Goal: Task Accomplishment & Management: Use online tool/utility

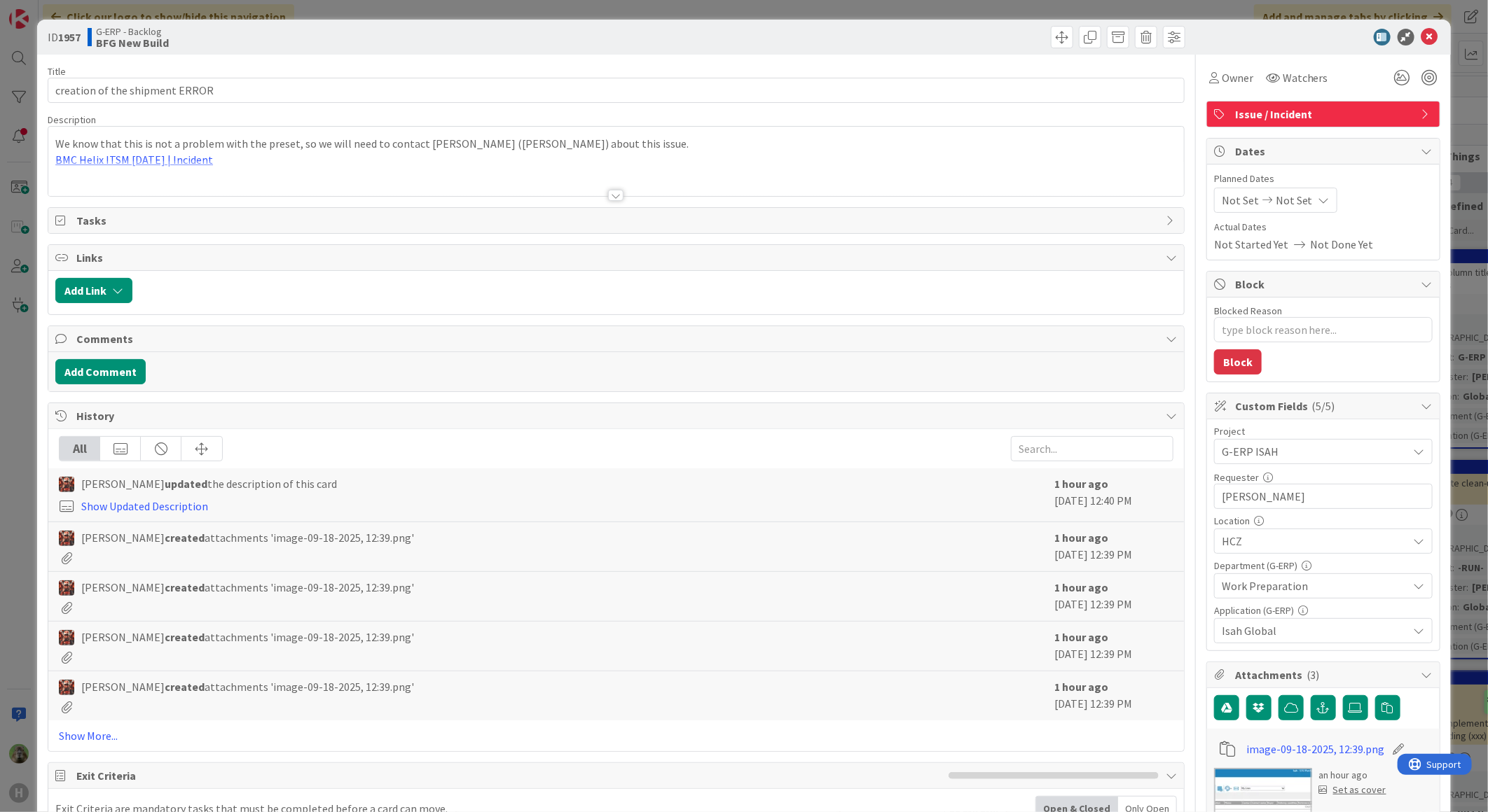
click at [23, 403] on div "ID 1957 G-ERP - Backlog BFG New Build Title 30 / 128 creation of the shipment E…" at bounding box center [744, 406] width 1488 height 812
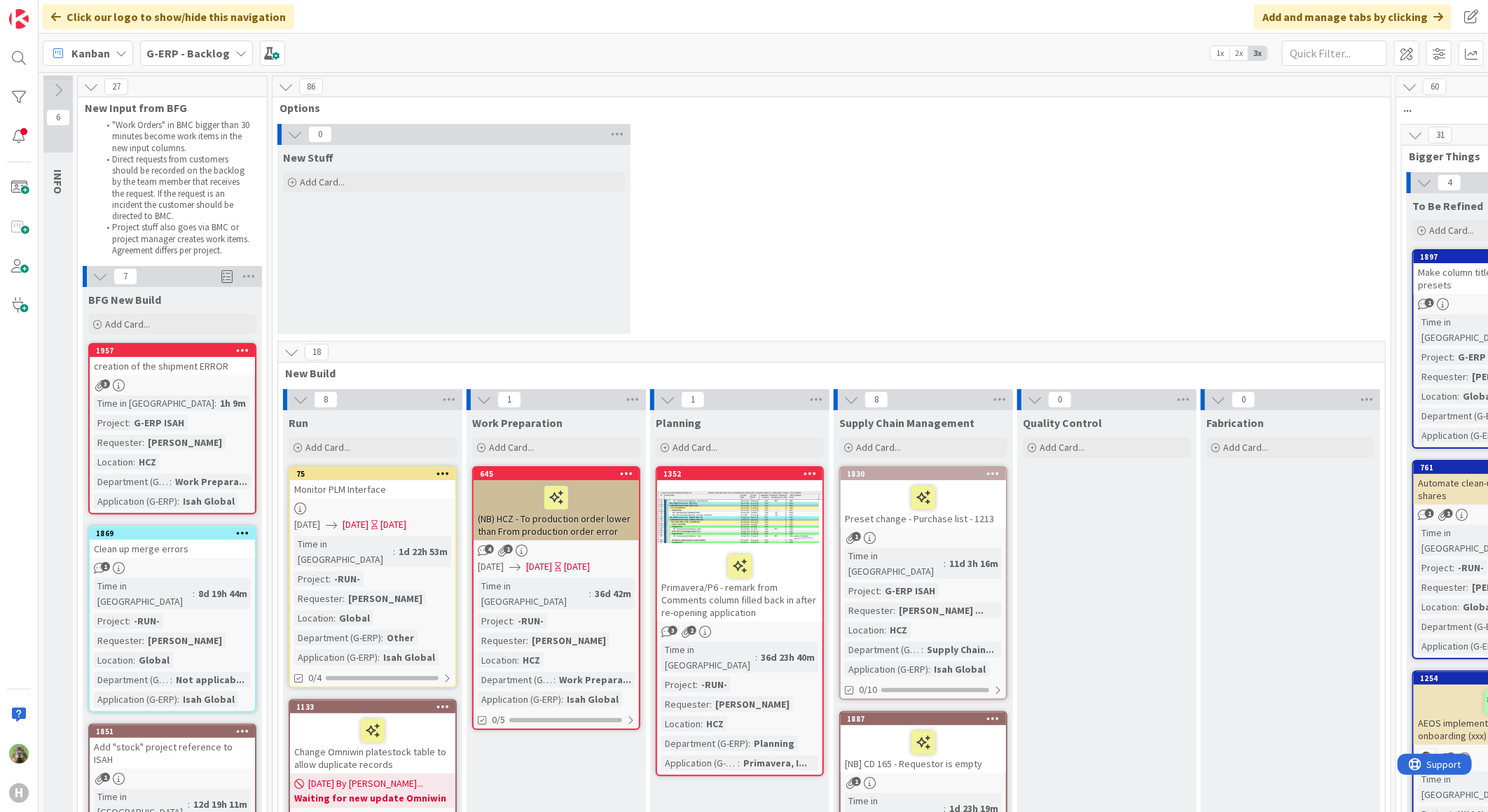
click at [156, 376] on link "1957 creation of the shipment ERROR 3 Time in Column : 1h 9m Project : G-ERP IS…" at bounding box center [172, 429] width 169 height 171
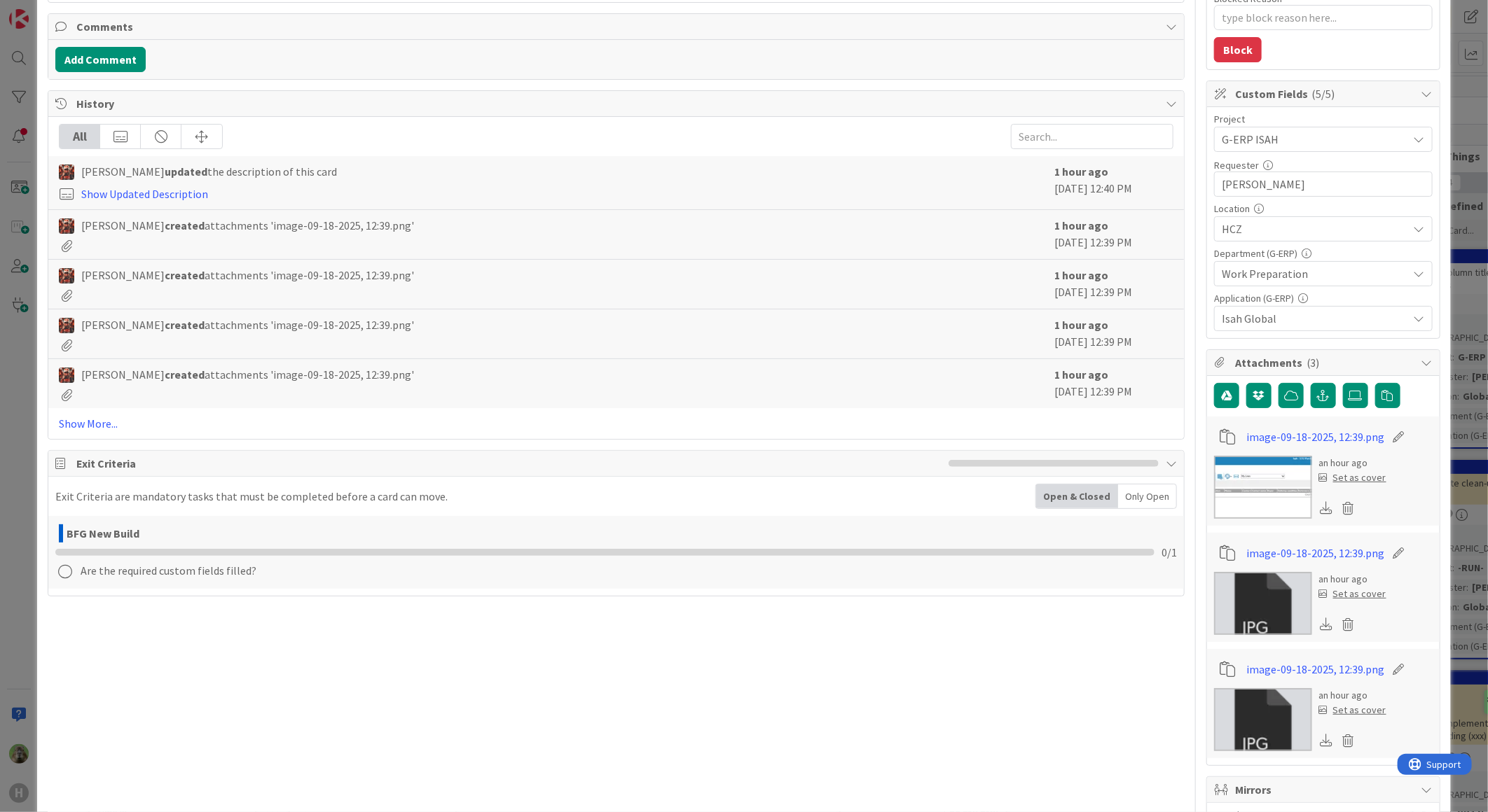
scroll to position [78, 0]
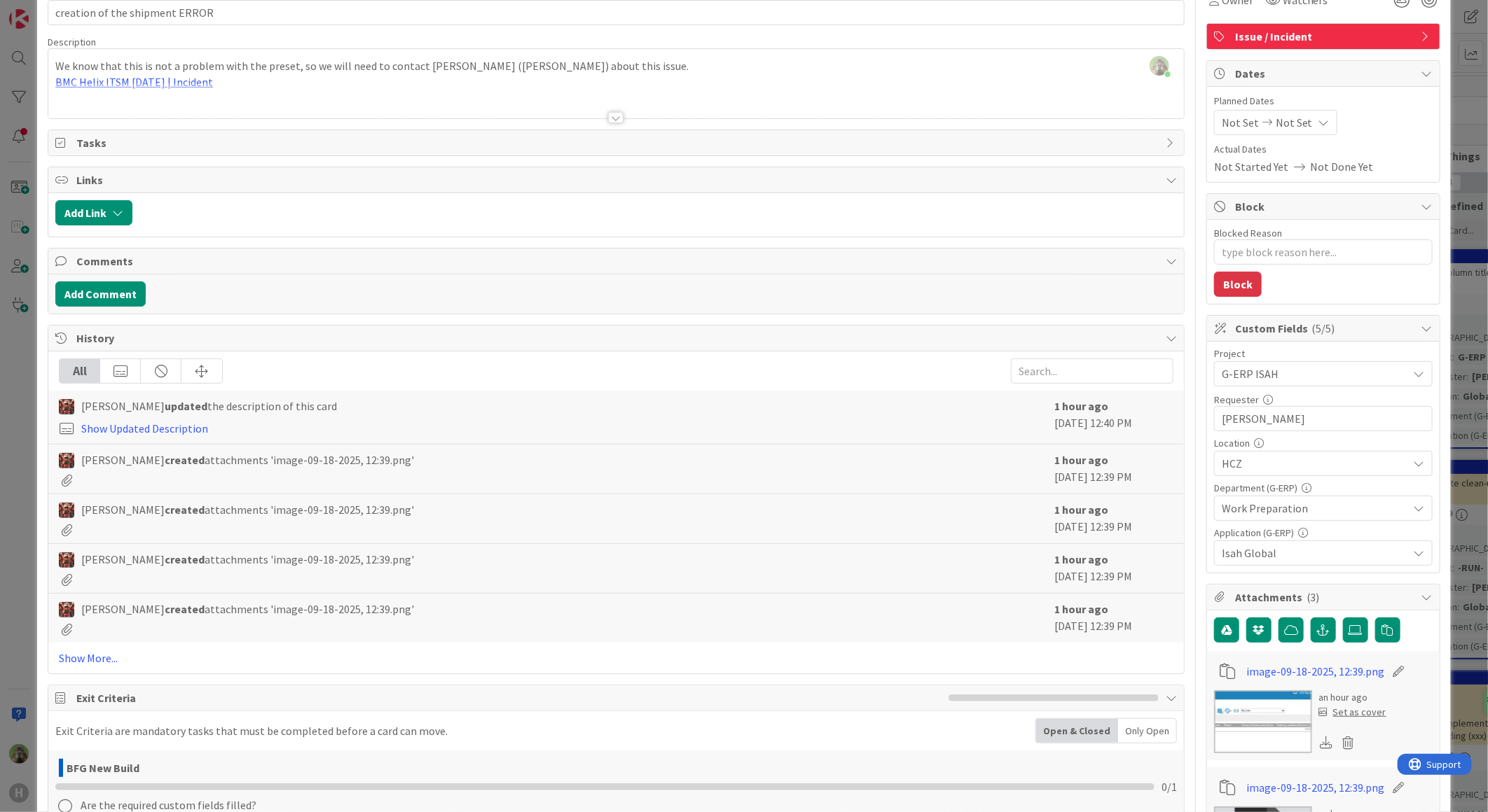
click at [176, 87] on div at bounding box center [616, 101] width 1135 height 35
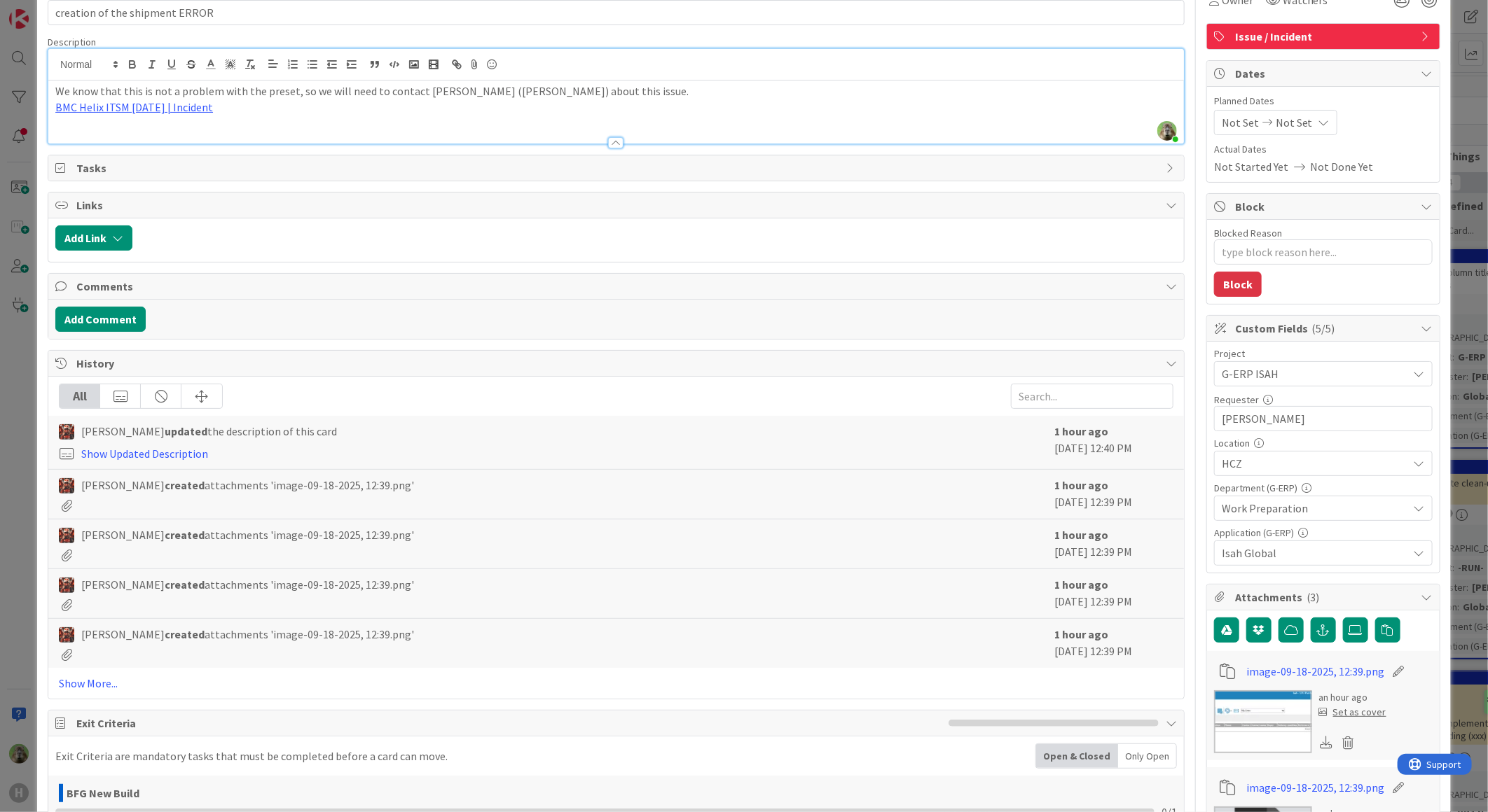
click at [156, 115] on div "We know that this is not a problem with the preset, so we will need to contact …" at bounding box center [616, 112] width 1135 height 63
click at [1277, 722] on img at bounding box center [1263, 722] width 99 height 63
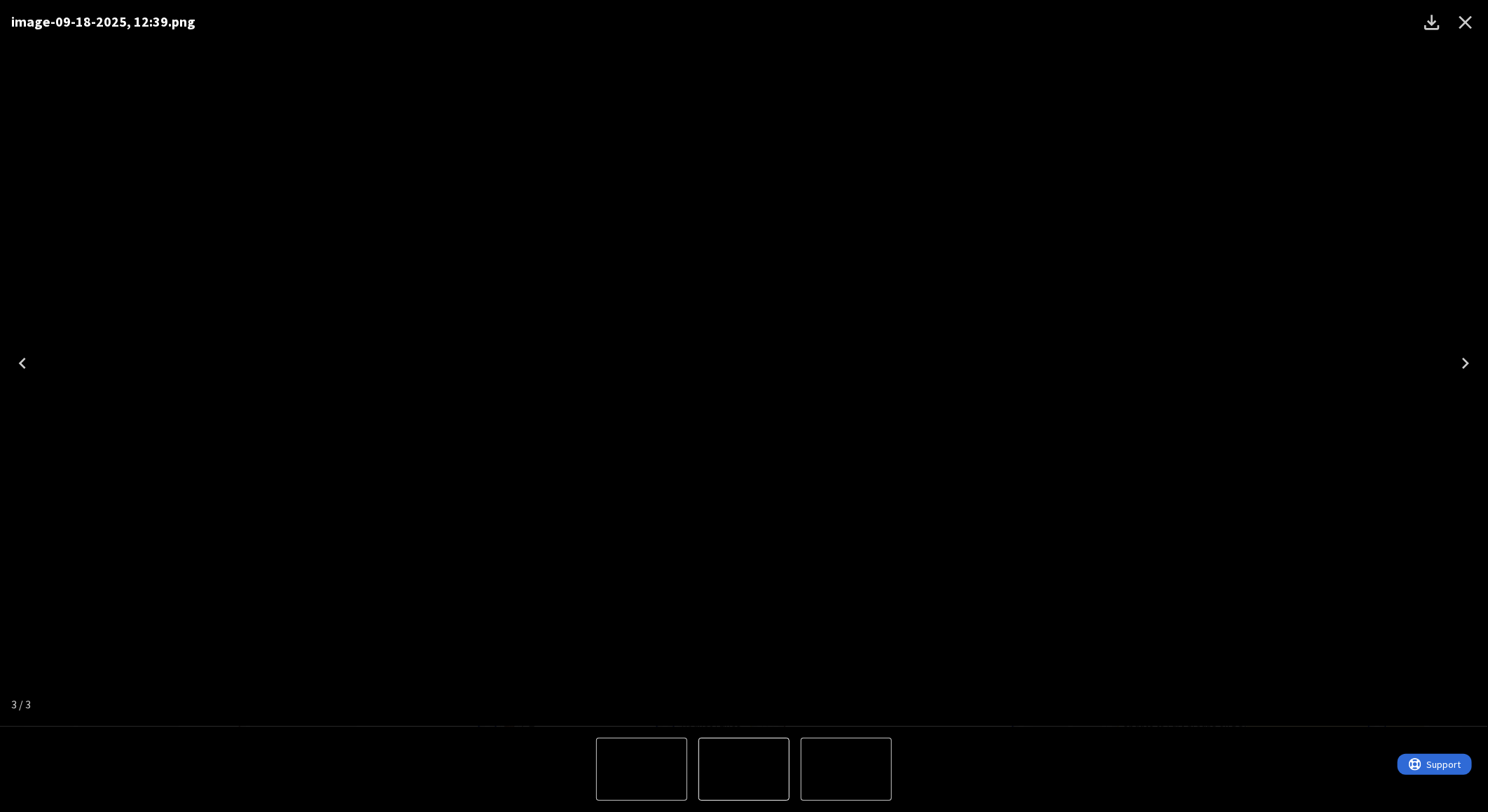
click at [1479, 30] on button "Close" at bounding box center [1465, 23] width 34 height 34
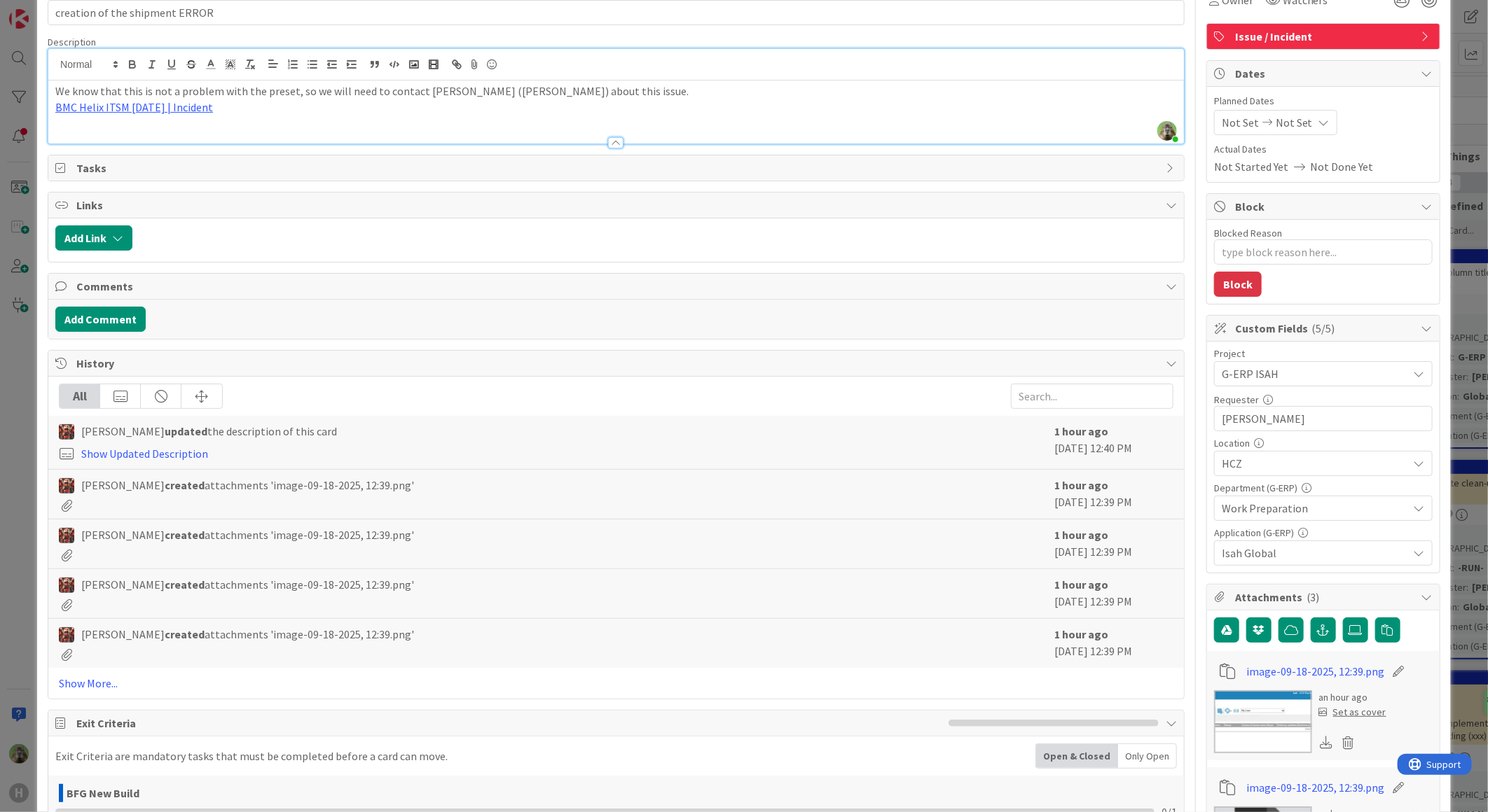
scroll to position [388, 0]
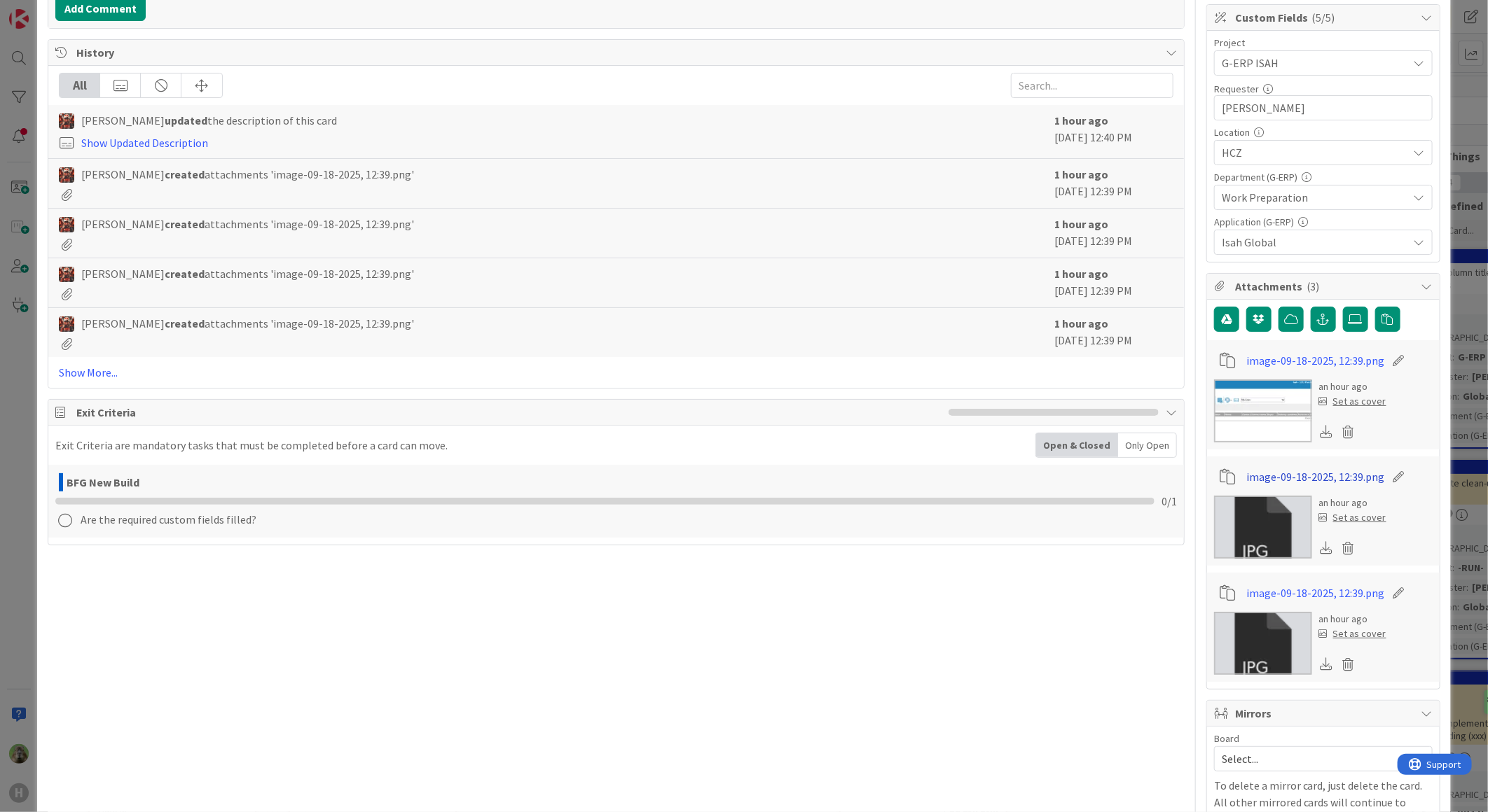
click at [1276, 470] on link "image-09-18-2025, 12:39.png" at bounding box center [1315, 476] width 138 height 17
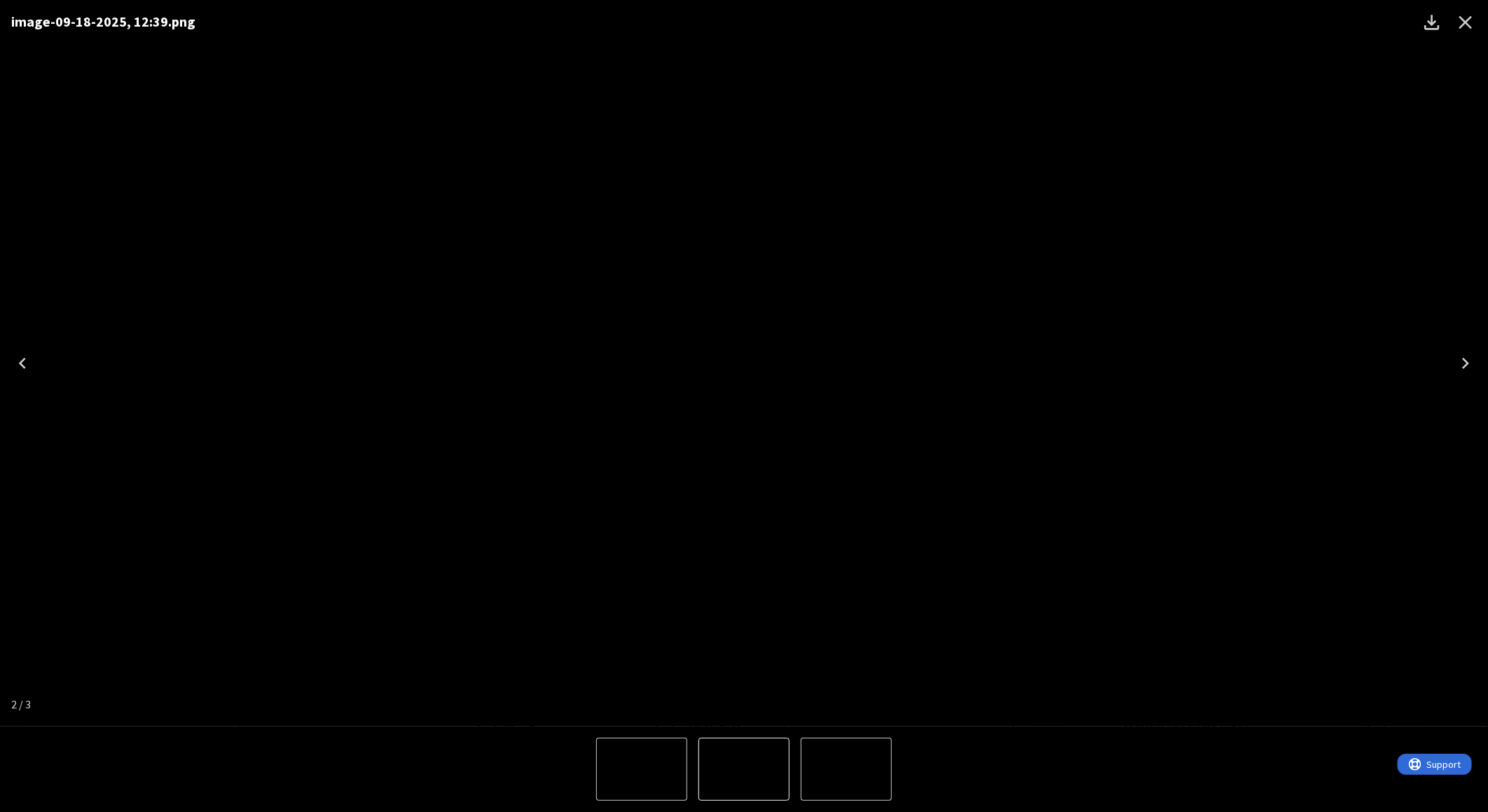
click at [1461, 25] on icon "Close" at bounding box center [1466, 23] width 14 height 14
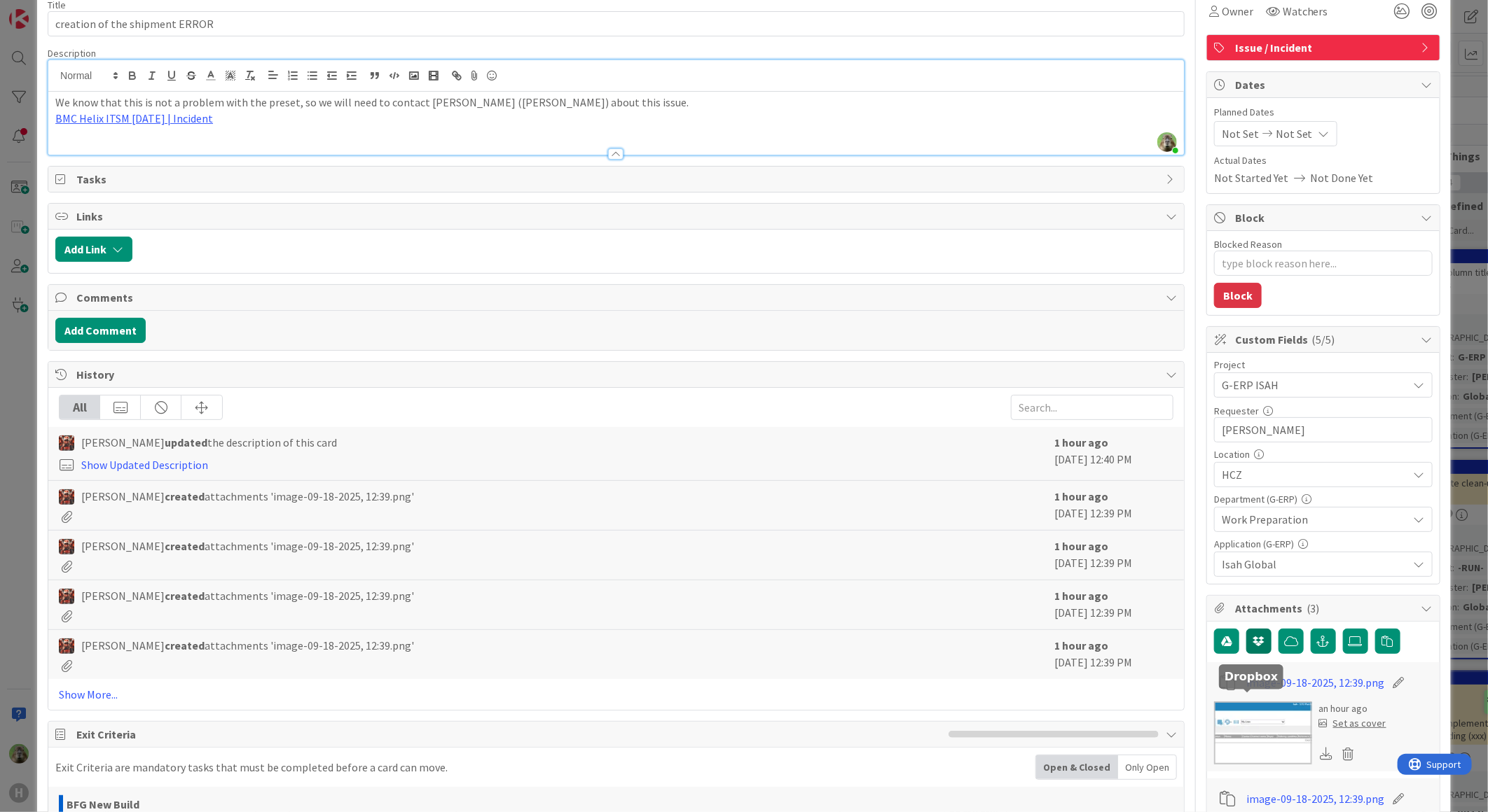
scroll to position [0, 0]
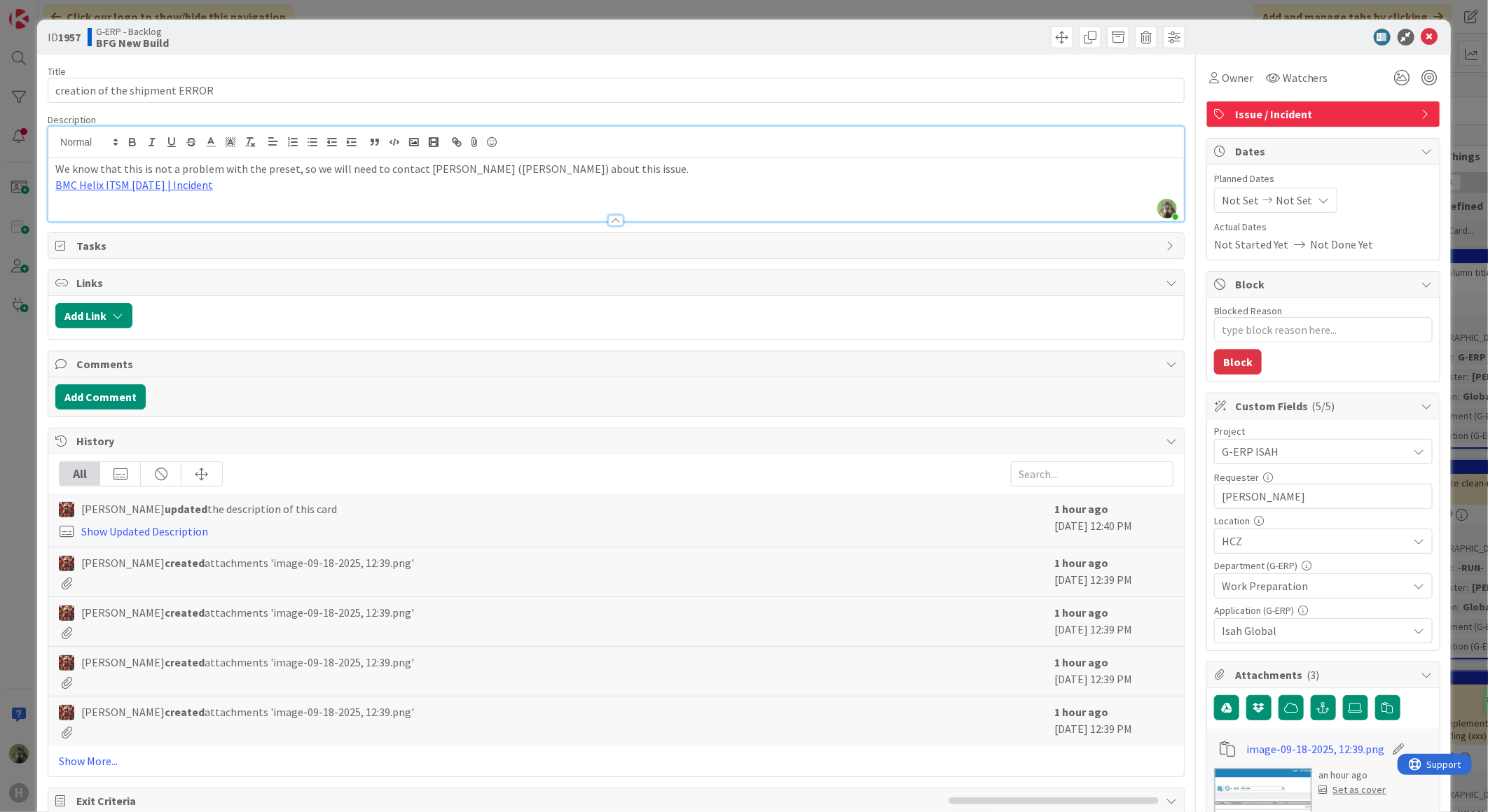
click at [144, 175] on p "We know that this is not a problem with the preset, so we will need to contact …" at bounding box center [616, 169] width 1121 height 16
click at [107, 190] on link "BMC Helix ITSM [DATE] | Incident" at bounding box center [134, 185] width 158 height 14
click at [120, 210] on link "[URL][PERSON_NAME][DOMAIN_NAME]" at bounding box center [125, 212] width 140 height 18
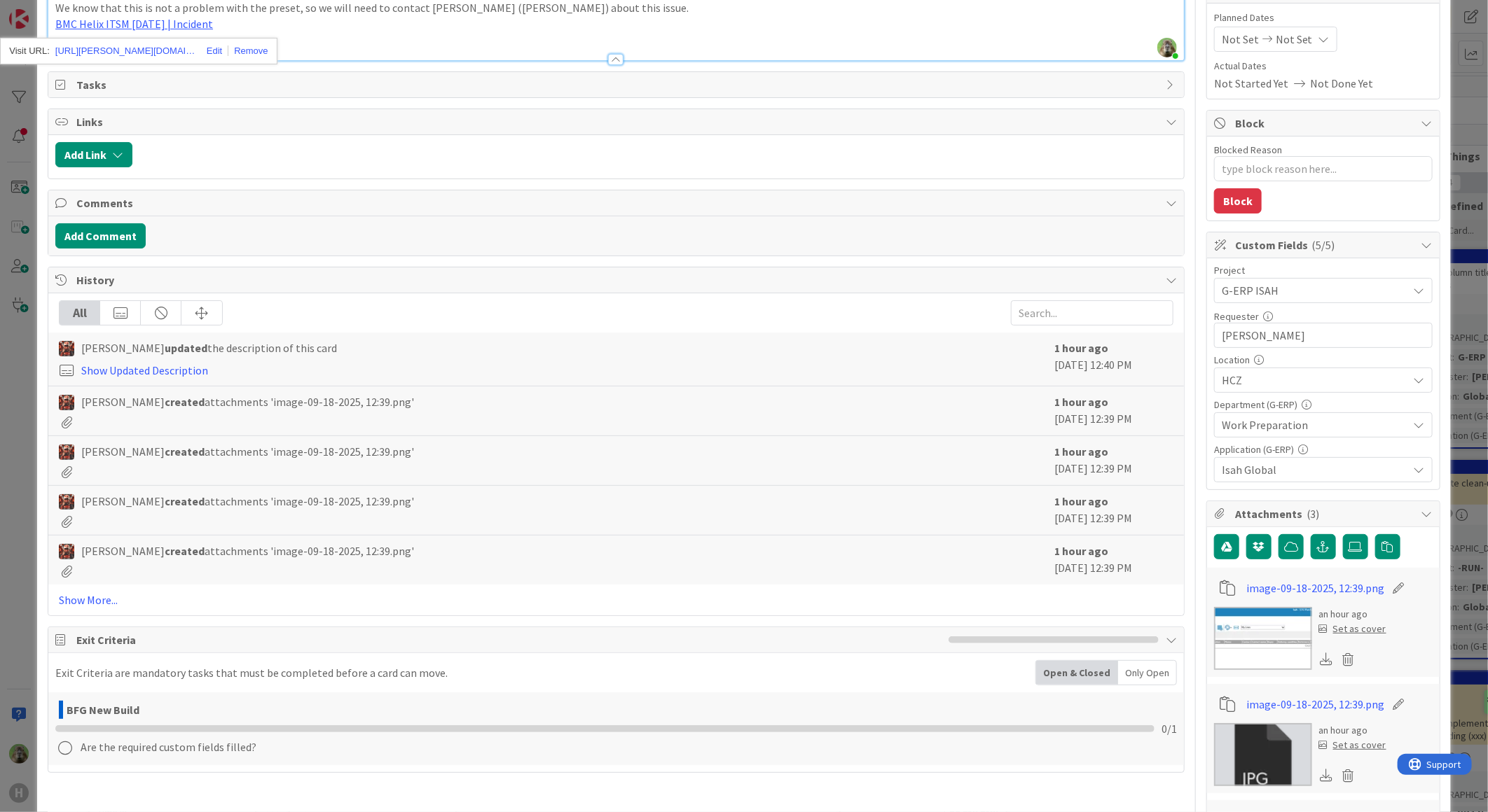
scroll to position [311, 0]
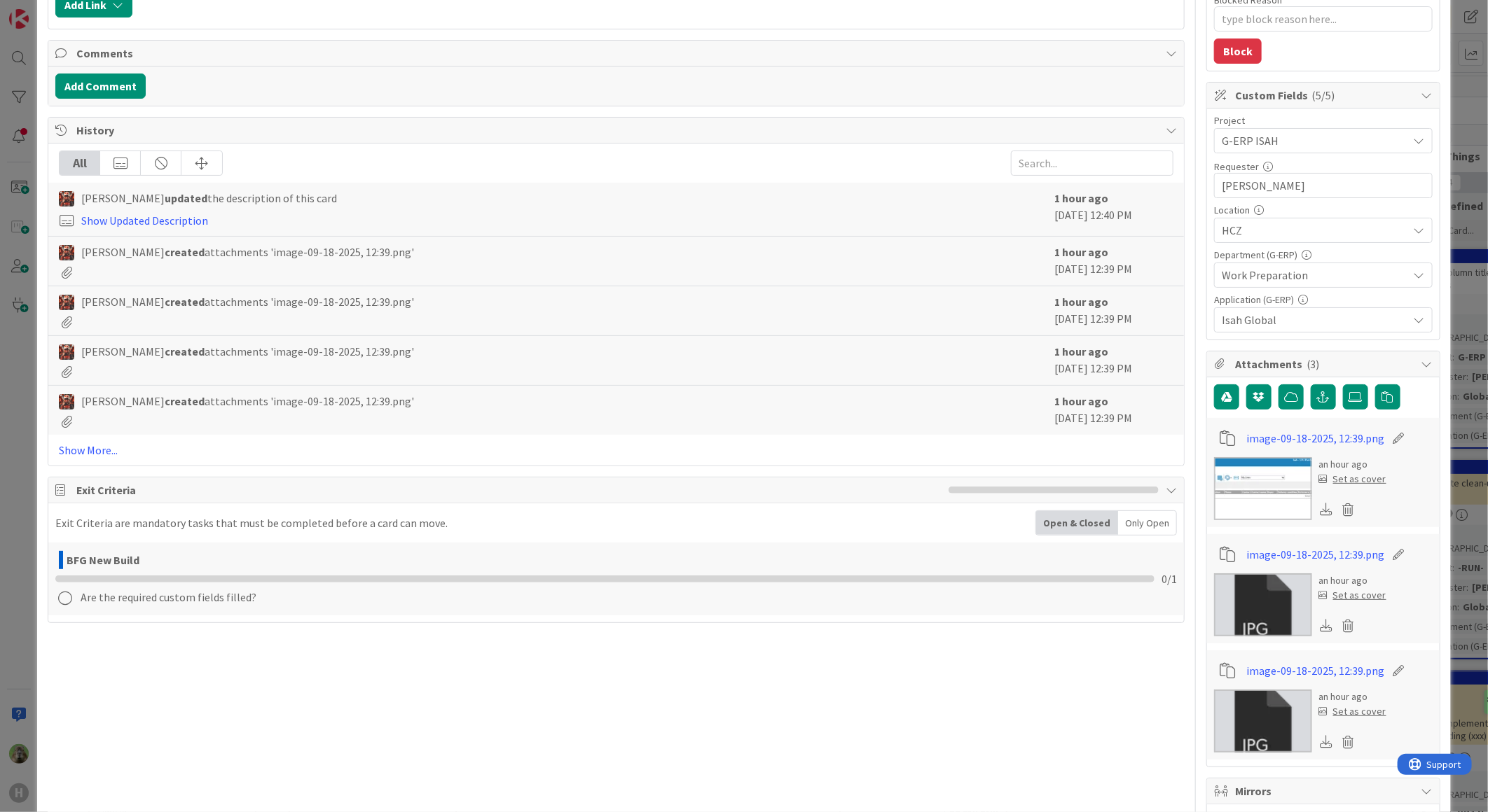
click at [1320, 626] on icon at bounding box center [1326, 625] width 13 height 13
click at [1353, 386] on label at bounding box center [1356, 397] width 26 height 26
click at [1343, 384] on input "file" at bounding box center [1343, 384] width 0 height 0
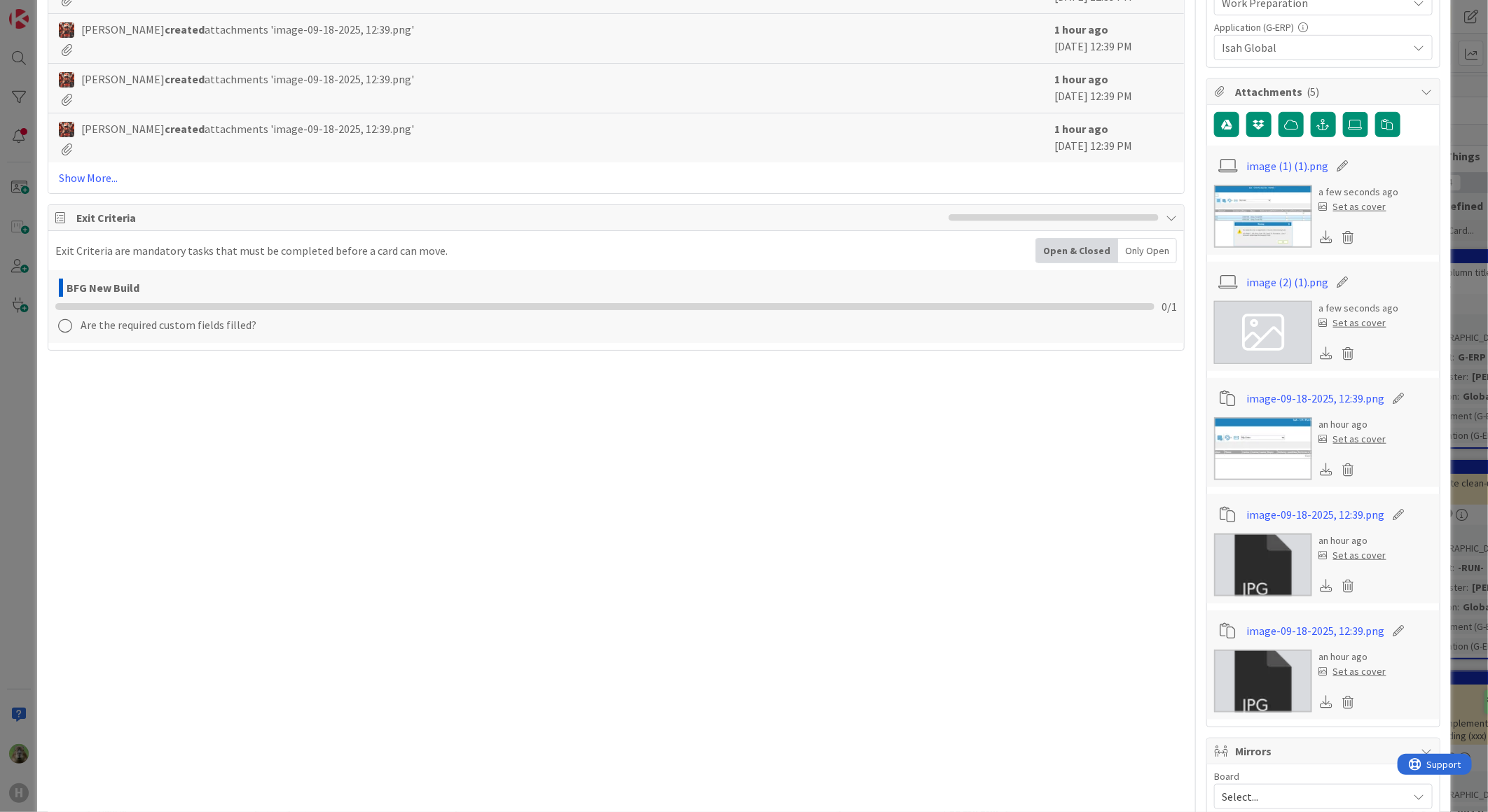
scroll to position [622, 0]
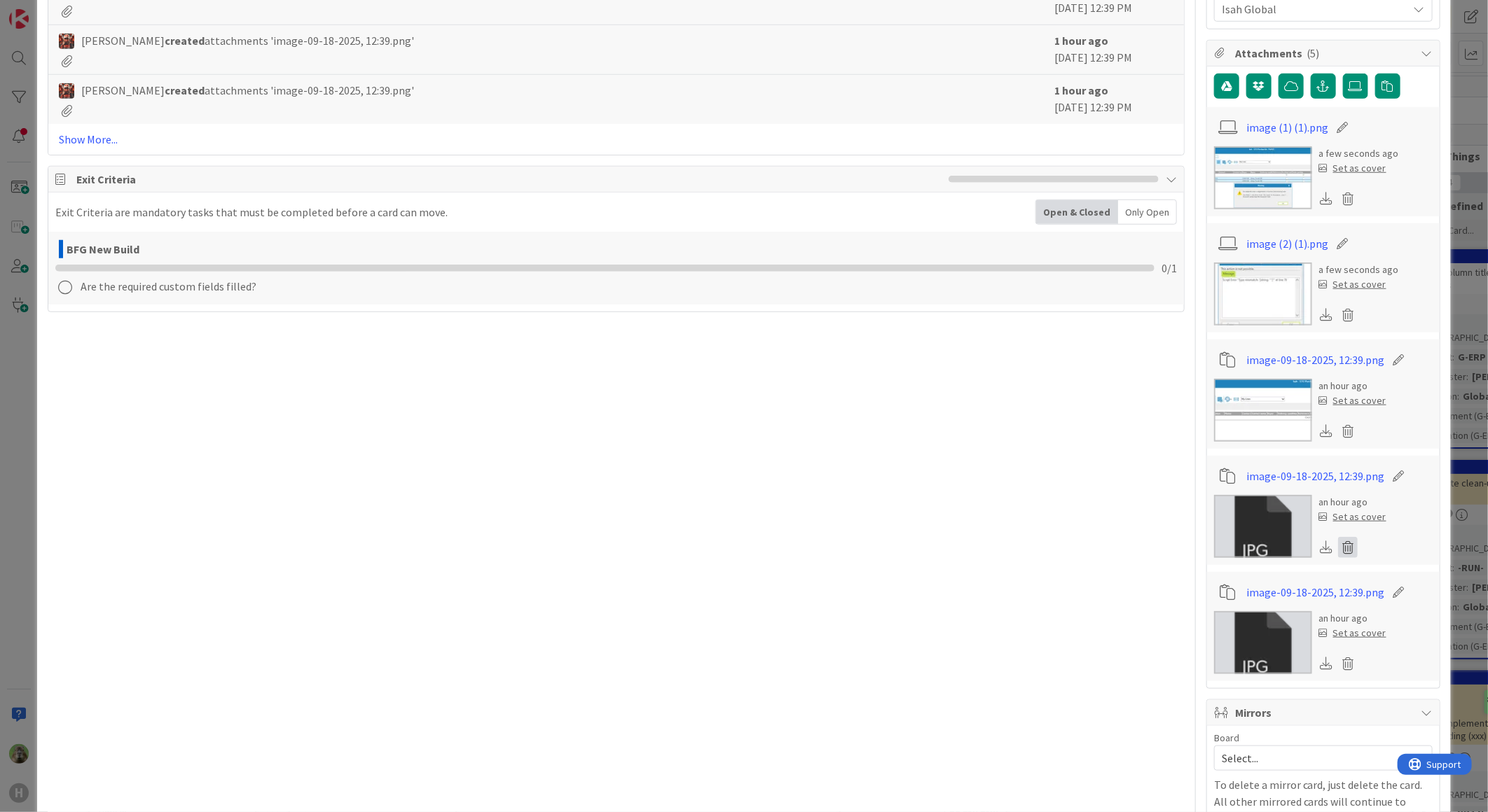
click at [1338, 547] on icon at bounding box center [1348, 547] width 20 height 21
click at [1219, 618] on button "Delete" at bounding box center [1216, 616] width 52 height 26
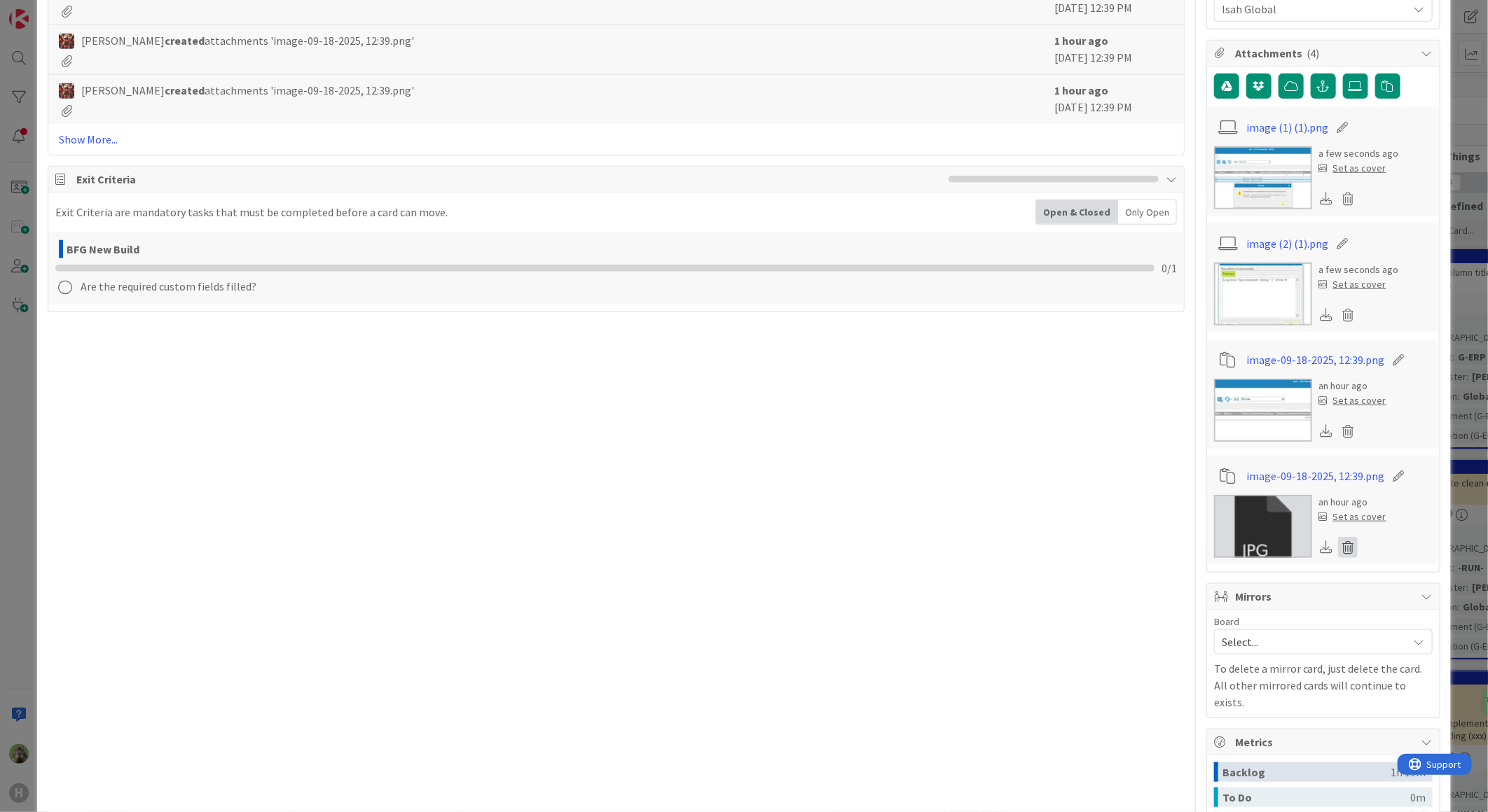
click at [1343, 550] on icon at bounding box center [1348, 547] width 20 height 21
click at [1190, 618] on button "Delete" at bounding box center [1216, 616] width 52 height 26
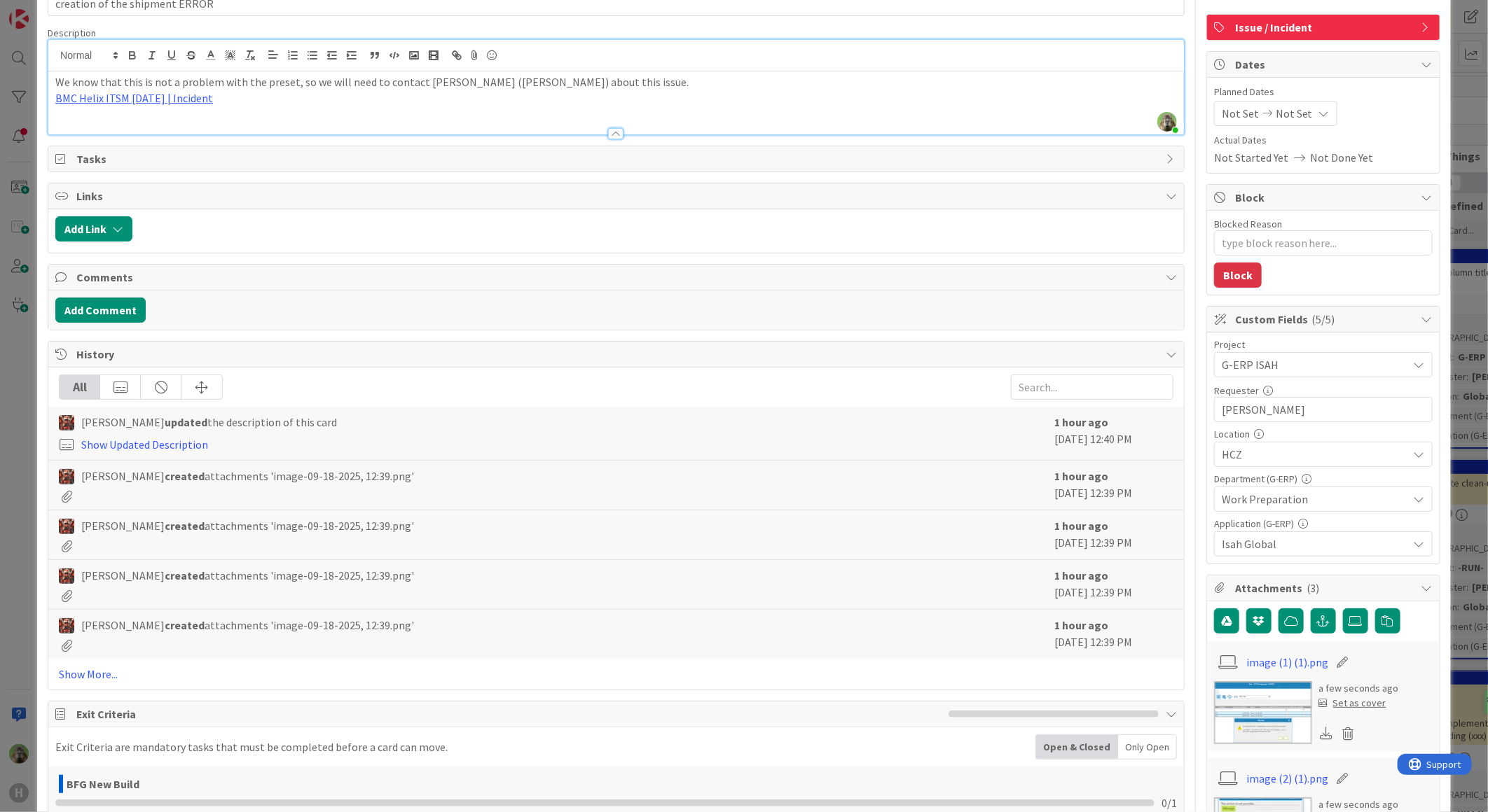
scroll to position [78, 0]
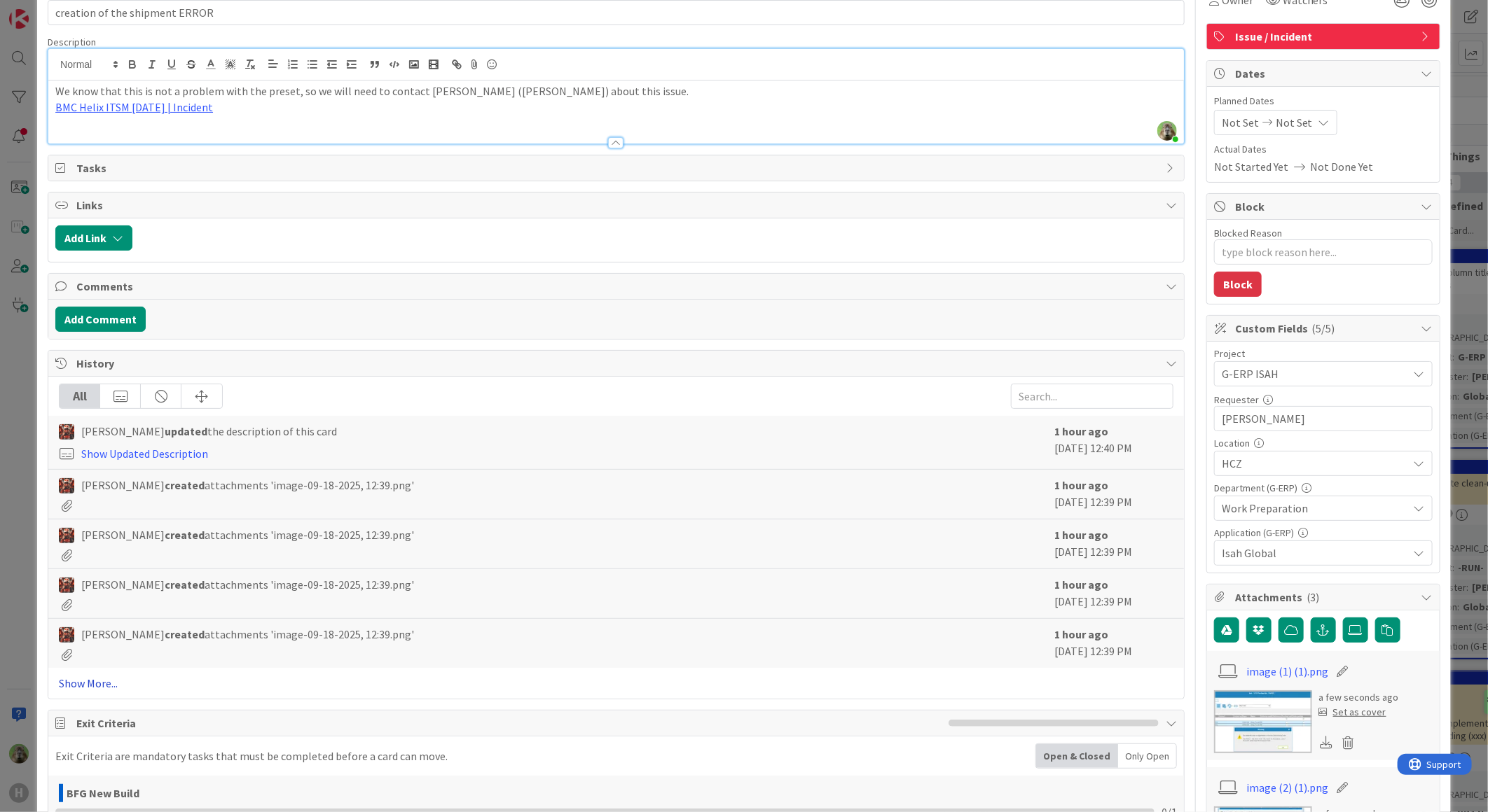
click at [80, 684] on link "Show More..." at bounding box center [616, 683] width 1115 height 17
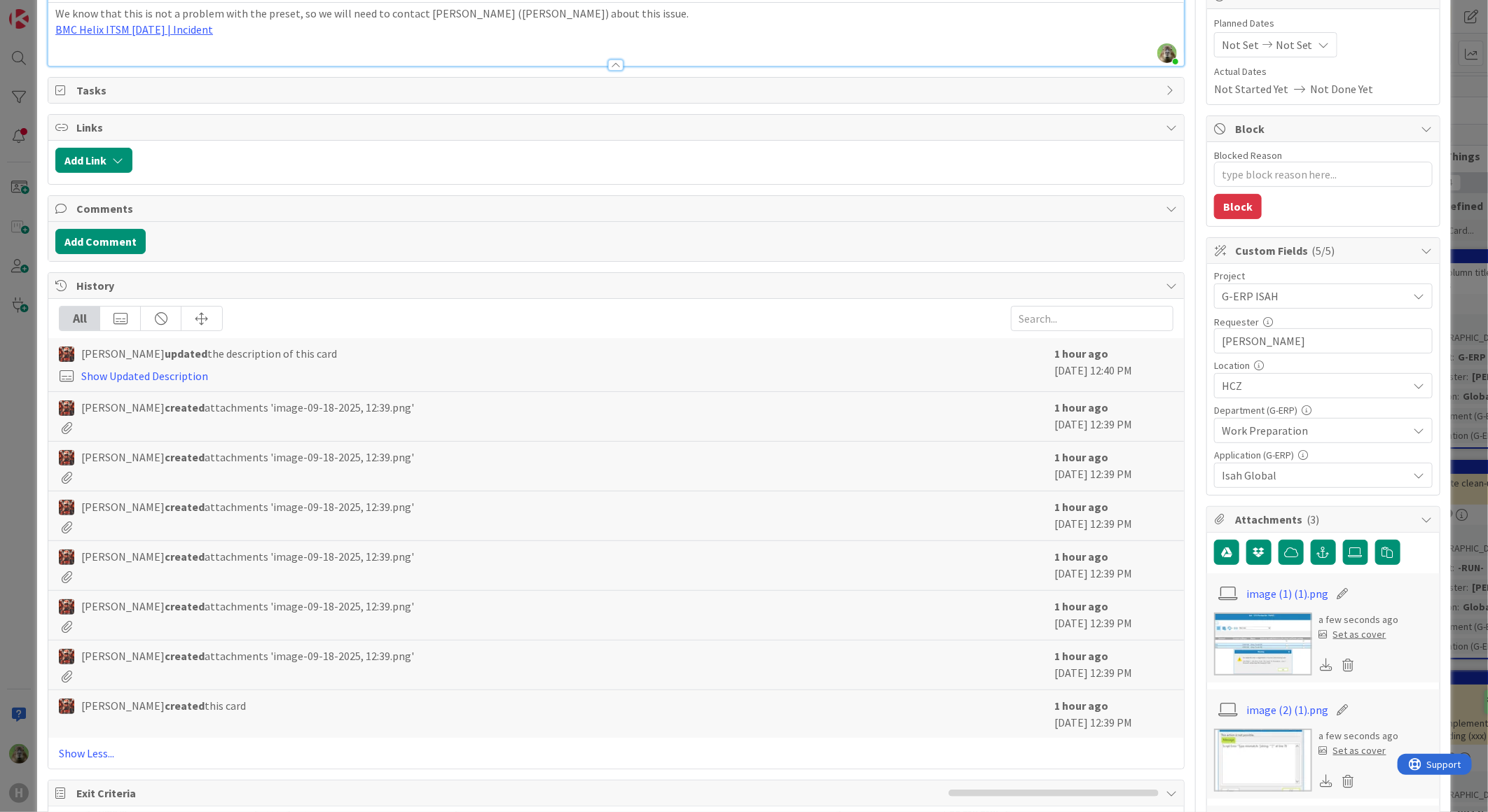
scroll to position [0, 0]
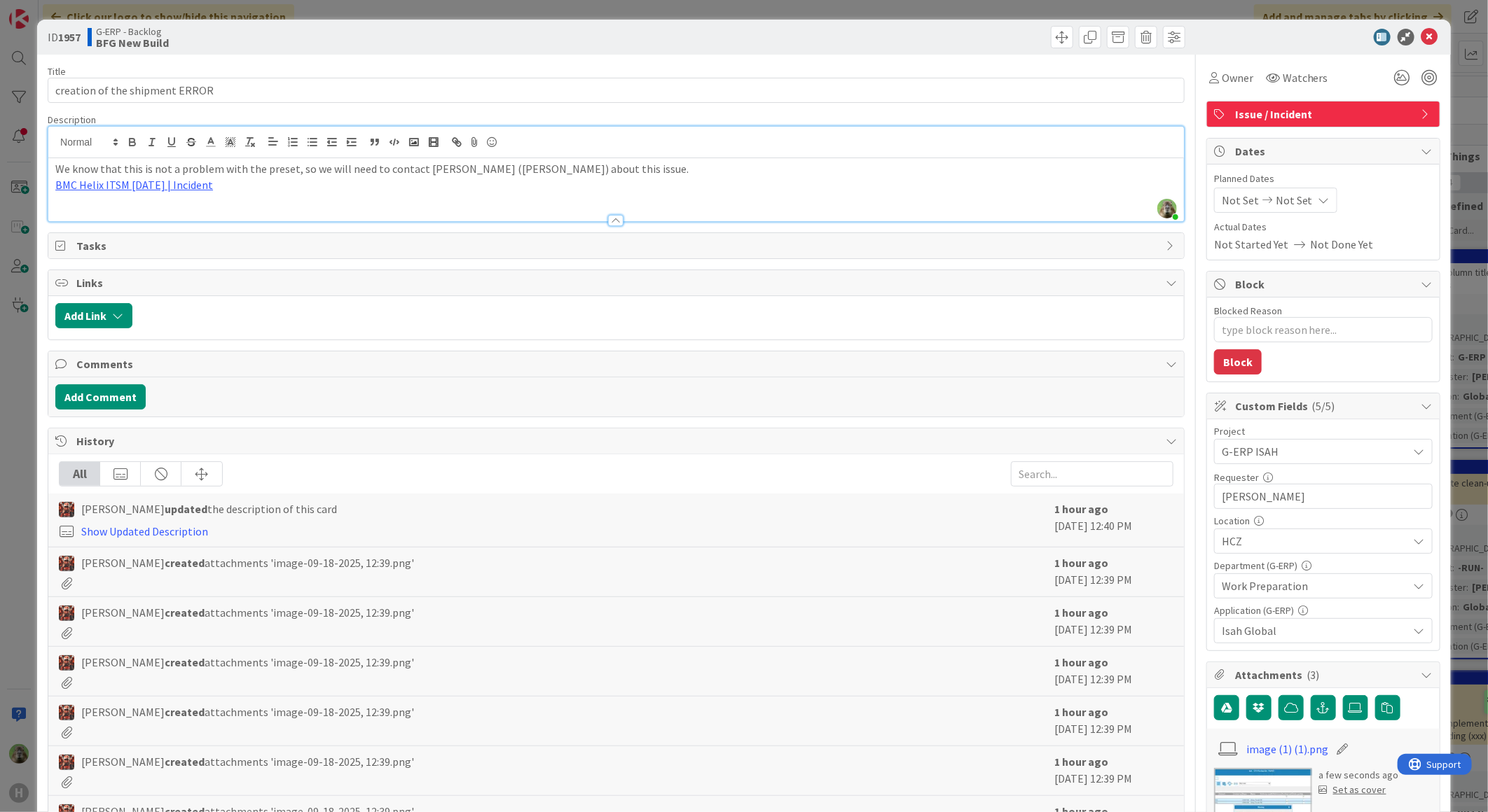
click at [435, 187] on p "BMC Helix ITSM [DATE] | Incident" at bounding box center [616, 185] width 1121 height 16
click at [420, 180] on p "BMC Helix ITSM [DATE] | Incident" at bounding box center [616, 185] width 1121 height 16
click at [190, 178] on link "BMC Helix ITSM [DATE] | Incident" at bounding box center [134, 185] width 158 height 14
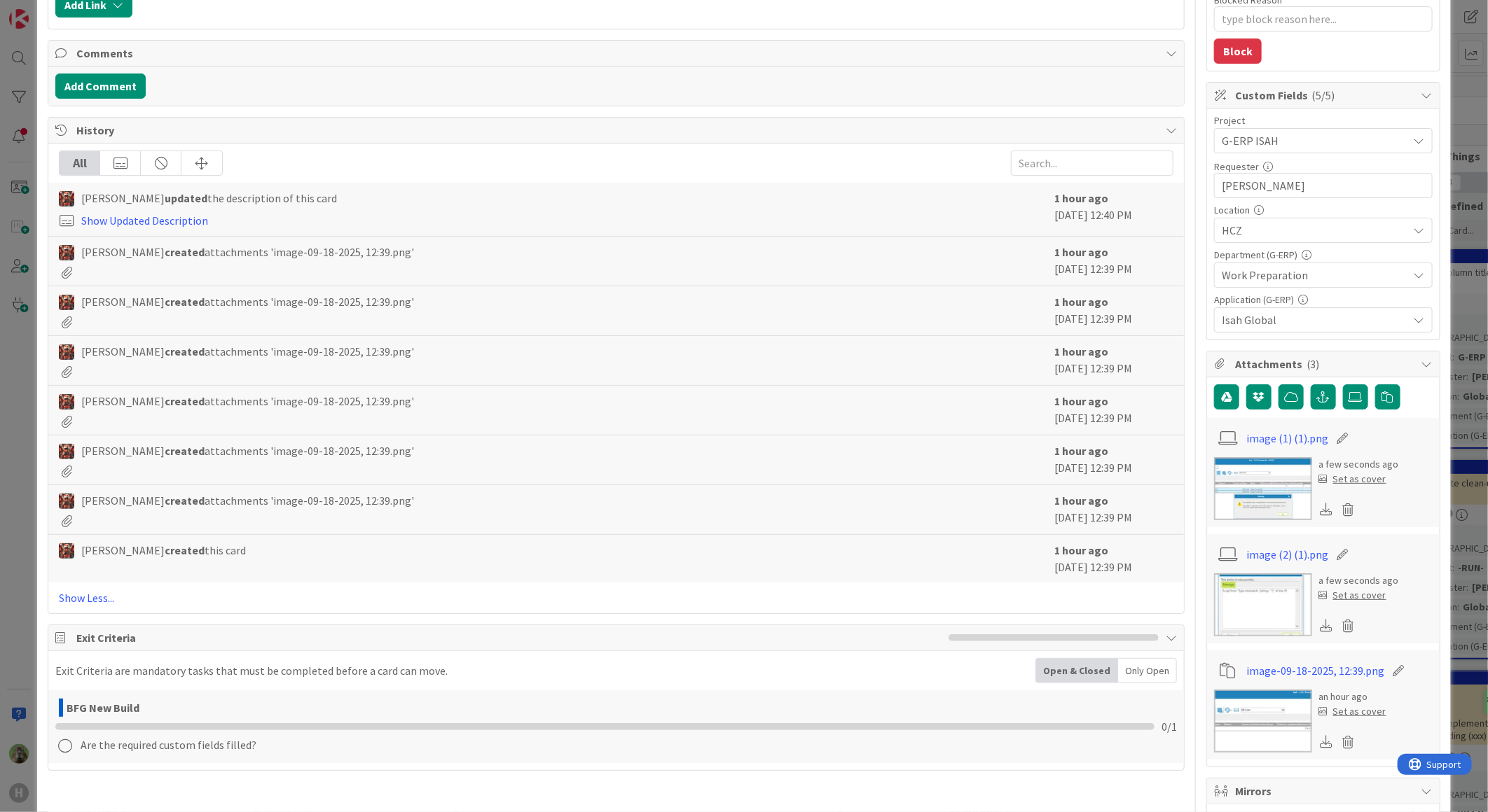
click at [1275, 484] on img at bounding box center [1263, 489] width 99 height 63
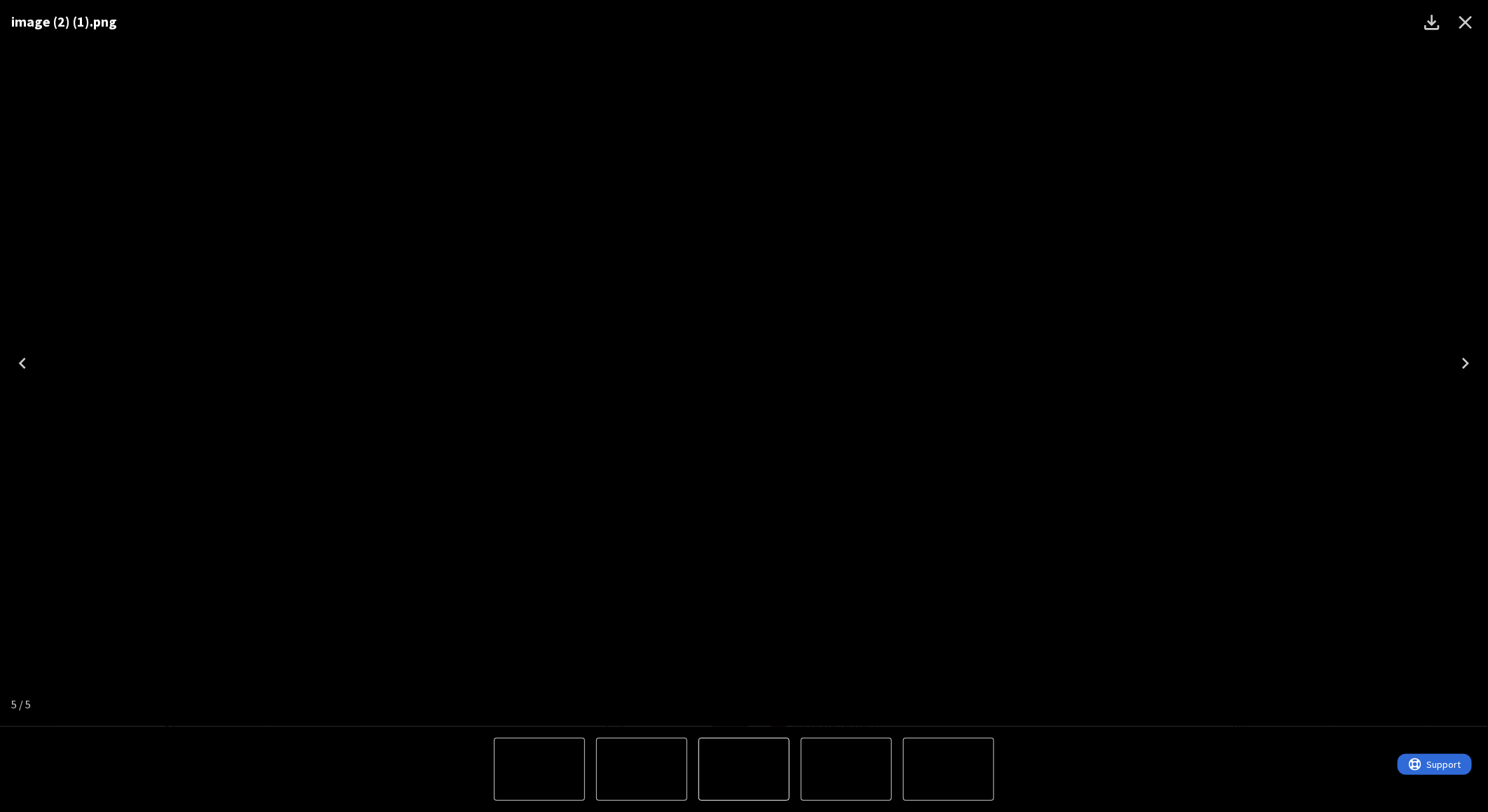
click at [1464, 23] on icon "Close" at bounding box center [1466, 23] width 14 height 14
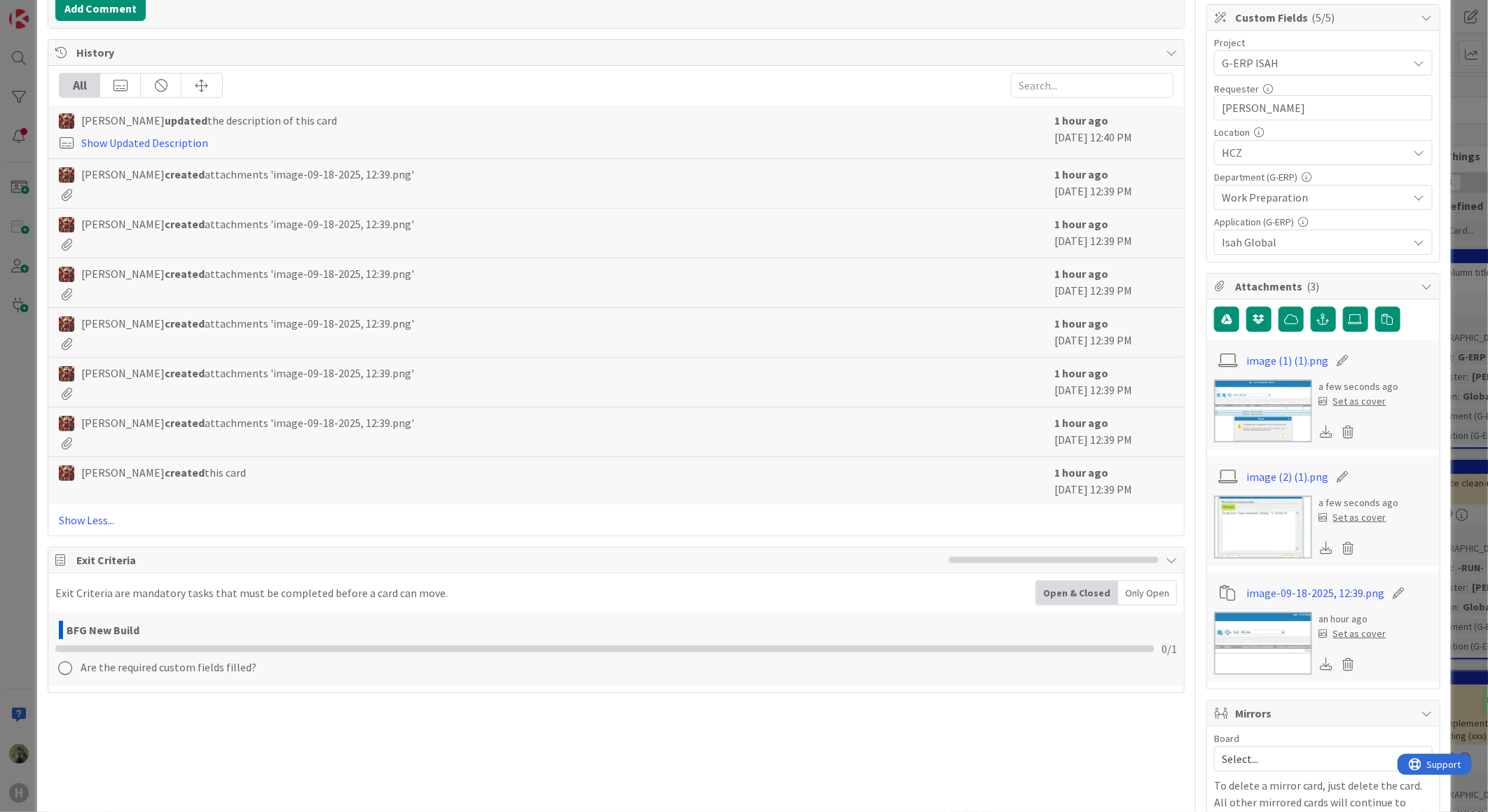
scroll to position [0, 0]
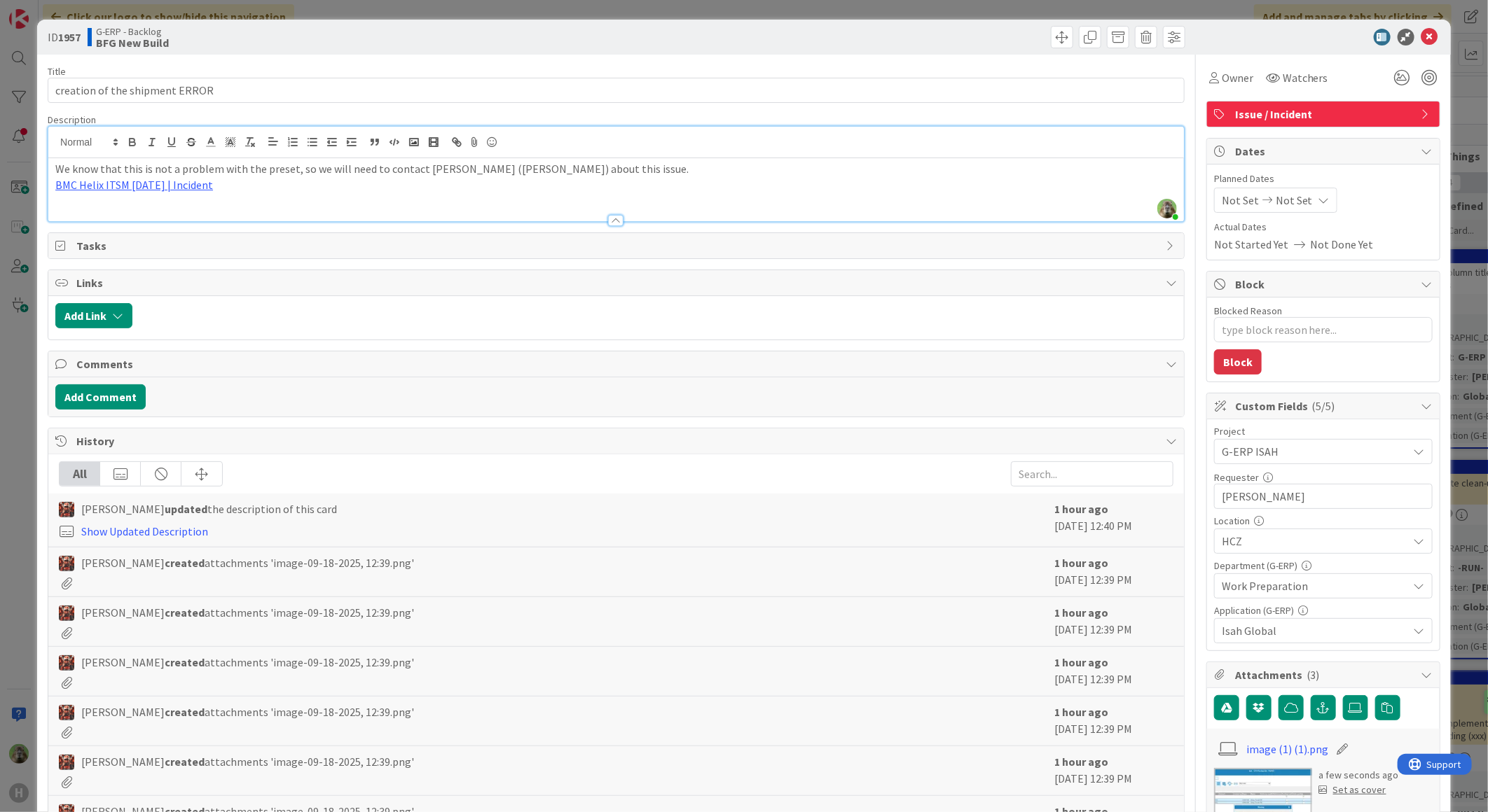
click at [491, 173] on p "We know that this is not a problem with the preset, so we will need to contact …" at bounding box center [616, 169] width 1121 height 16
click at [6, 457] on div "ID 1957 G-ERP - Backlog BFG New Build Title 30 / 128 creation of the shipment E…" at bounding box center [744, 406] width 1488 height 812
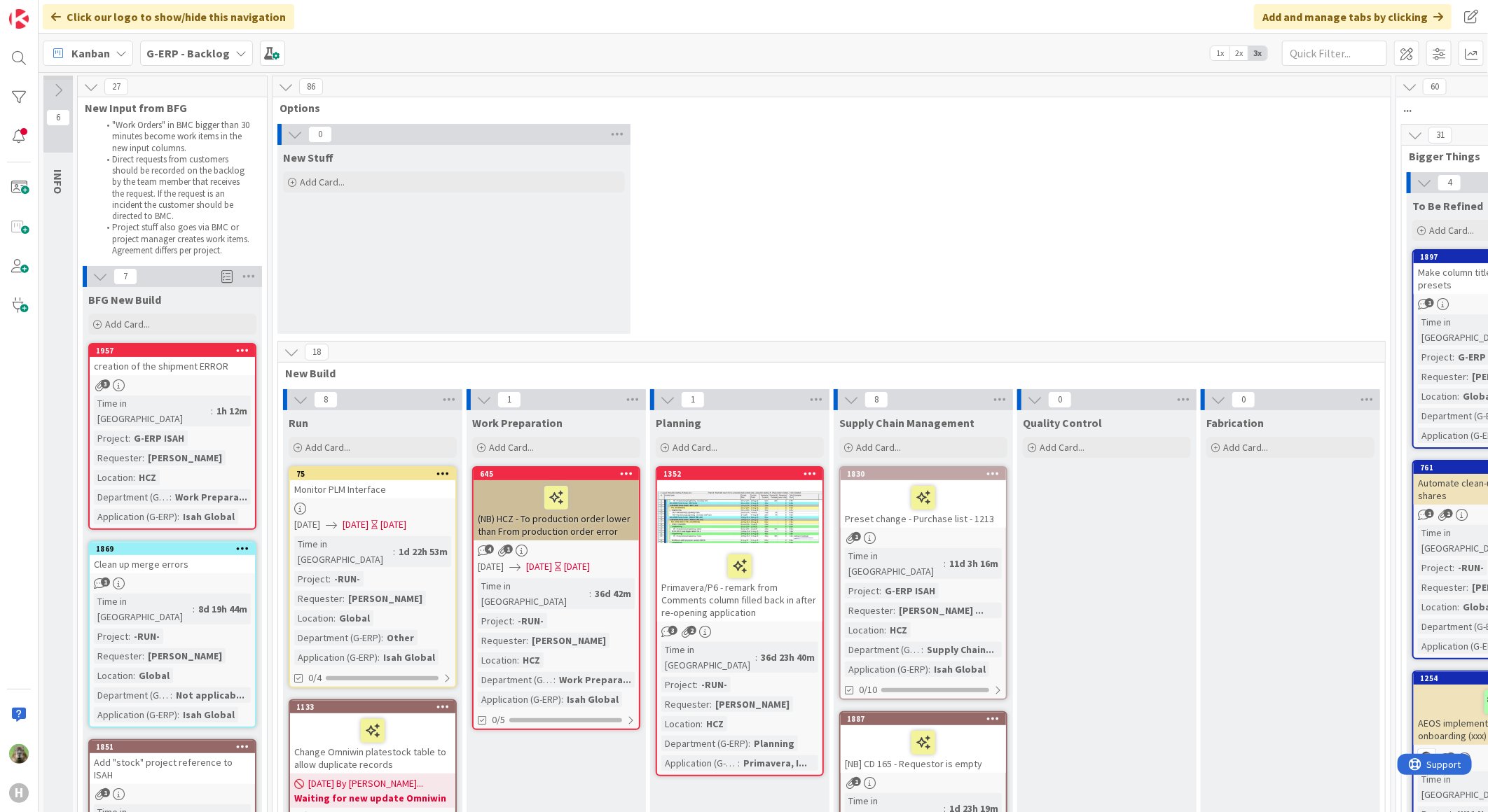
click at [946, 295] on div "0 New Stuff Add Card..." at bounding box center [831, 233] width 1113 height 217
click at [969, 271] on div "0 New Stuff Add Card..." at bounding box center [831, 233] width 1113 height 217
click at [822, 229] on div "0 New Stuff Add Card..." at bounding box center [831, 233] width 1113 height 217
click at [205, 56] on b "G-ERP - Backlog" at bounding box center [188, 53] width 84 height 14
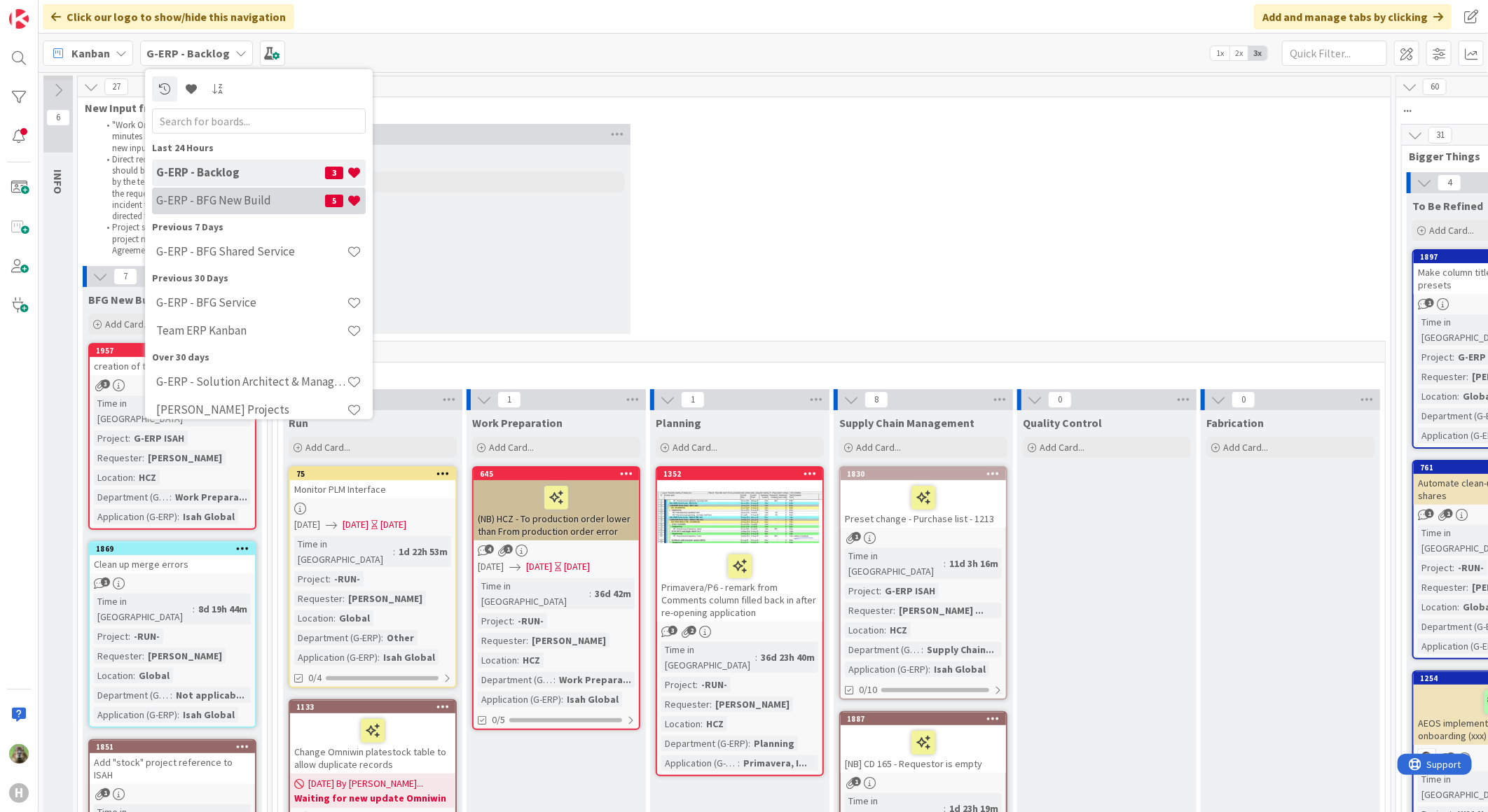
click at [233, 187] on div "G-ERP - BFG New Build 5" at bounding box center [258, 200] width 214 height 27
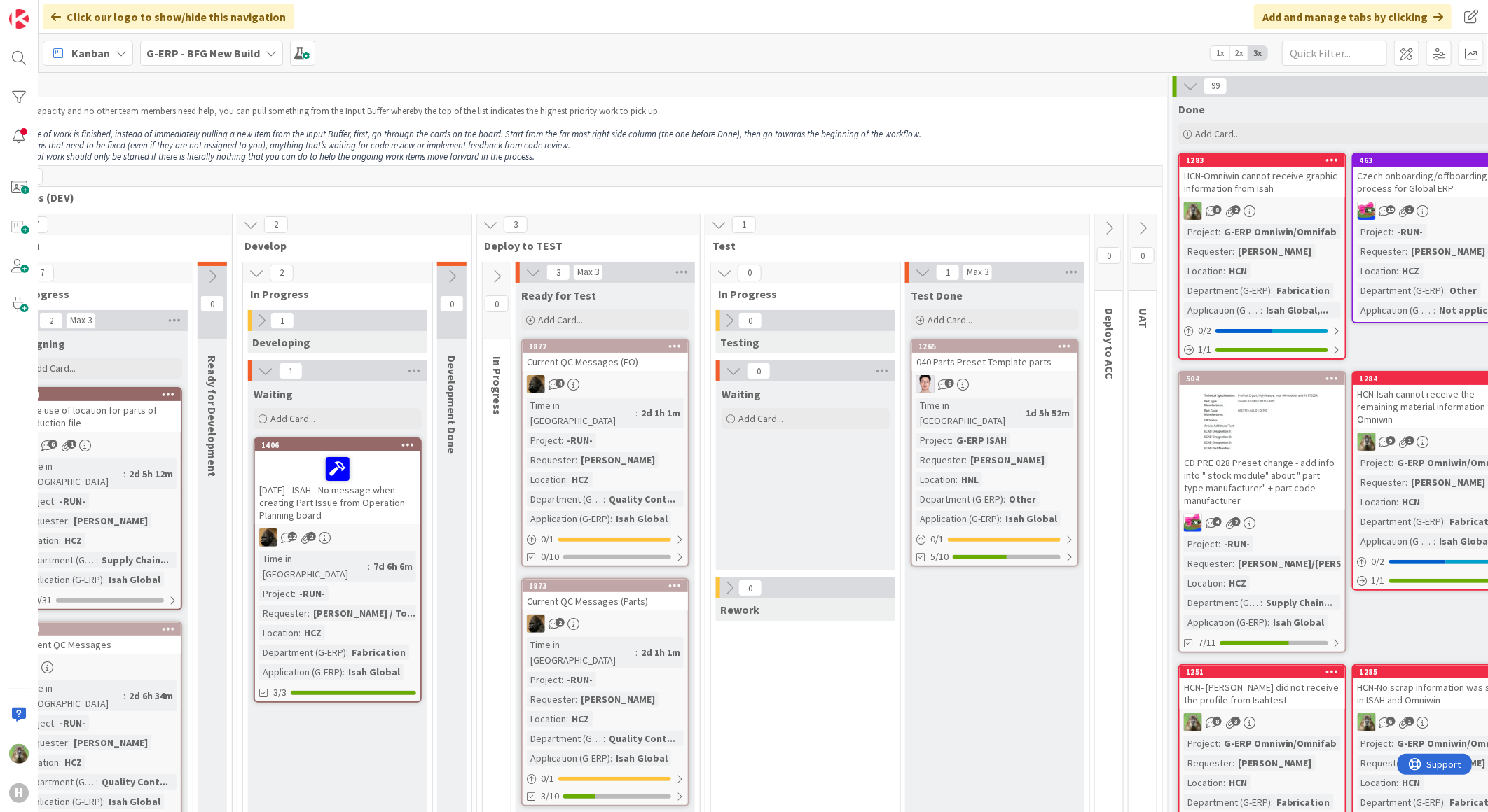
scroll to position [0, 423]
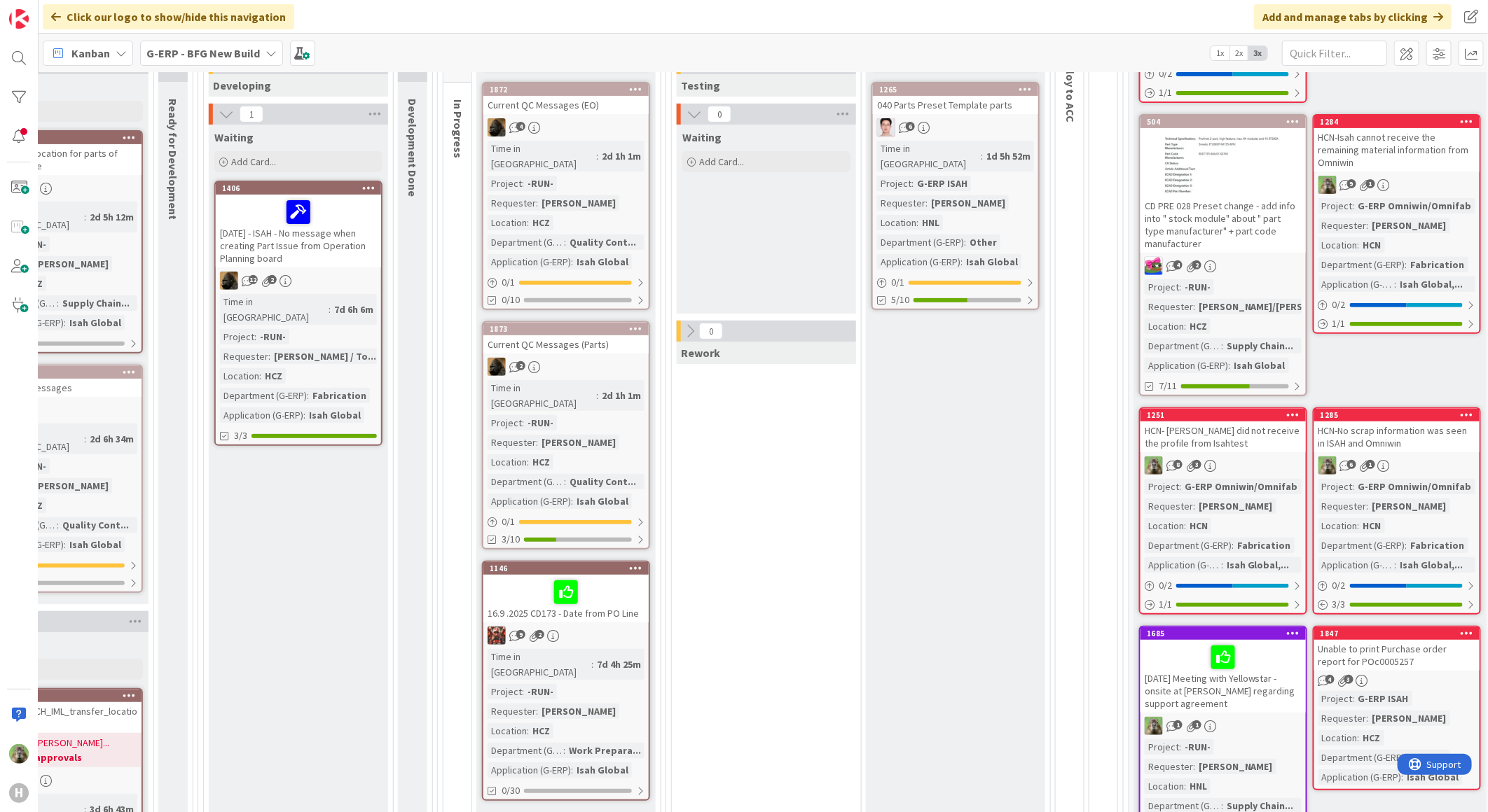
scroll to position [156, 464]
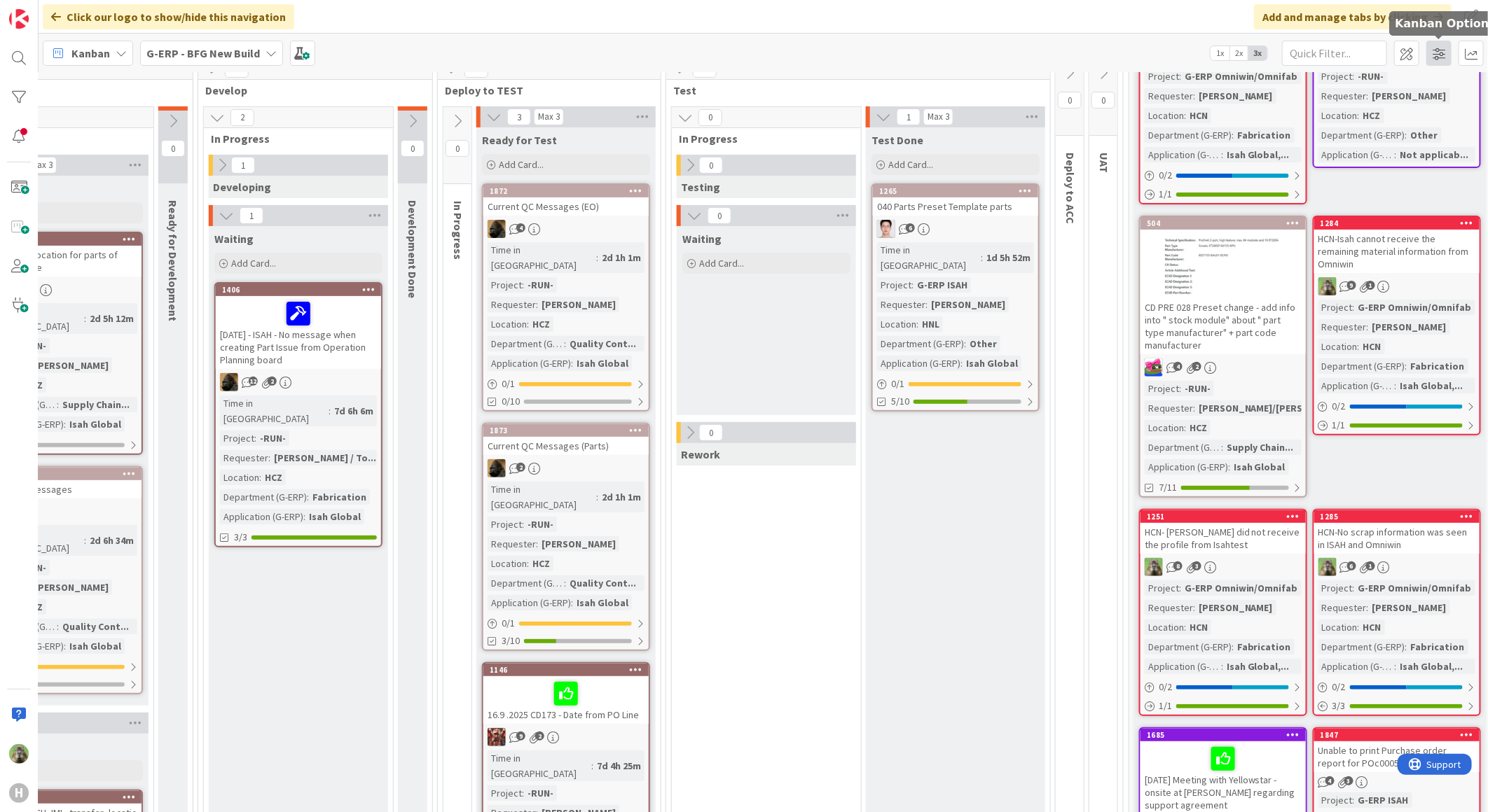
click at [1448, 54] on span at bounding box center [1439, 53] width 26 height 26
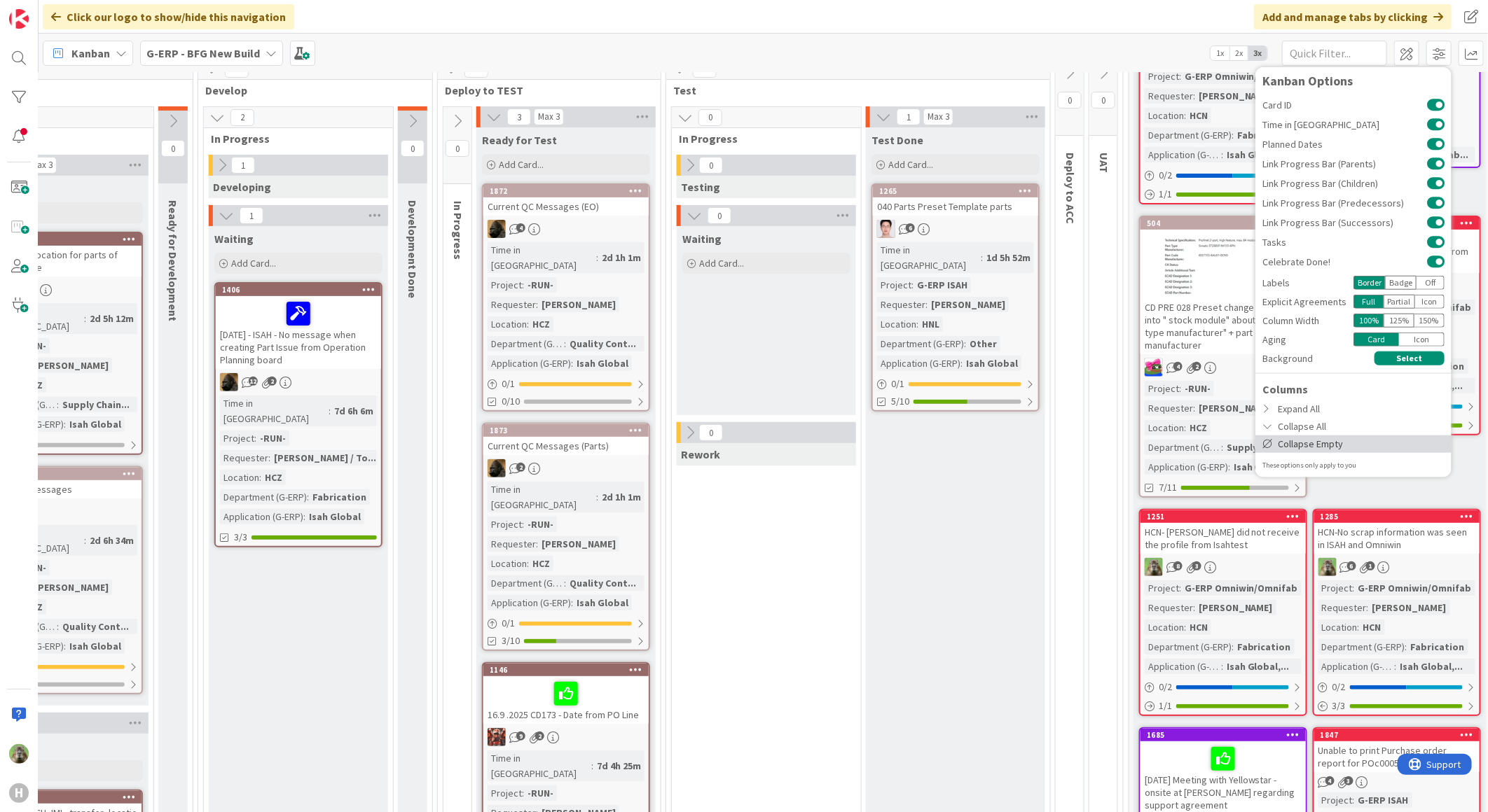
click at [1304, 450] on div "Collapse Empty" at bounding box center [1353, 443] width 196 height 18
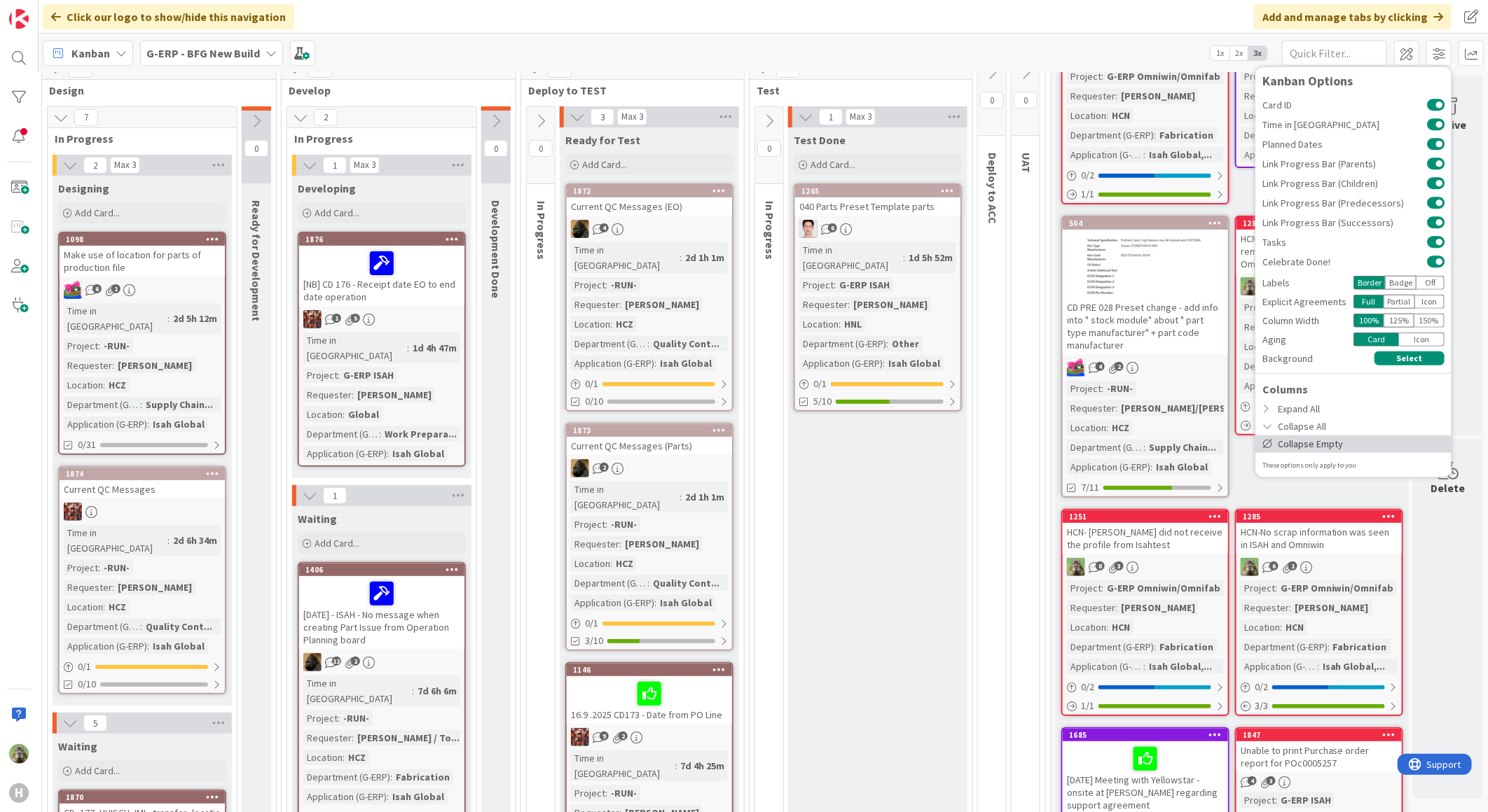
scroll to position [156, 392]
click at [1321, 403] on div "Expand All" at bounding box center [1353, 409] width 196 height 18
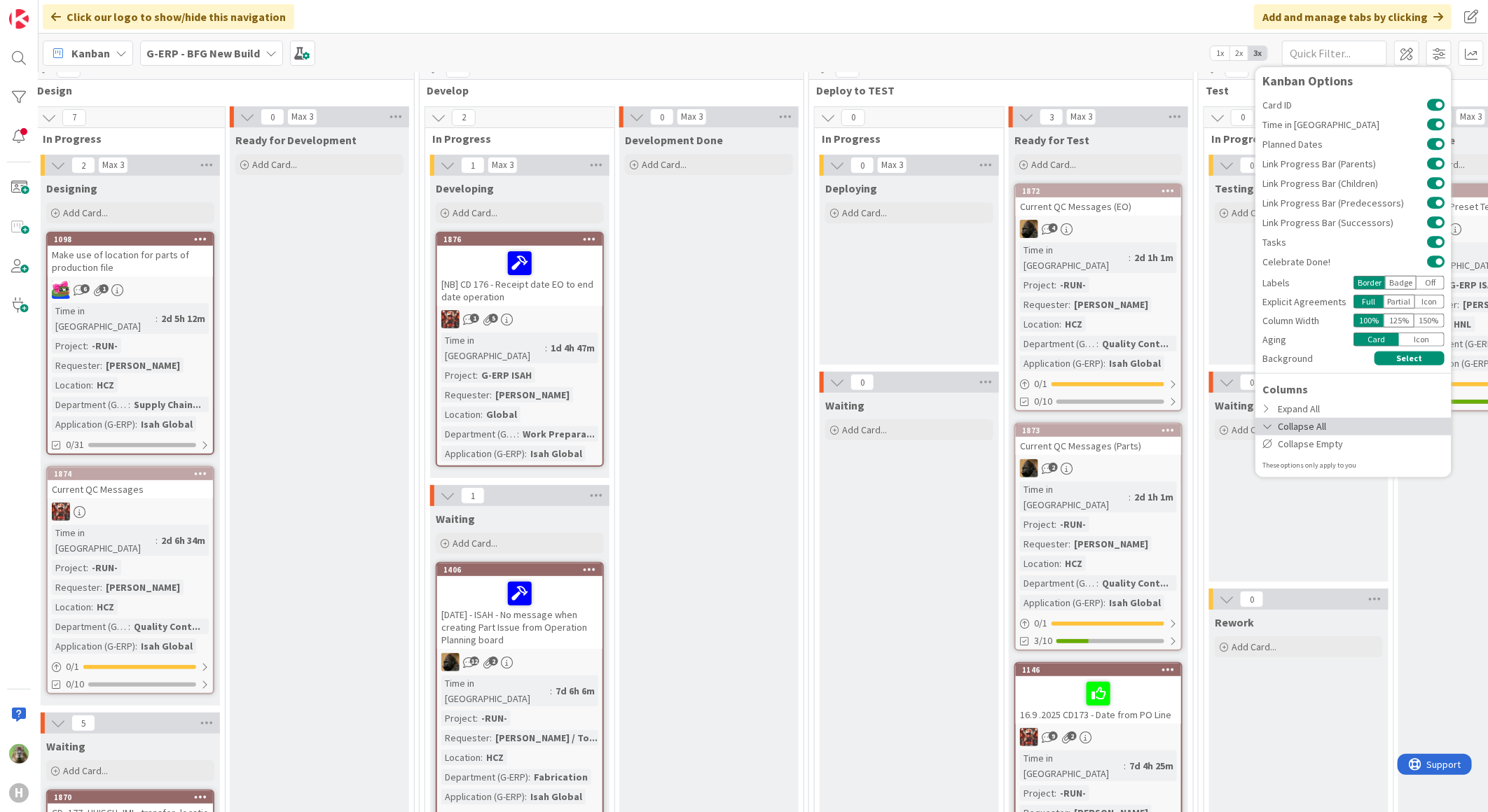
click at [1319, 420] on div "Collapse All" at bounding box center [1353, 427] width 196 height 18
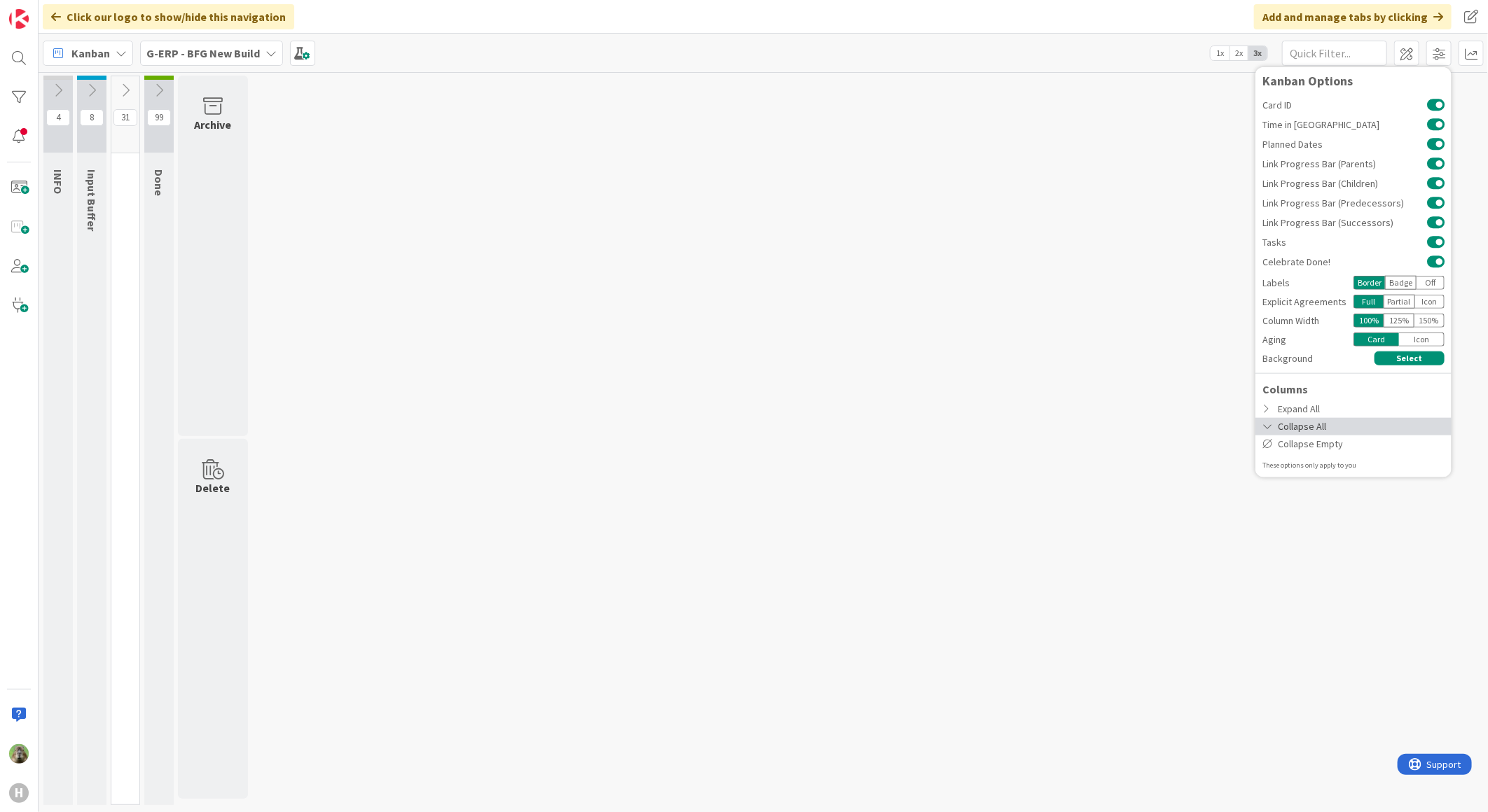
scroll to position [0, 0]
click at [1332, 412] on div "Expand All" at bounding box center [1353, 409] width 196 height 18
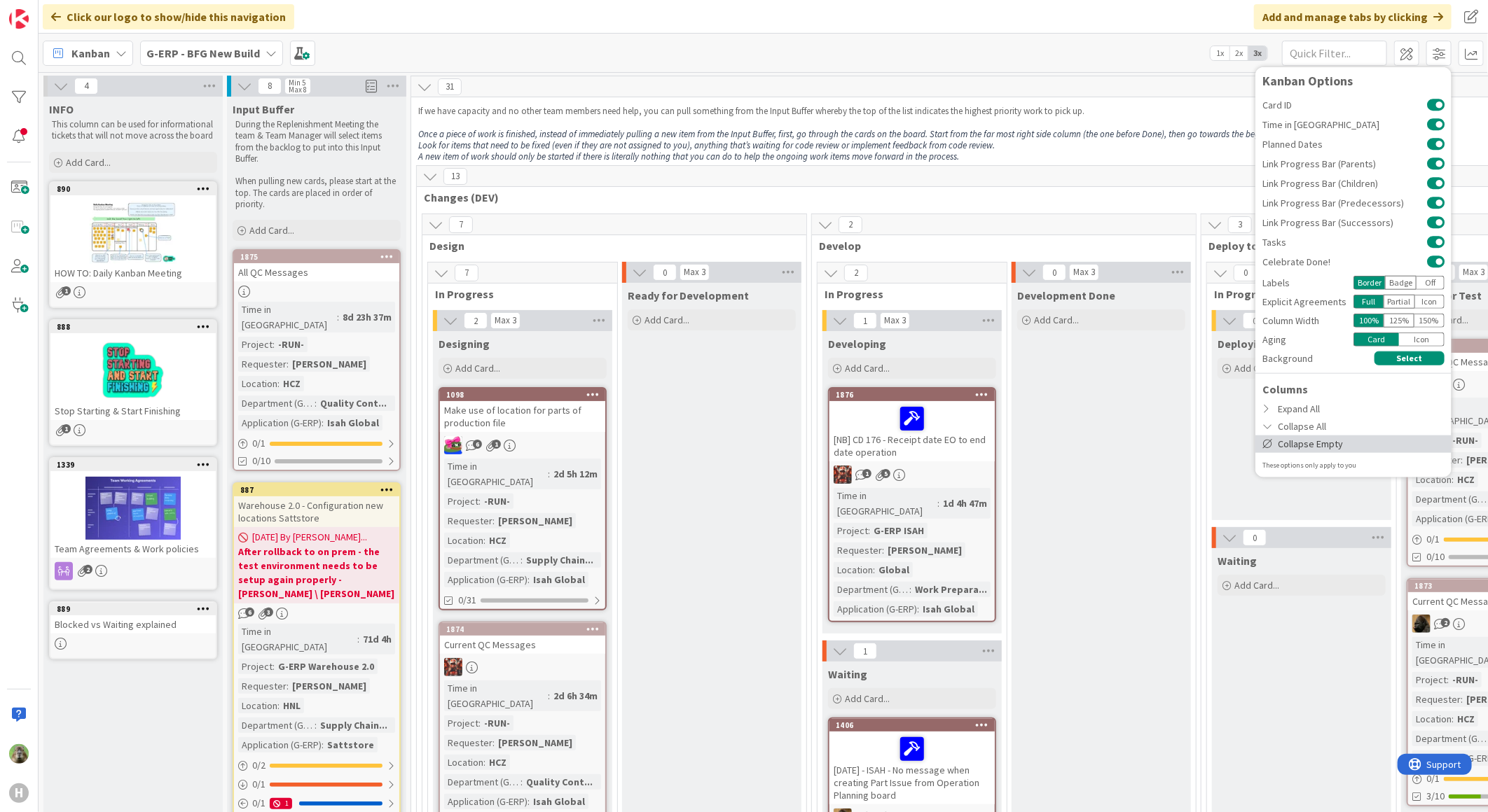
click at [1298, 442] on div "Collapse Empty" at bounding box center [1353, 443] width 196 height 18
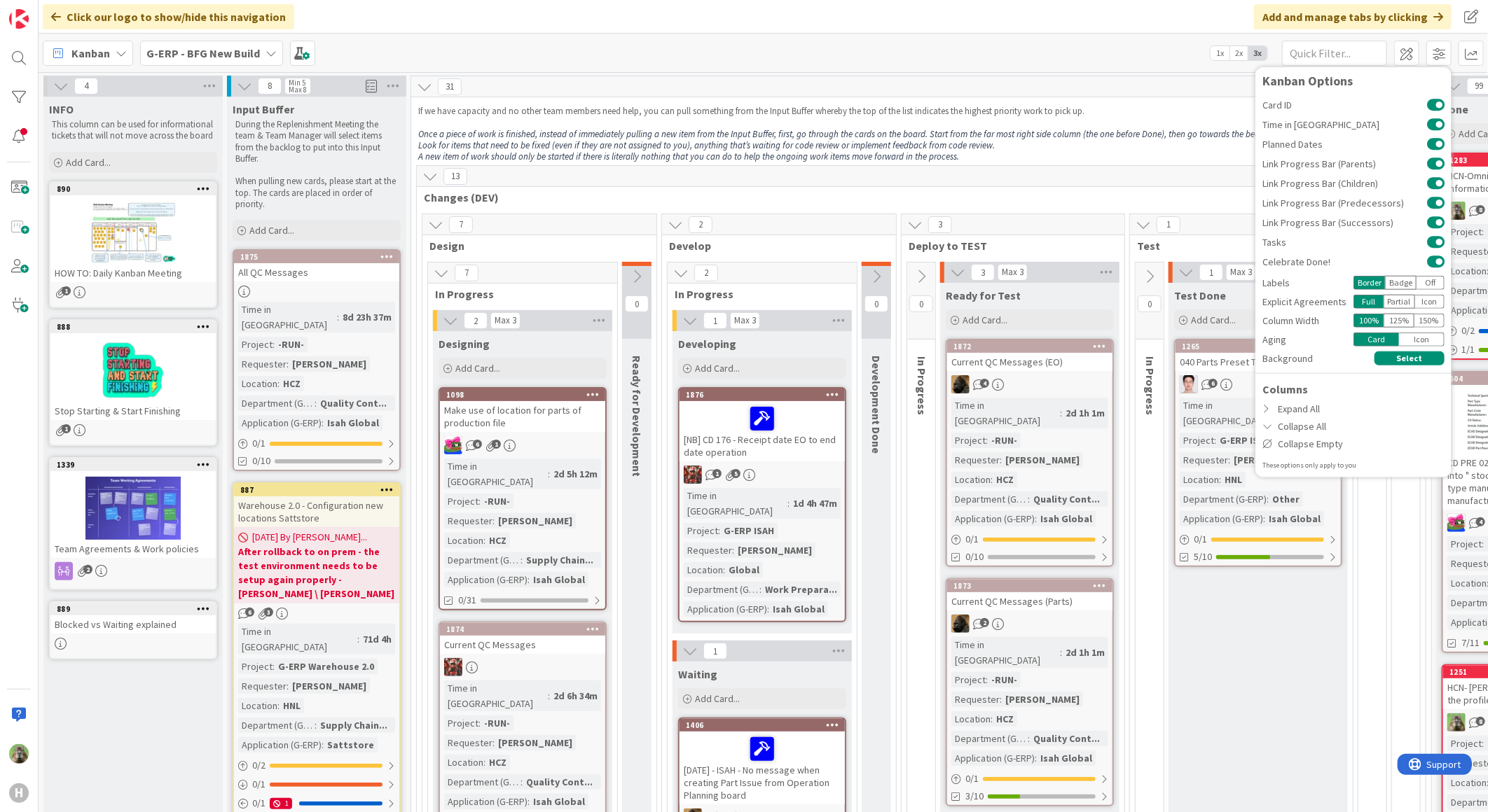
click at [1103, 144] on p "Look for items that need to be fixed (even if they are not assigned to you), an…" at bounding box center [920, 145] width 1006 height 11
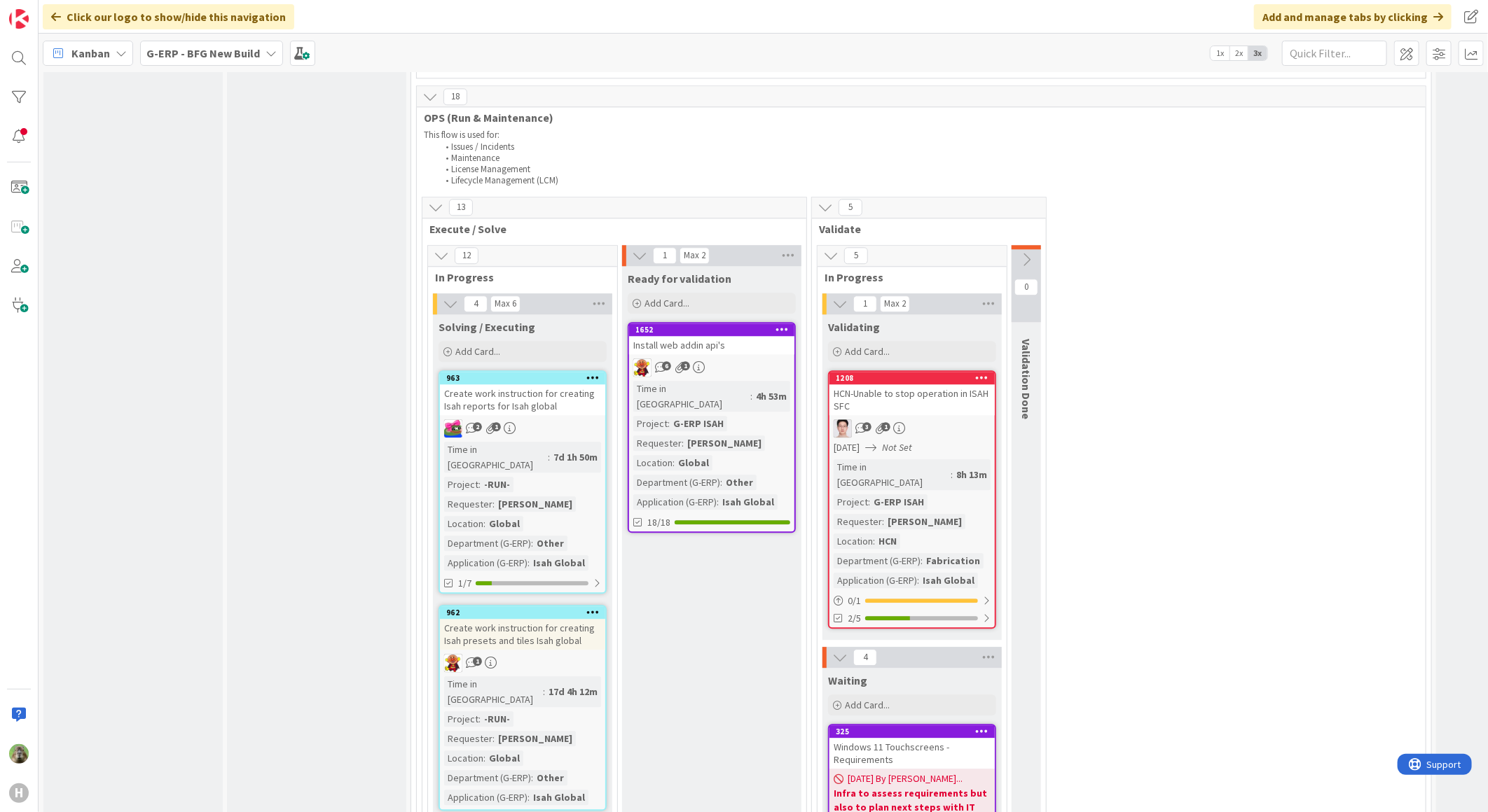
scroll to position [2490, 0]
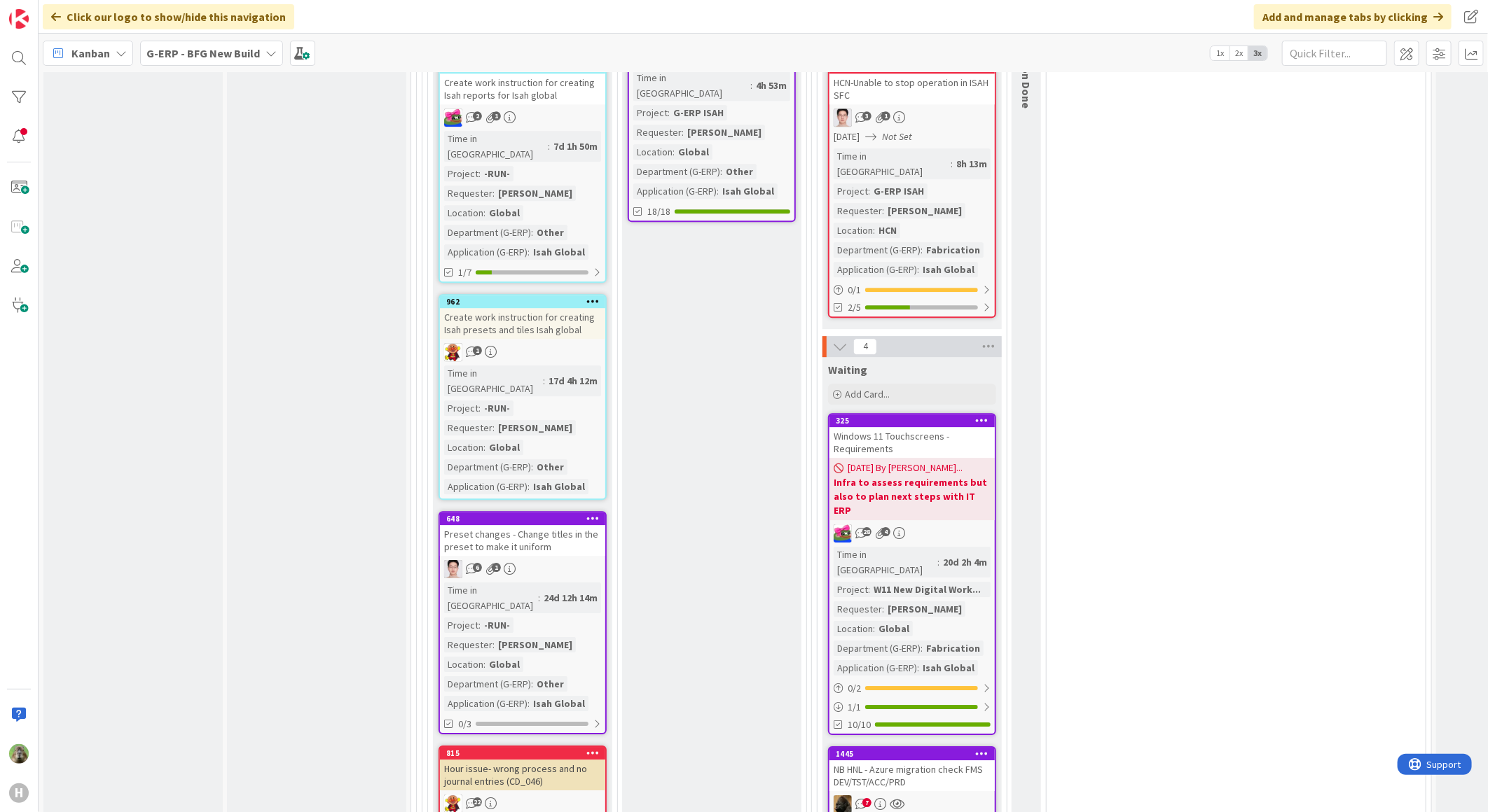
click at [582, 525] on div "Preset changes - Change titles in the preset to make it uniform" at bounding box center [522, 540] width 166 height 31
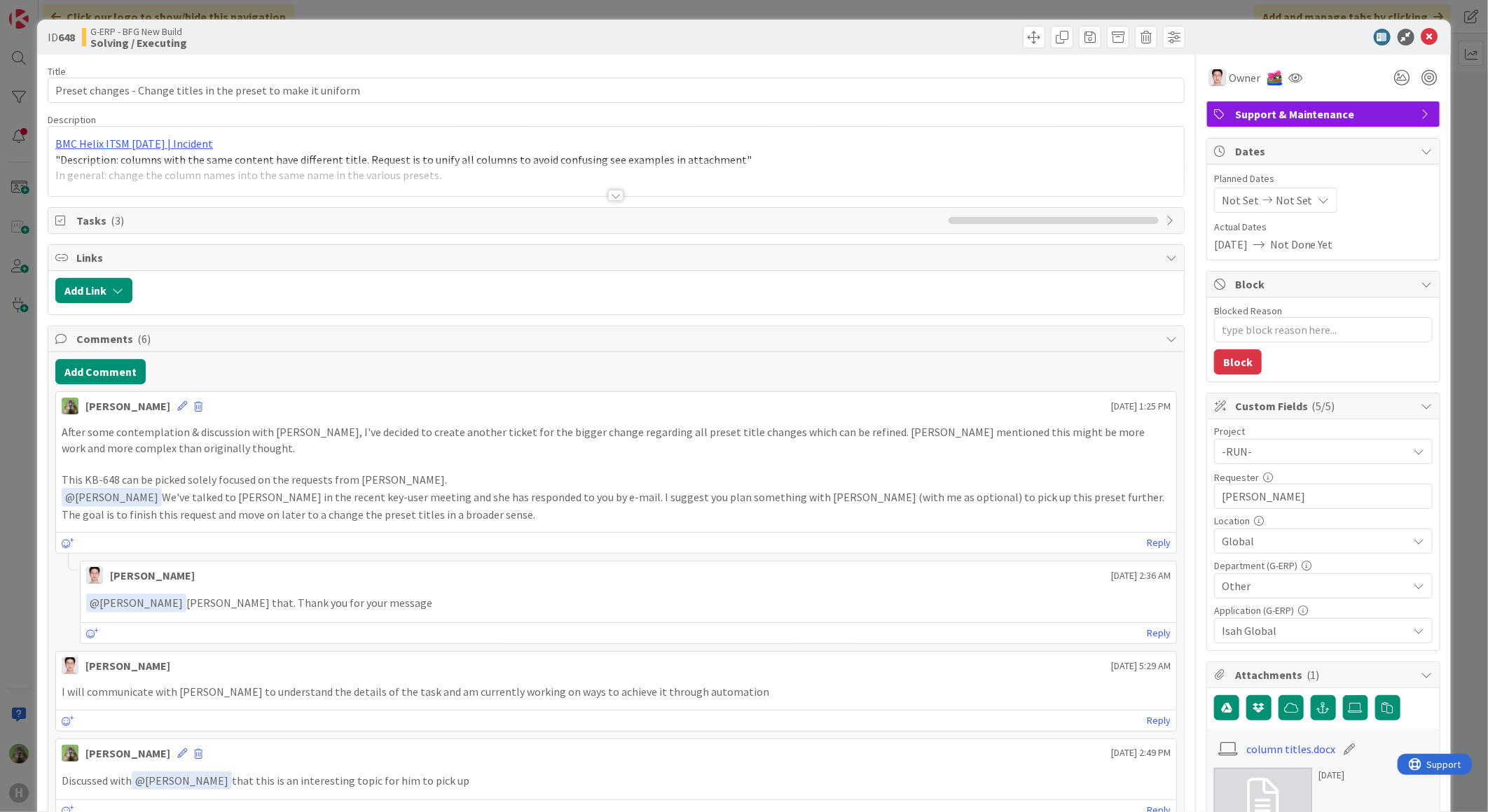
type textarea "x"
click at [26, 465] on div "ID 648 G-ERP - BFG New Build Solving / Executing Title 63 / 128 Preset changes …" at bounding box center [744, 406] width 1488 height 812
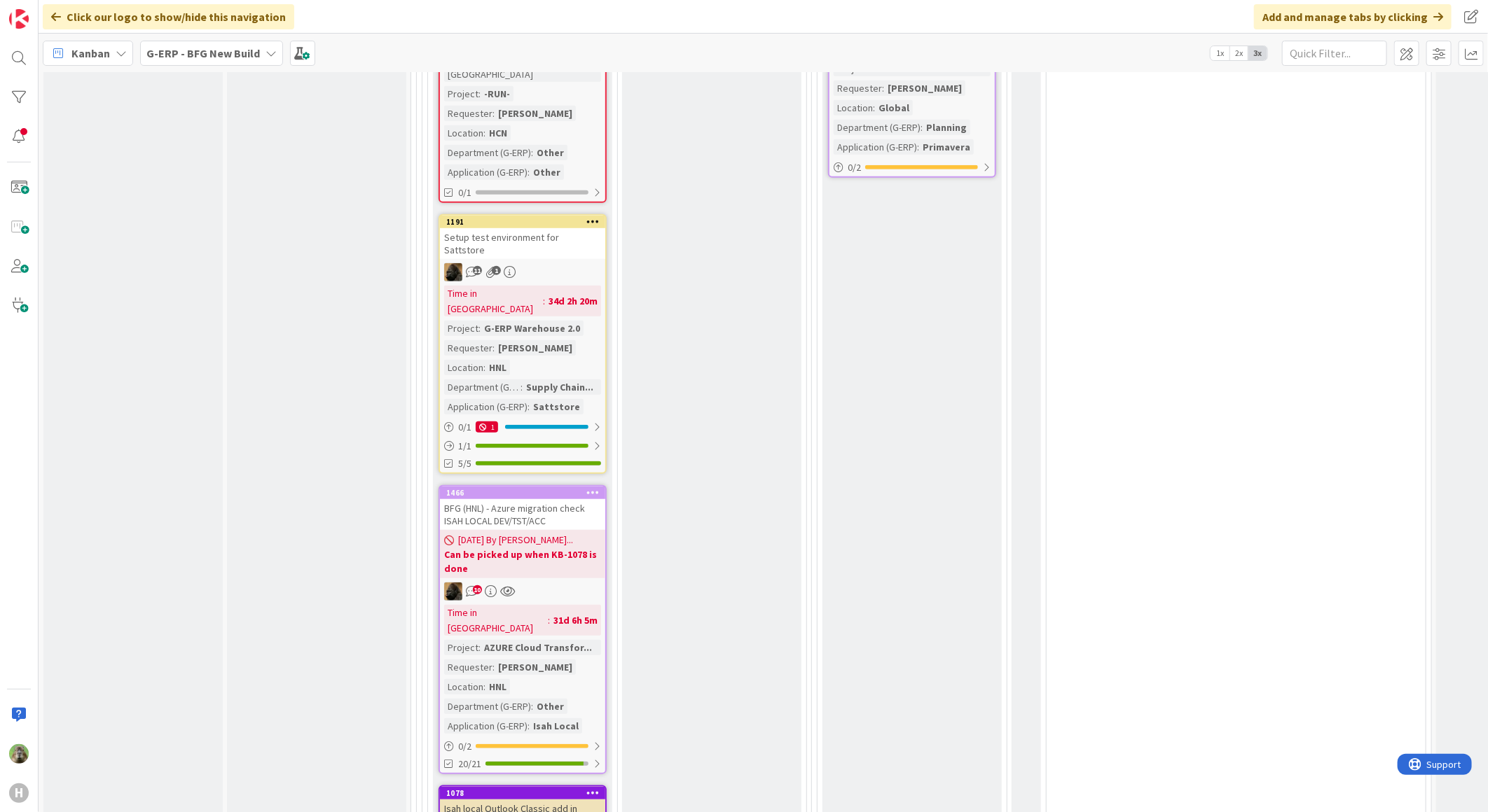
scroll to position [4358, 0]
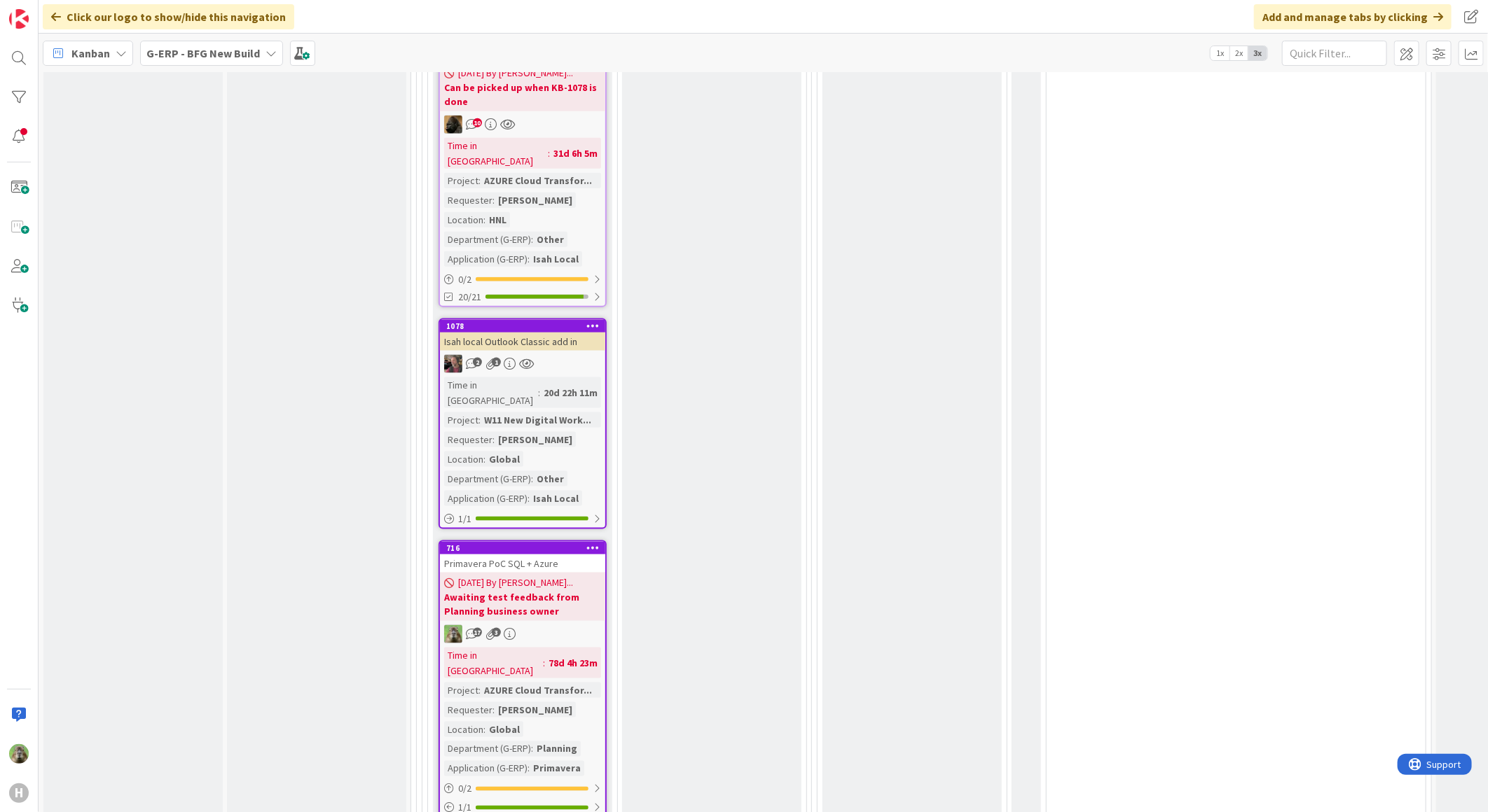
click at [557, 555] on div "Primavera PoC SQL + Azure" at bounding box center [522, 564] width 166 height 18
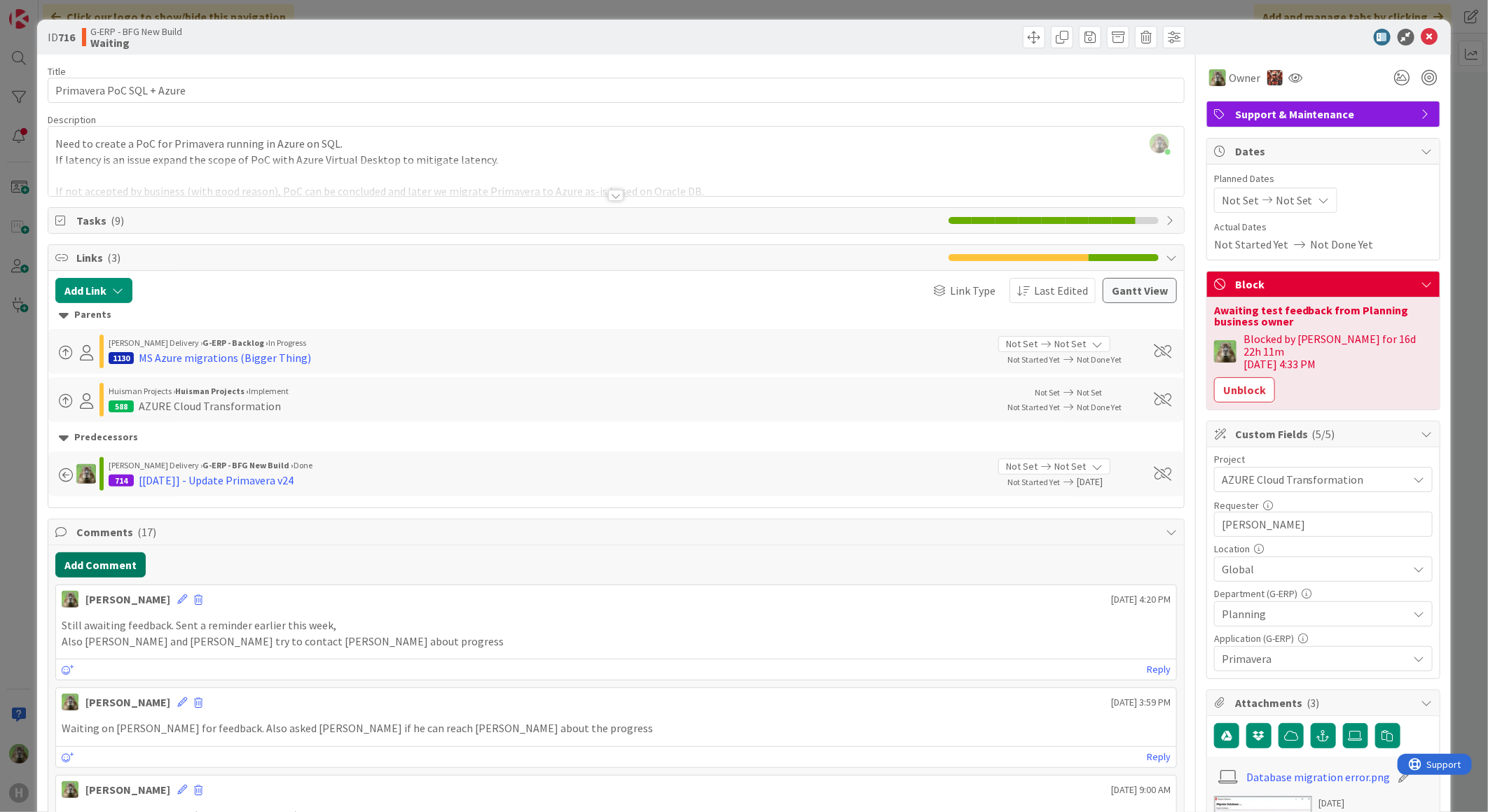
click at [125, 575] on button "Add Comment" at bounding box center [101, 566] width 91 height 26
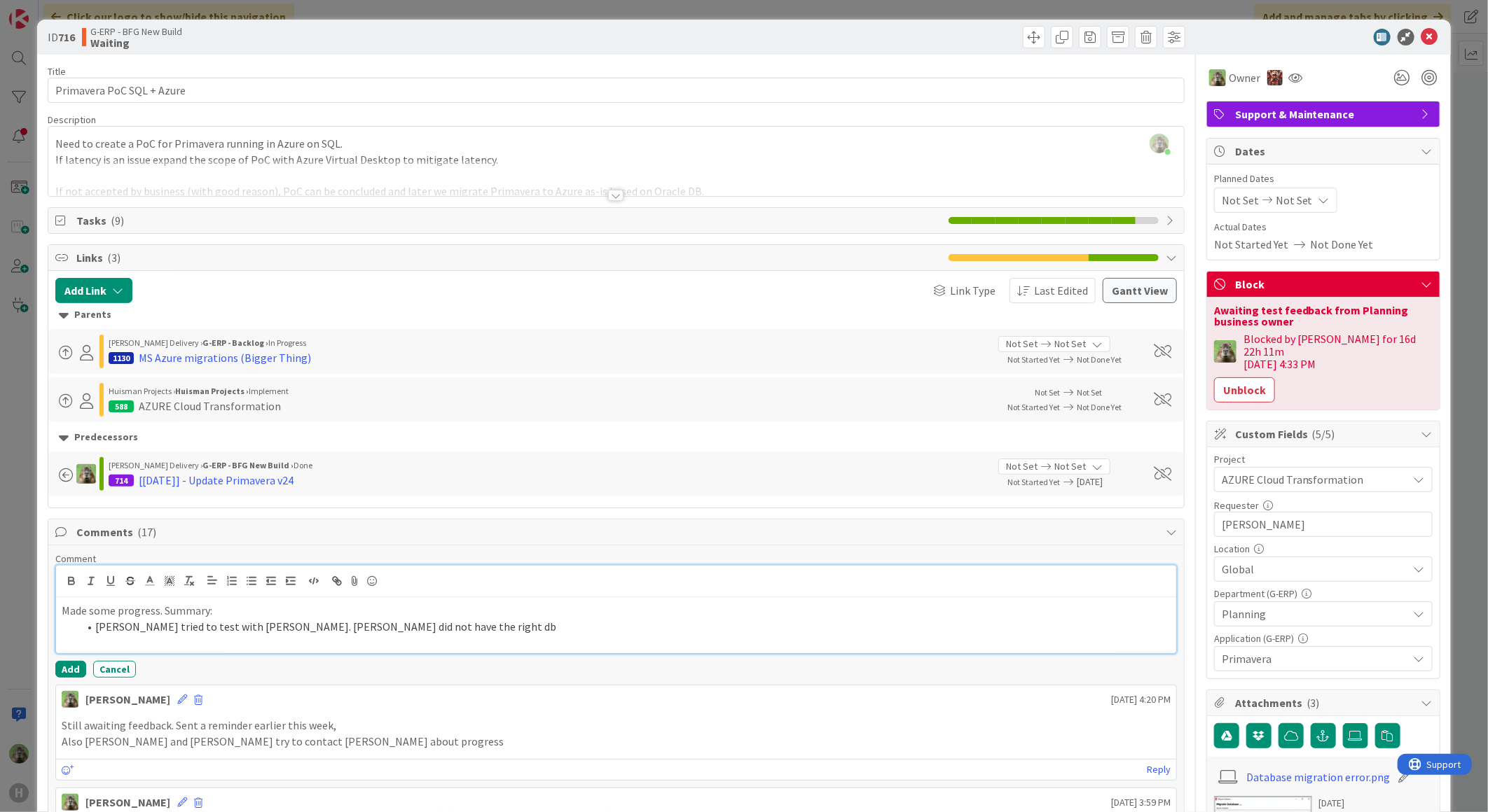
click at [444, 624] on li "[PERSON_NAME] tried to test with [PERSON_NAME]. [PERSON_NAME] did not have the …" at bounding box center [625, 627] width 1092 height 16
click at [253, 649] on li "[PERSON_NAME] wants to try" at bounding box center [625, 643] width 1092 height 16
drag, startPoint x: 159, startPoint y: 611, endPoint x: 68, endPoint y: 619, distance: 91.4
click at [68, 619] on p "Made some progress. Summary:" at bounding box center [616, 611] width 1109 height 16
click at [253, 622] on li "[PERSON_NAME] tried to test with [PERSON_NAME]. [PERSON_NAME] did not have the …" at bounding box center [625, 627] width 1092 height 16
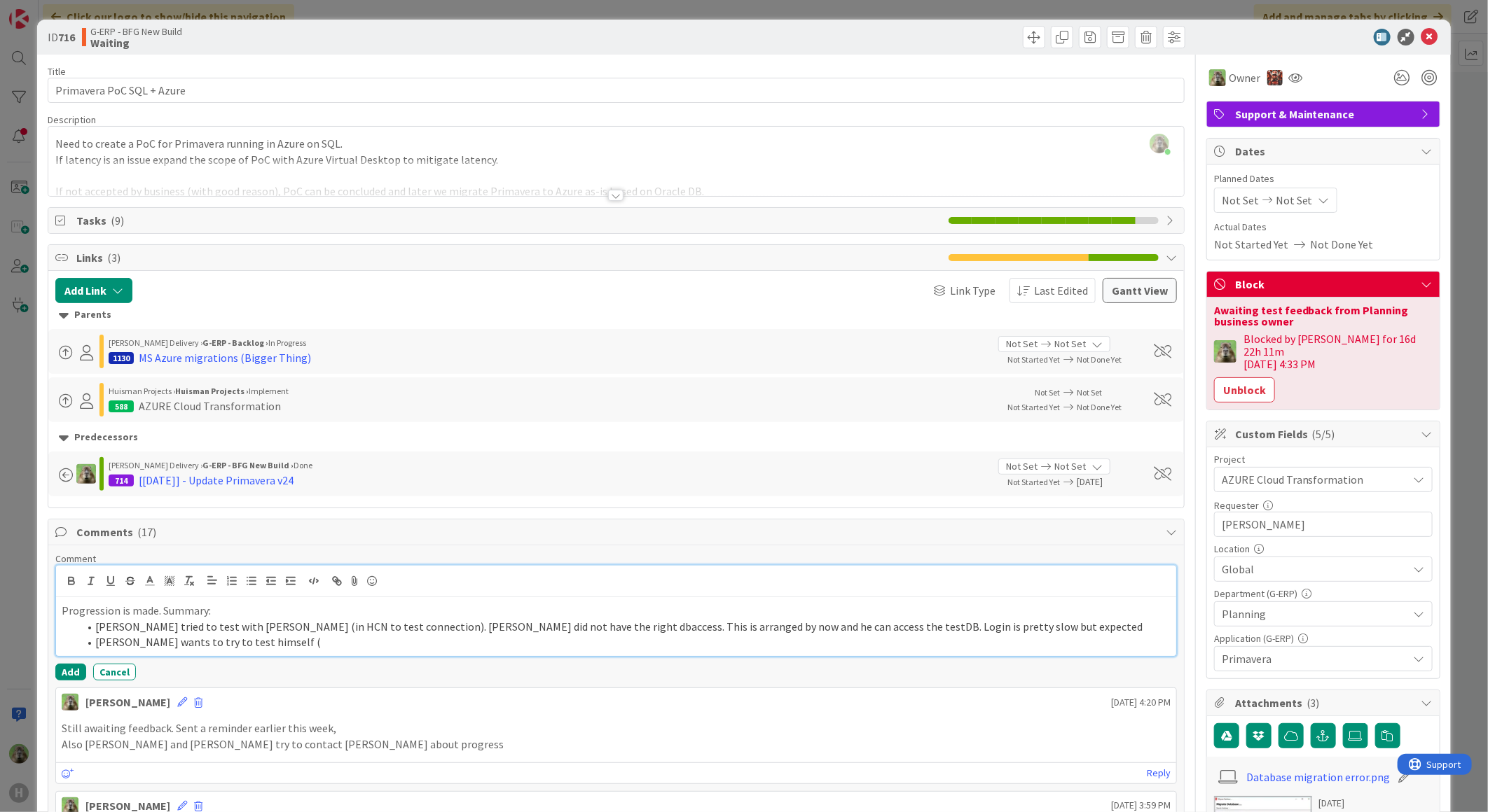
click at [588, 631] on li "[PERSON_NAME] tried to test with [PERSON_NAME] (in HCN to test connection). [PE…" at bounding box center [625, 627] width 1092 height 16
click at [579, 641] on li "[PERSON_NAME] wants to try to test himself (" at bounding box center [625, 643] width 1092 height 16
click at [584, 627] on li "[PERSON_NAME] tried to test with [PERSON_NAME] (in HCN to test connection). [PE…" at bounding box center [625, 627] width 1092 height 16
click at [1063, 620] on li "[PERSON_NAME] tried to test with [PERSON_NAME] (in HCN to test connection). [PE…" at bounding box center [625, 627] width 1092 height 16
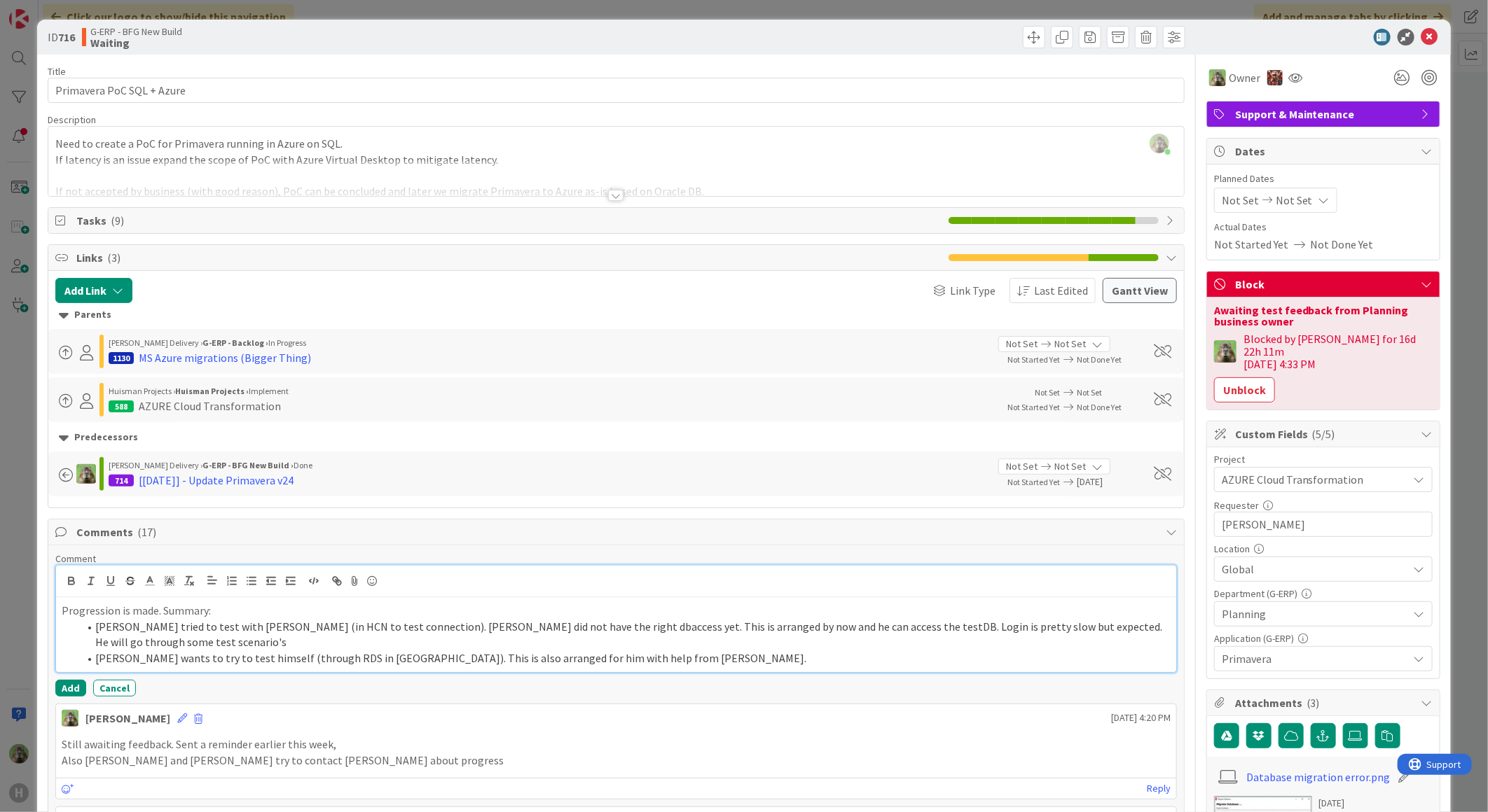
click at [612, 661] on li "[PERSON_NAME] wants to try to test himself (through RDS in [GEOGRAPHIC_DATA]). …" at bounding box center [625, 658] width 1092 height 16
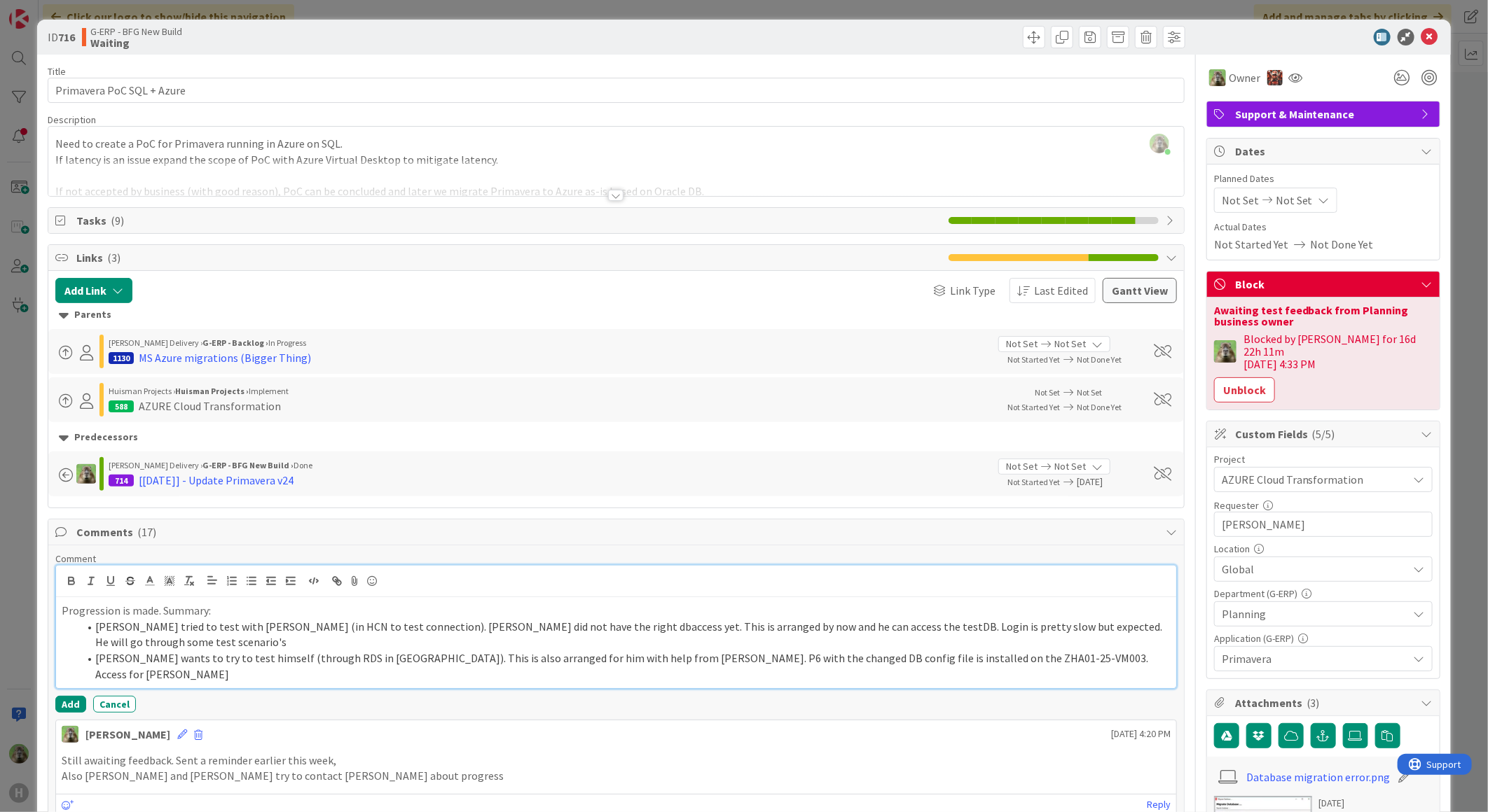
click at [1088, 660] on li "[PERSON_NAME] wants to try to test himself (through RDS in [GEOGRAPHIC_DATA]). …" at bounding box center [625, 666] width 1092 height 32
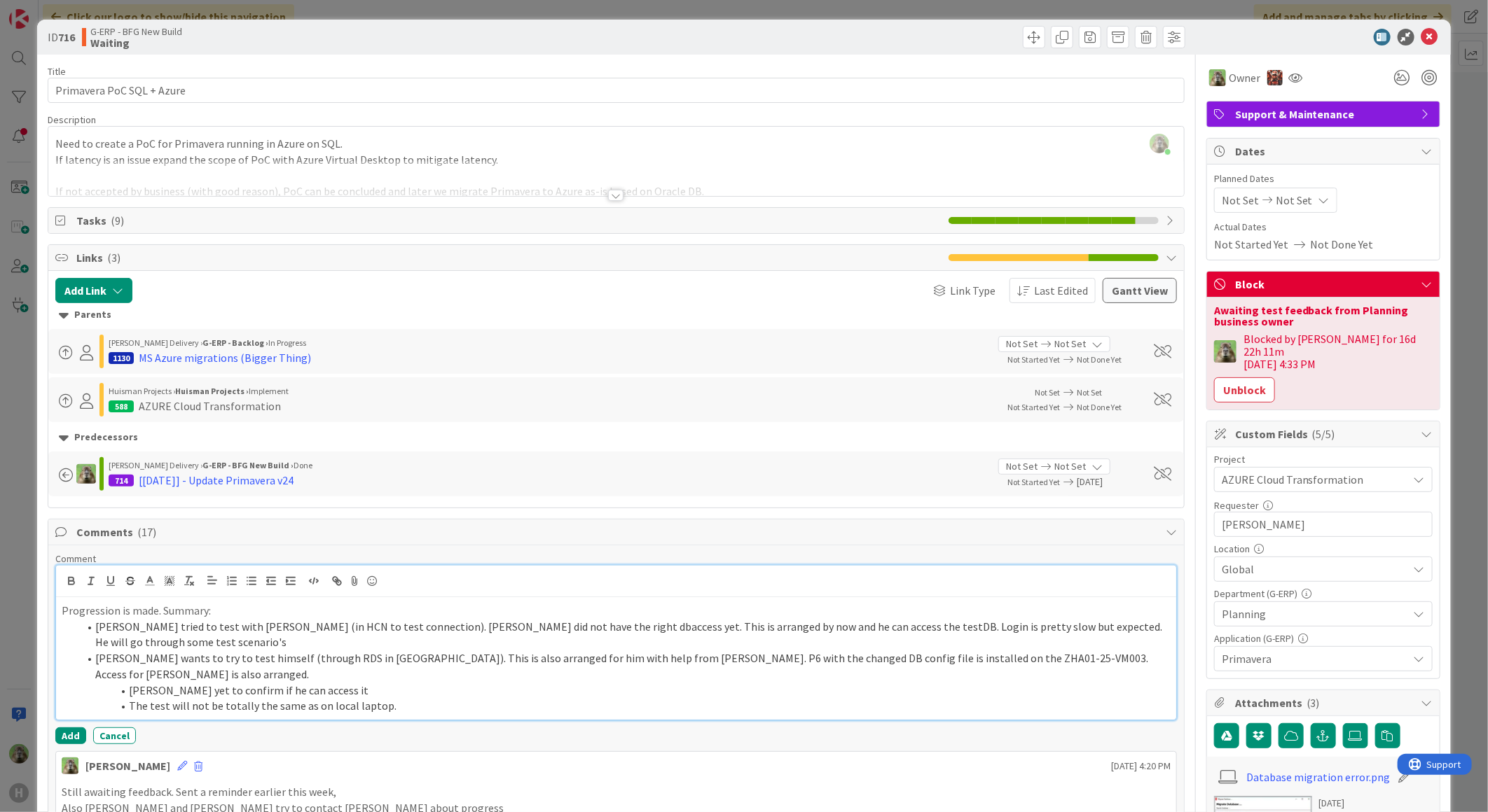
click at [185, 699] on li "The test will not be totally the same as on local laptop." at bounding box center [625, 707] width 1092 height 16
click at [69, 727] on button "Add" at bounding box center [70, 735] width 31 height 17
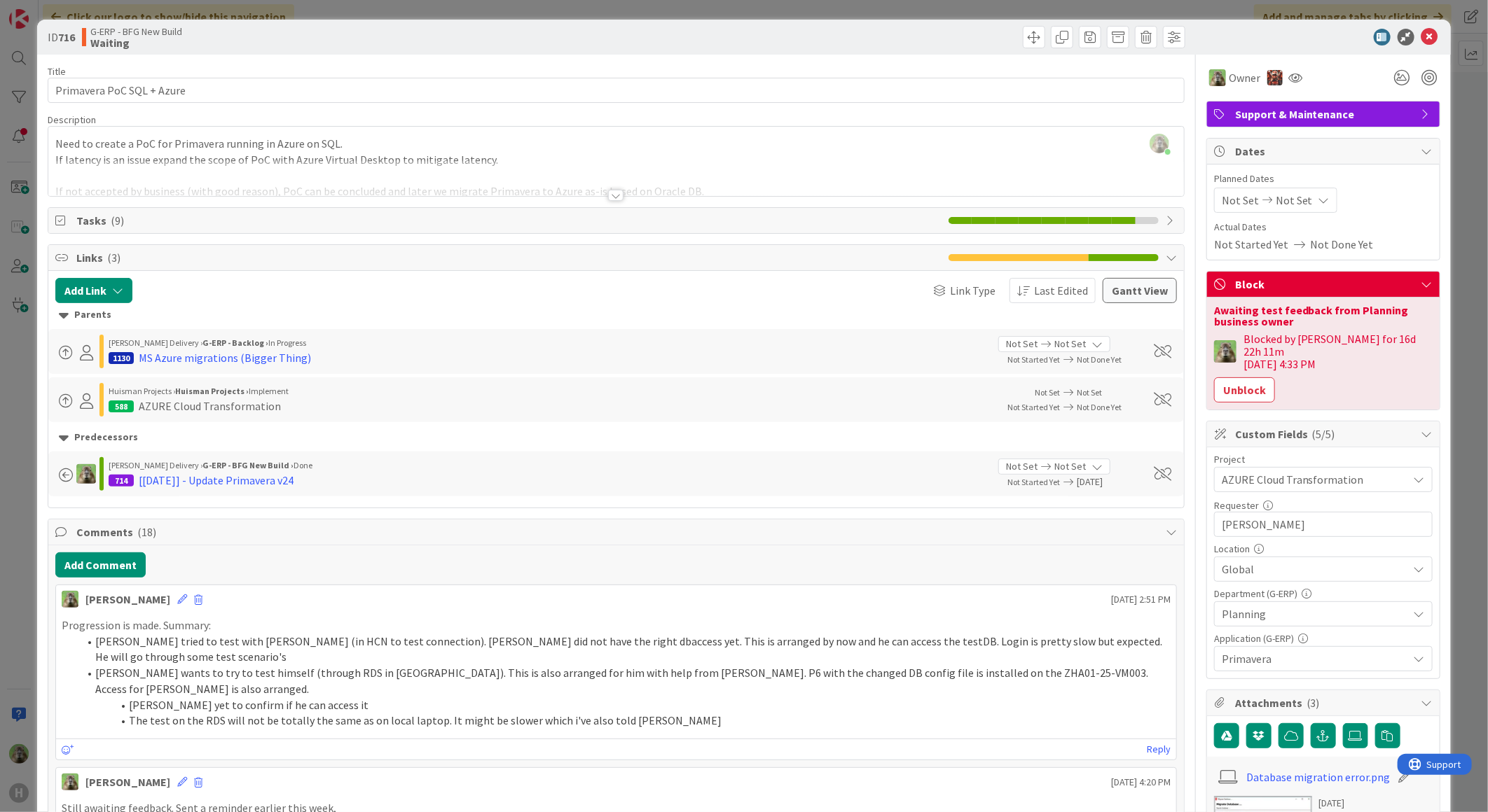
click at [30, 492] on div "ID 716 G-ERP - BFG New Build Waiting Title 25 / 128 Primavera PoC SQL + Azure D…" at bounding box center [744, 406] width 1488 height 812
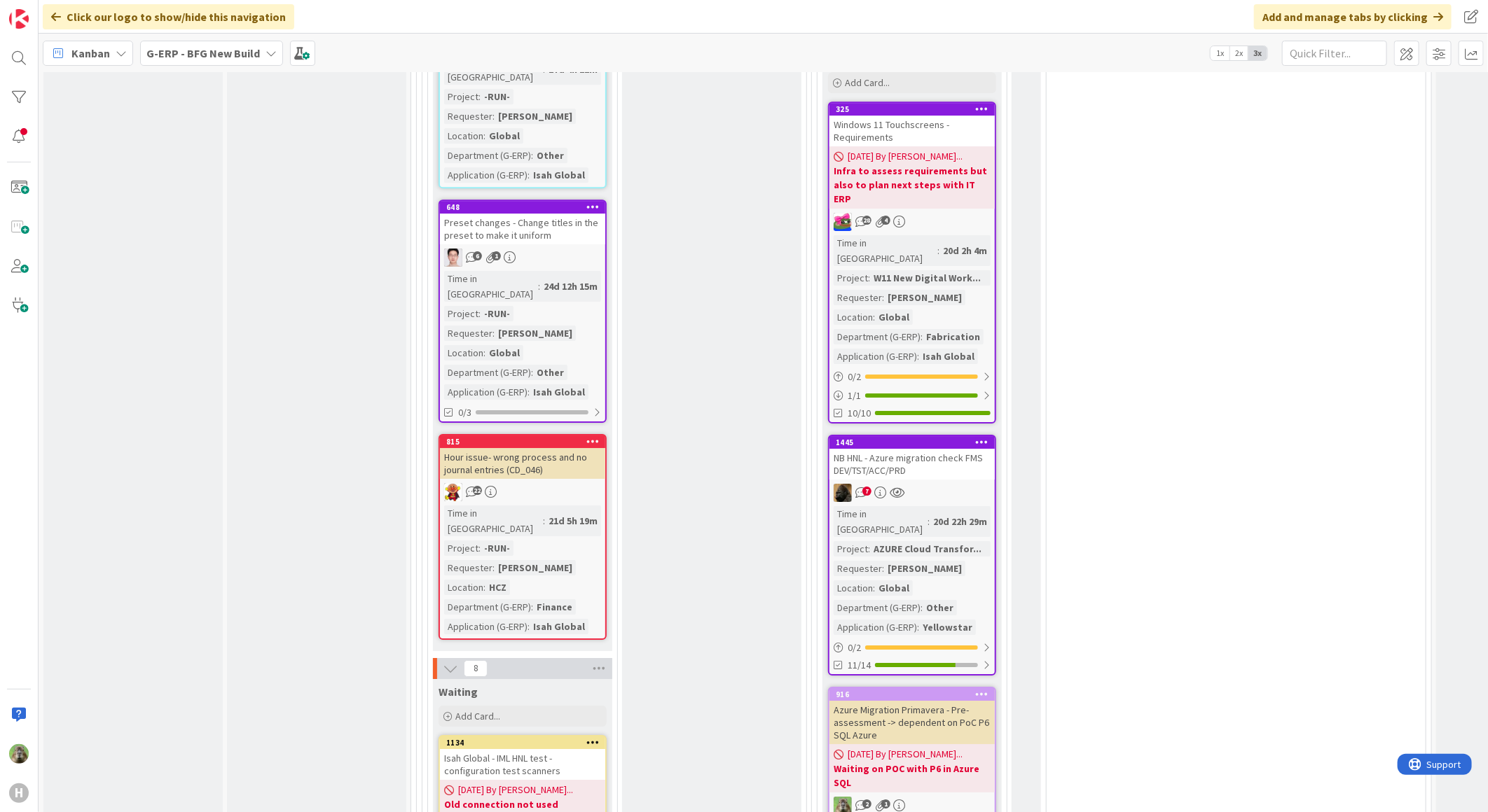
click at [241, 54] on b "G-ERP - BFG New Build" at bounding box center [203, 53] width 113 height 14
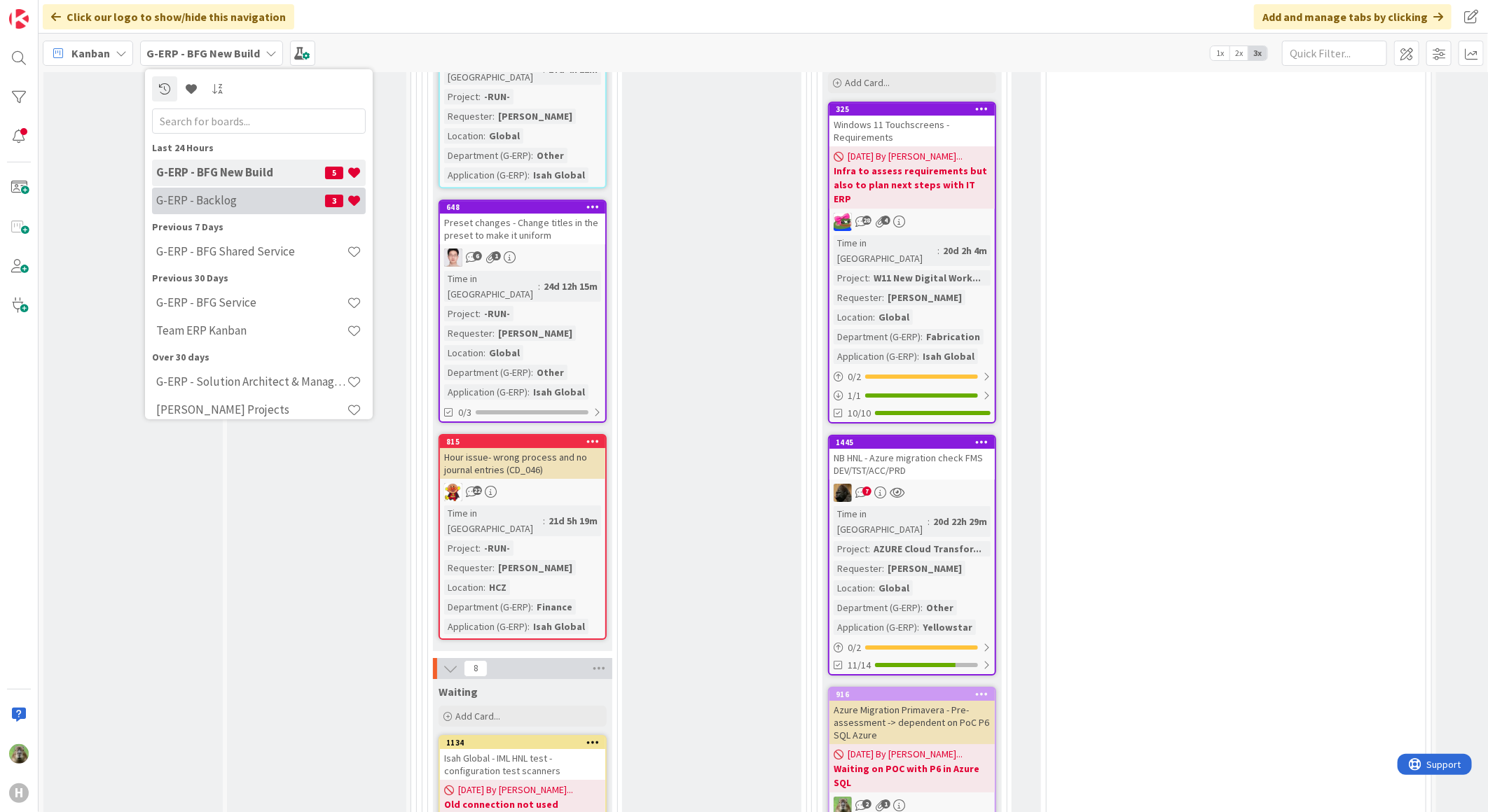
click at [208, 198] on h4 "G-ERP - Backlog" at bounding box center [239, 200] width 169 height 14
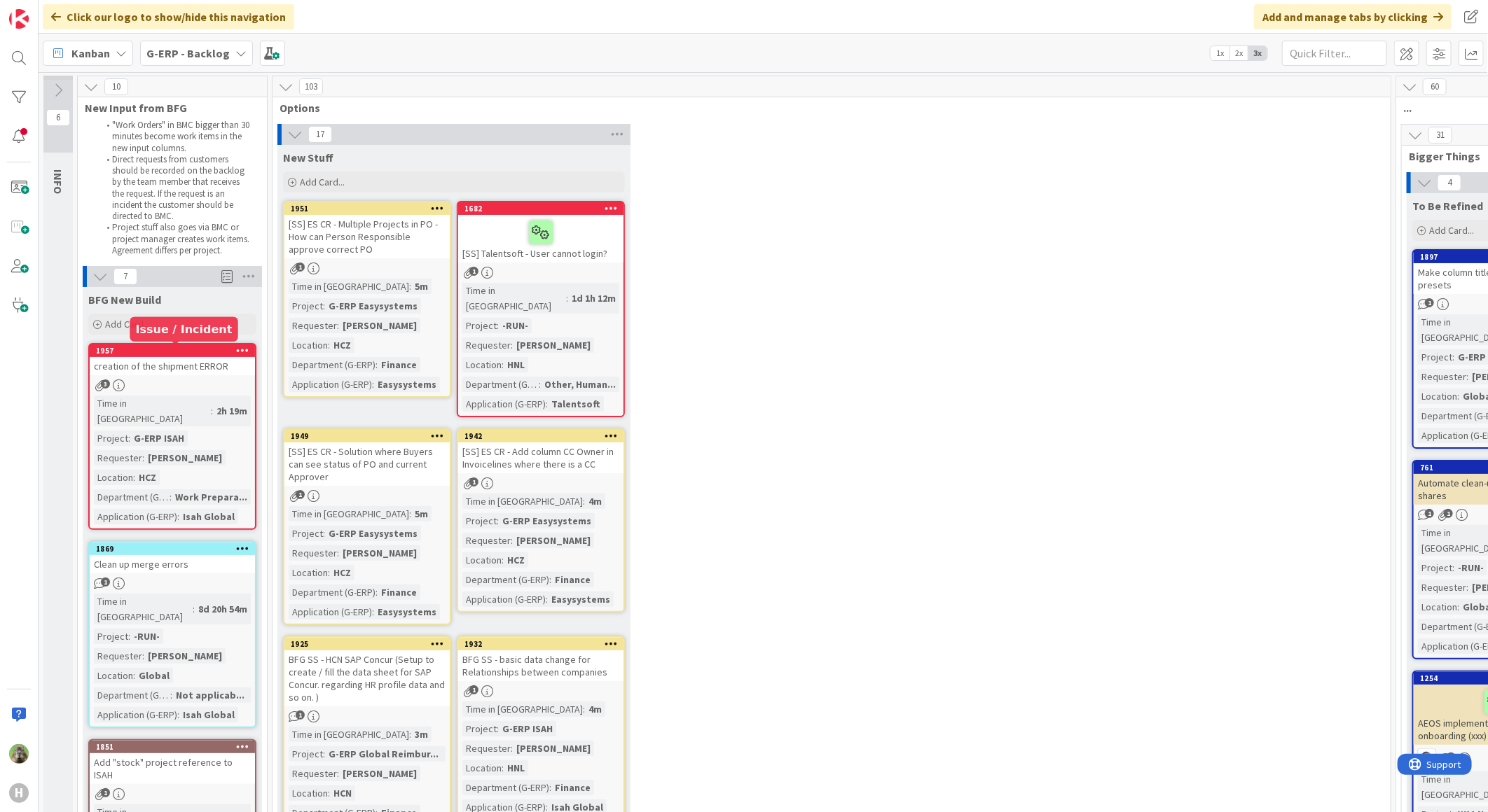
click at [192, 358] on div "creation of the shipment ERROR" at bounding box center [172, 366] width 166 height 18
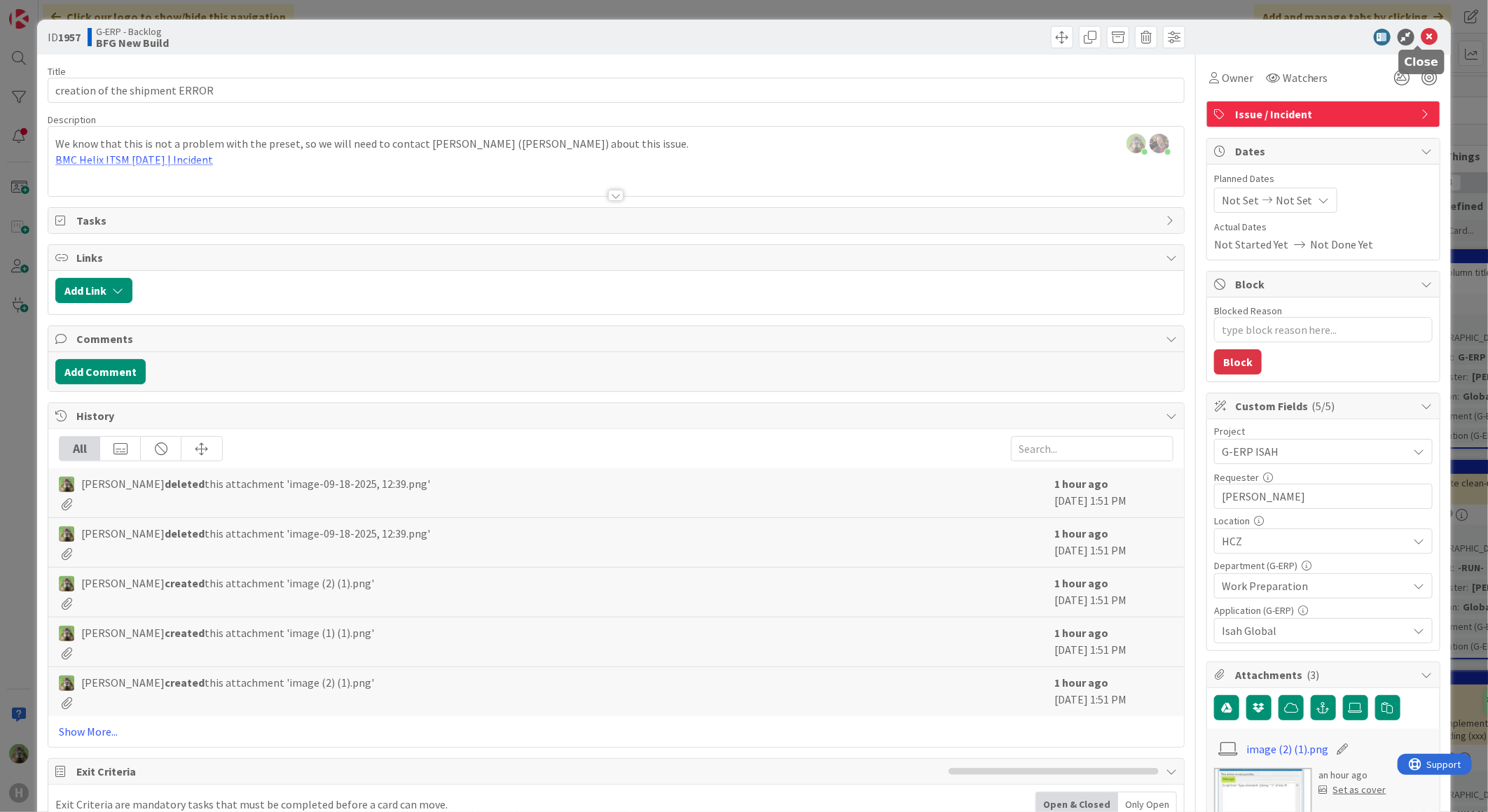
click at [1421, 37] on icon at bounding box center [1429, 36] width 17 height 17
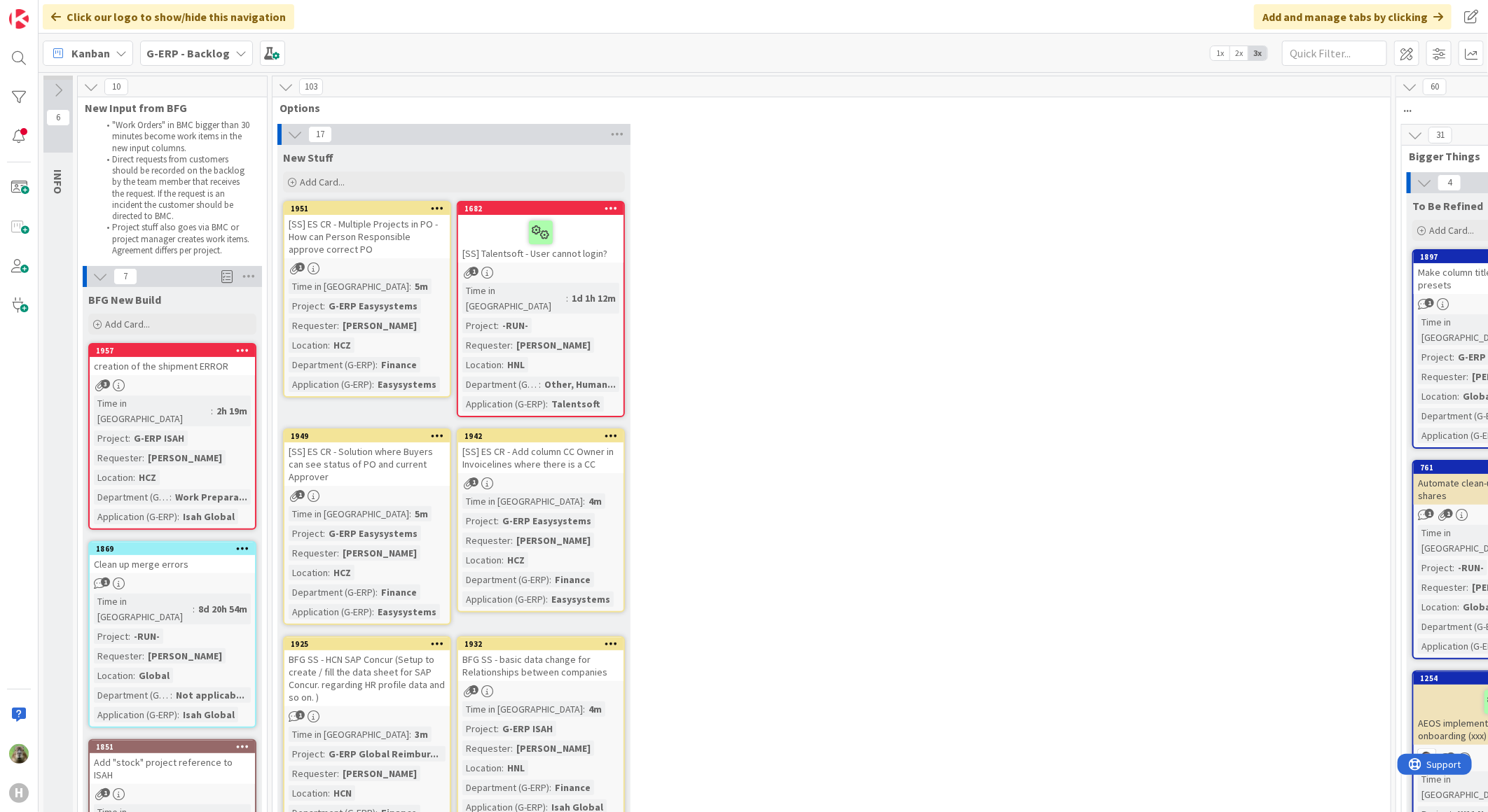
click at [158, 368] on div "creation of the shipment ERROR" at bounding box center [172, 366] width 166 height 18
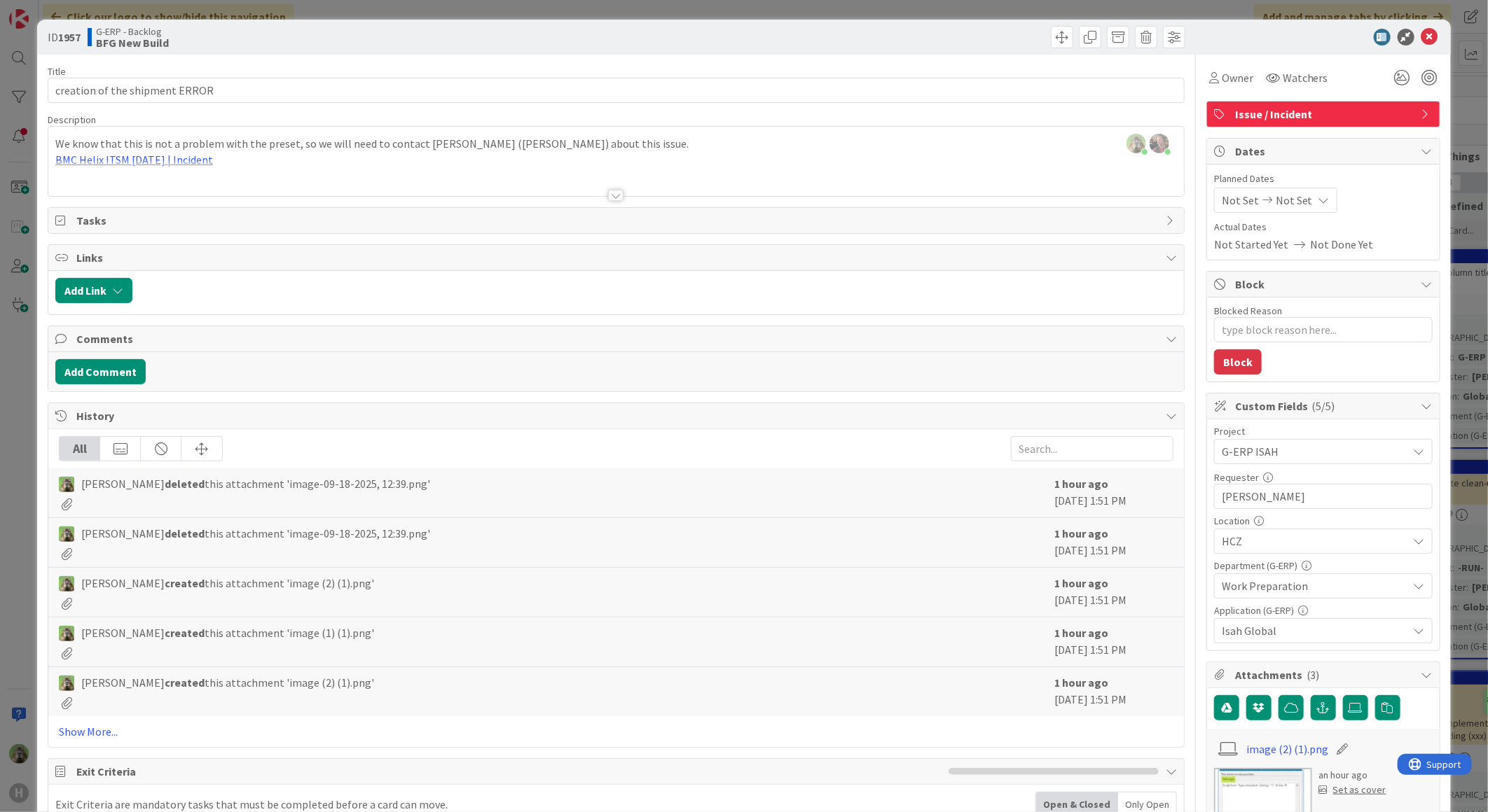
click at [667, 137] on div "[PERSON_NAME] just joined [PERSON_NAME] joined 44 m ago We know that this is no…" at bounding box center [616, 162] width 1135 height 69
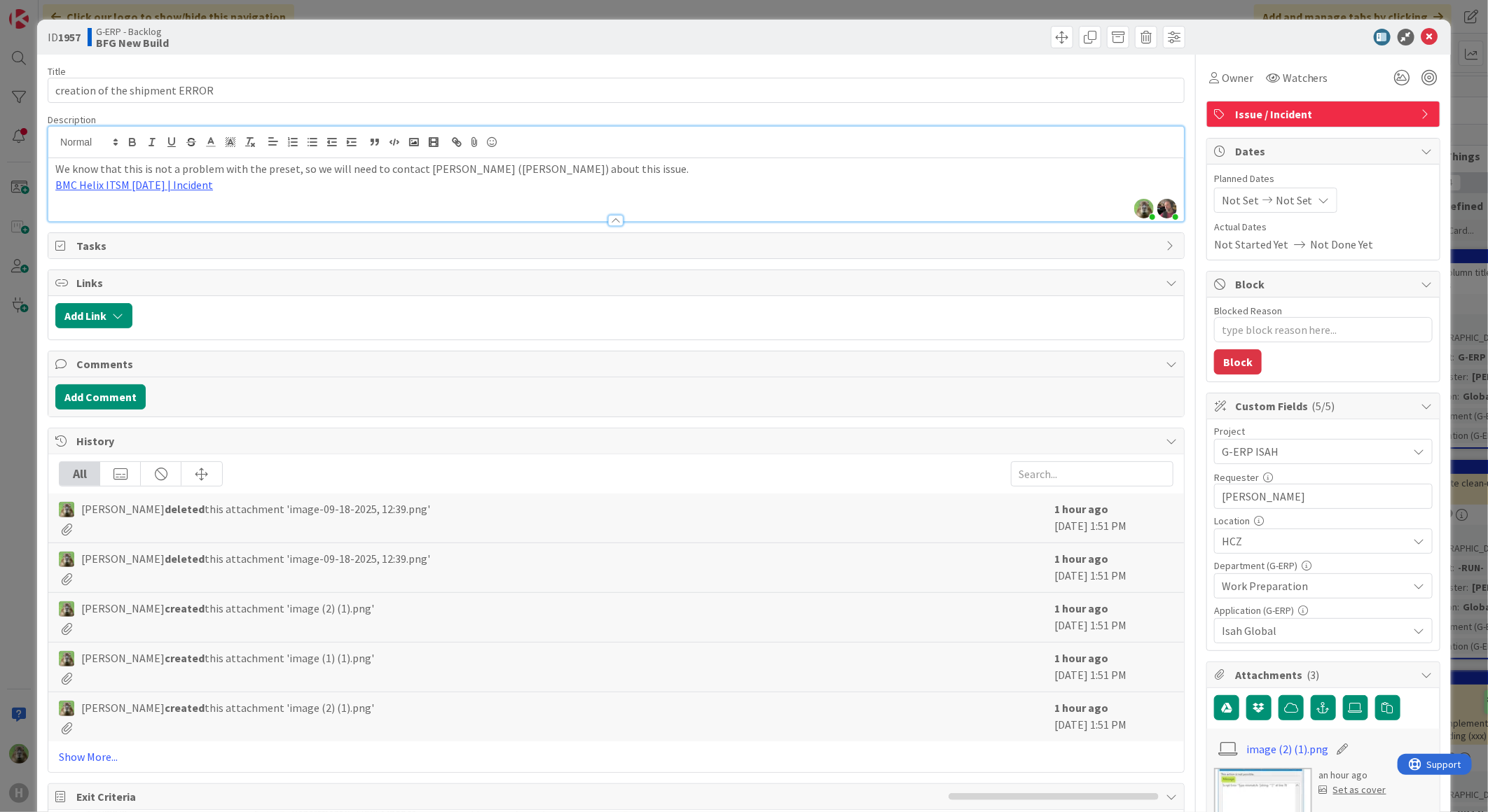
type textarea "x"
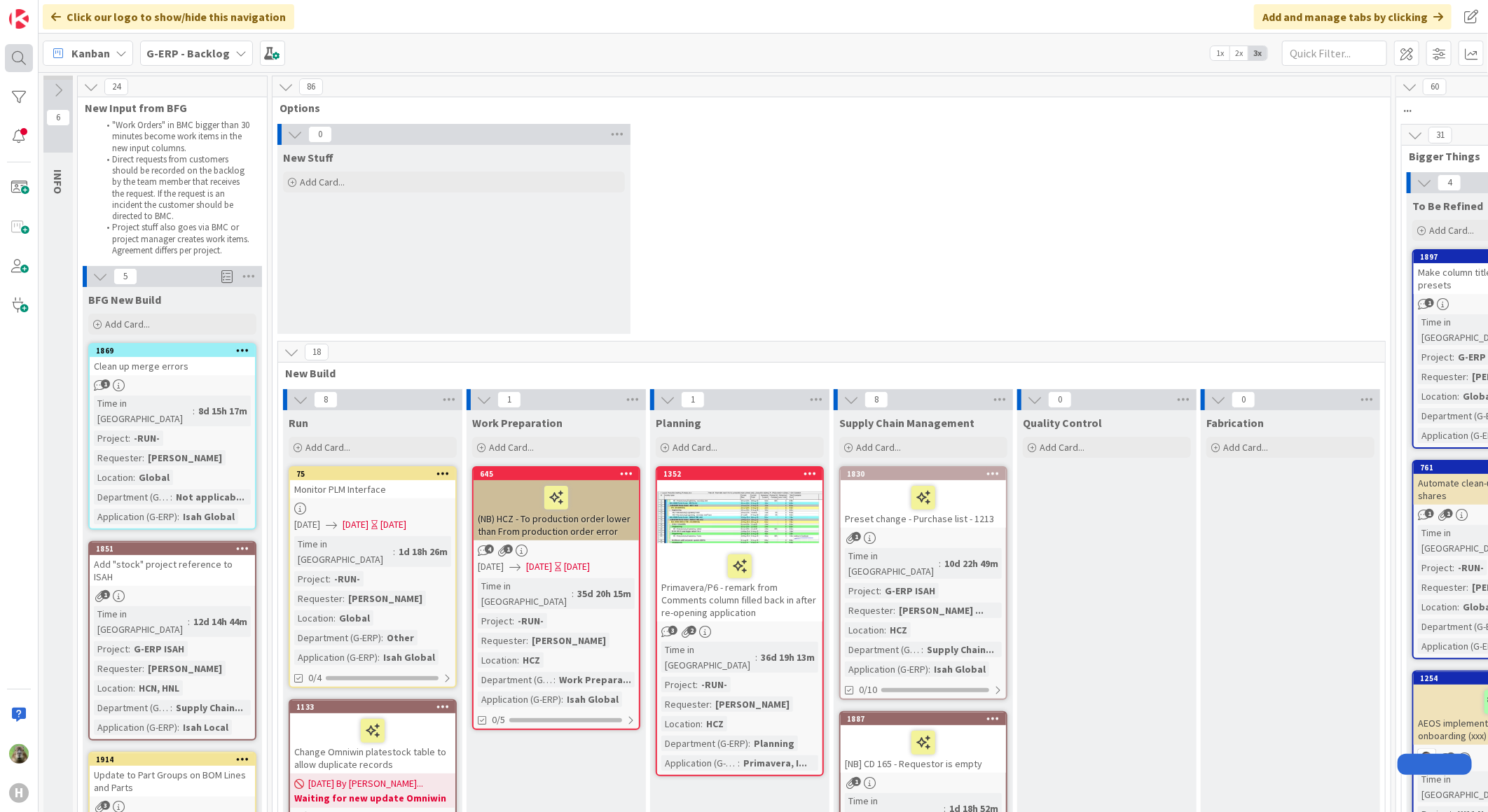
scroll to position [2490, 860]
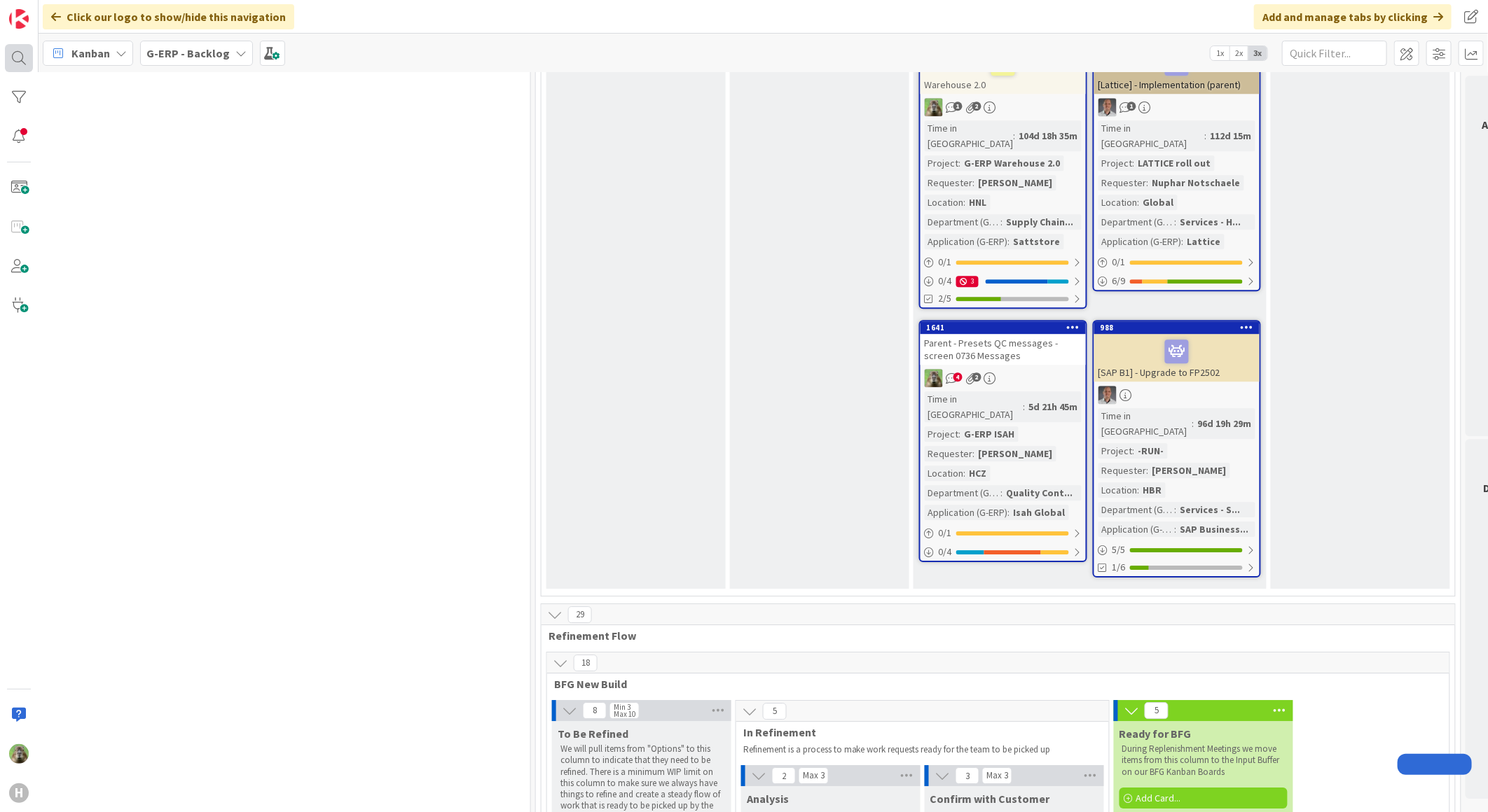
click at [18, 52] on div at bounding box center [19, 58] width 28 height 28
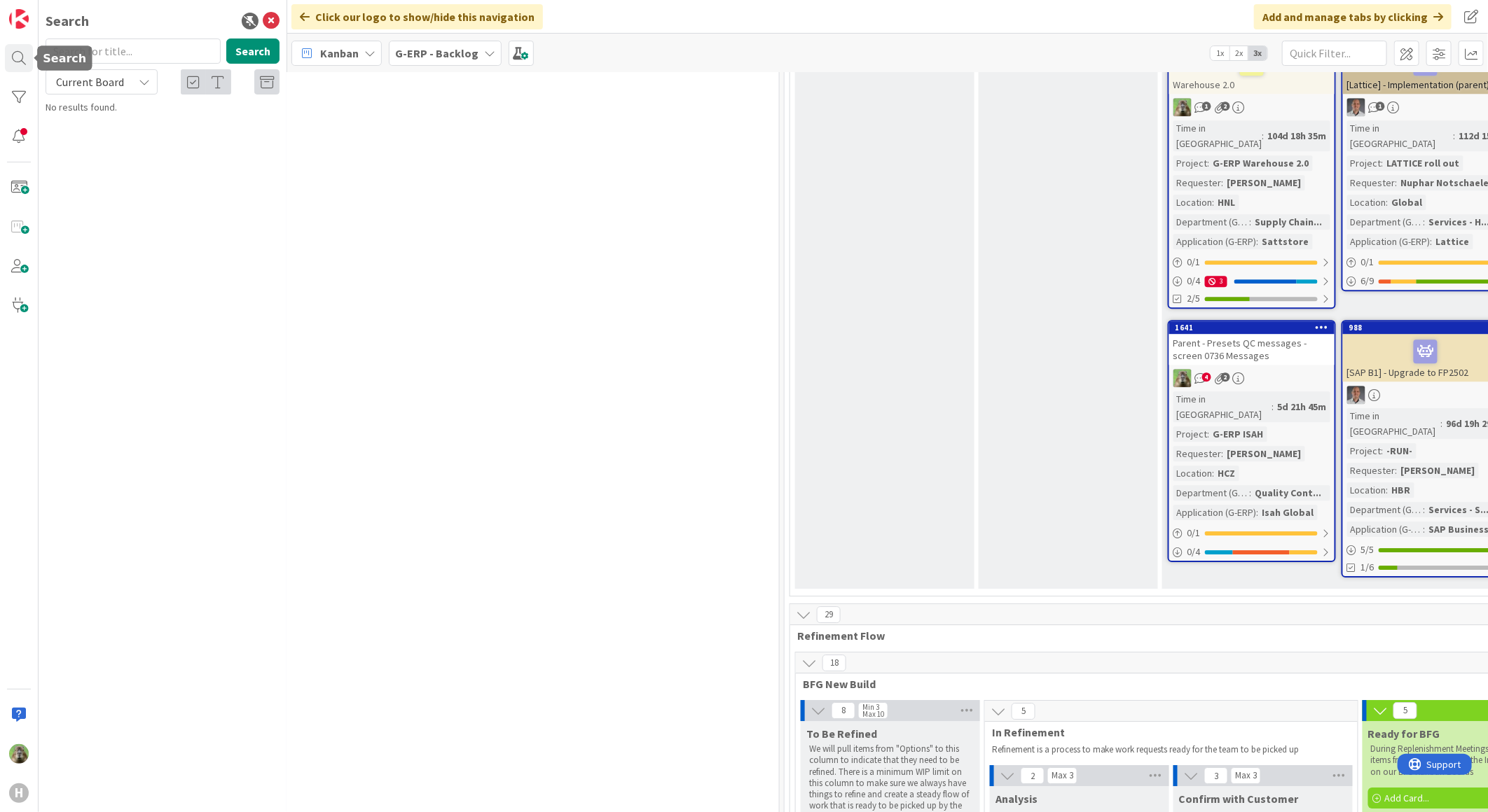
scroll to position [0, 0]
click at [162, 57] on input "text" at bounding box center [133, 51] width 175 height 26
click at [165, 47] on input "p6" at bounding box center [133, 51] width 175 height 26
click at [243, 38] on button "Search" at bounding box center [253, 51] width 53 height 26
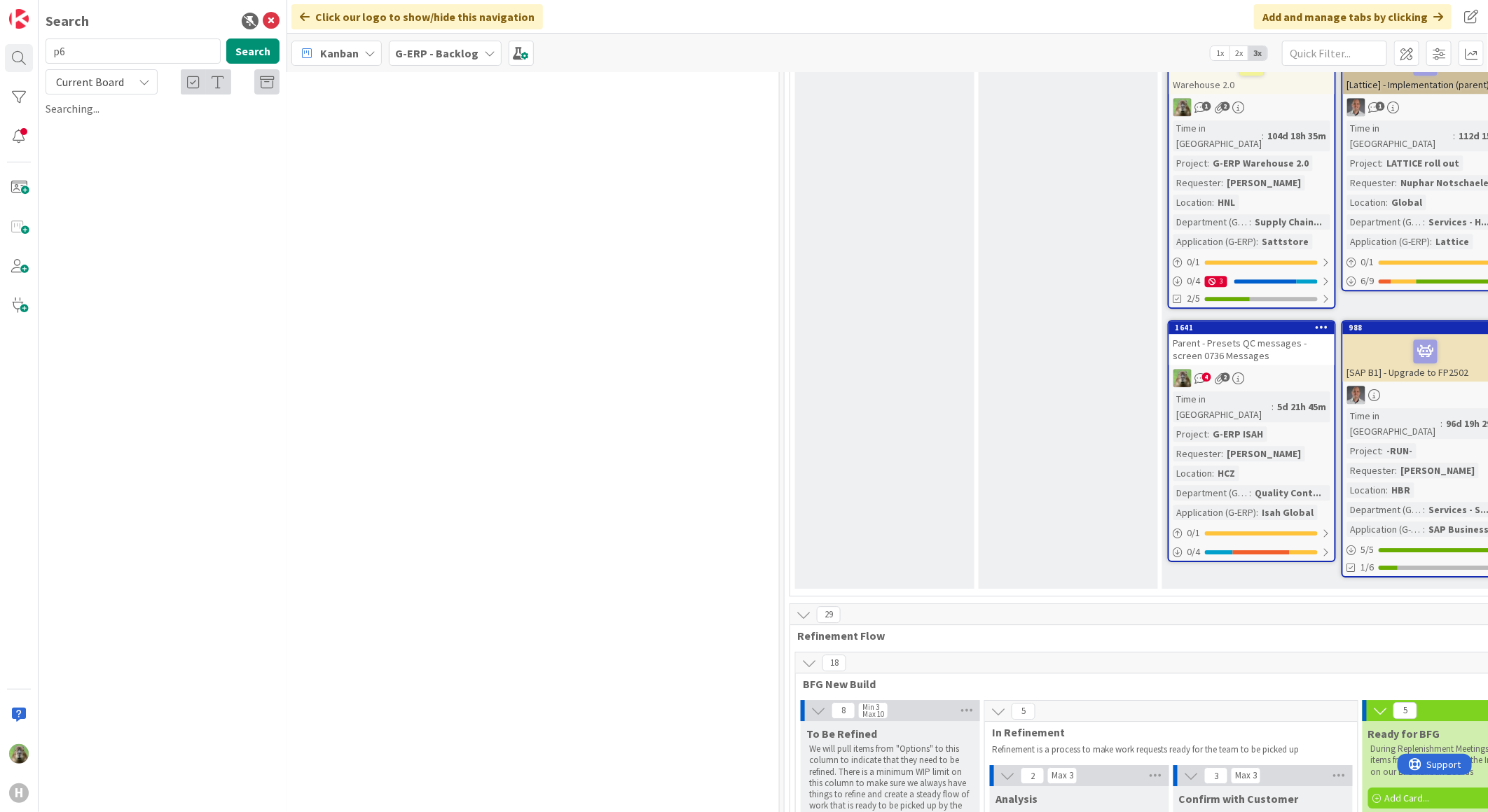
click at [87, 78] on span "Current Board" at bounding box center [90, 82] width 68 height 14
click at [99, 139] on span "All Boards" at bounding box center [126, 139] width 146 height 21
click at [262, 52] on button "Search" at bounding box center [253, 51] width 53 height 26
click at [133, 59] on input "p6" at bounding box center [133, 51] width 175 height 26
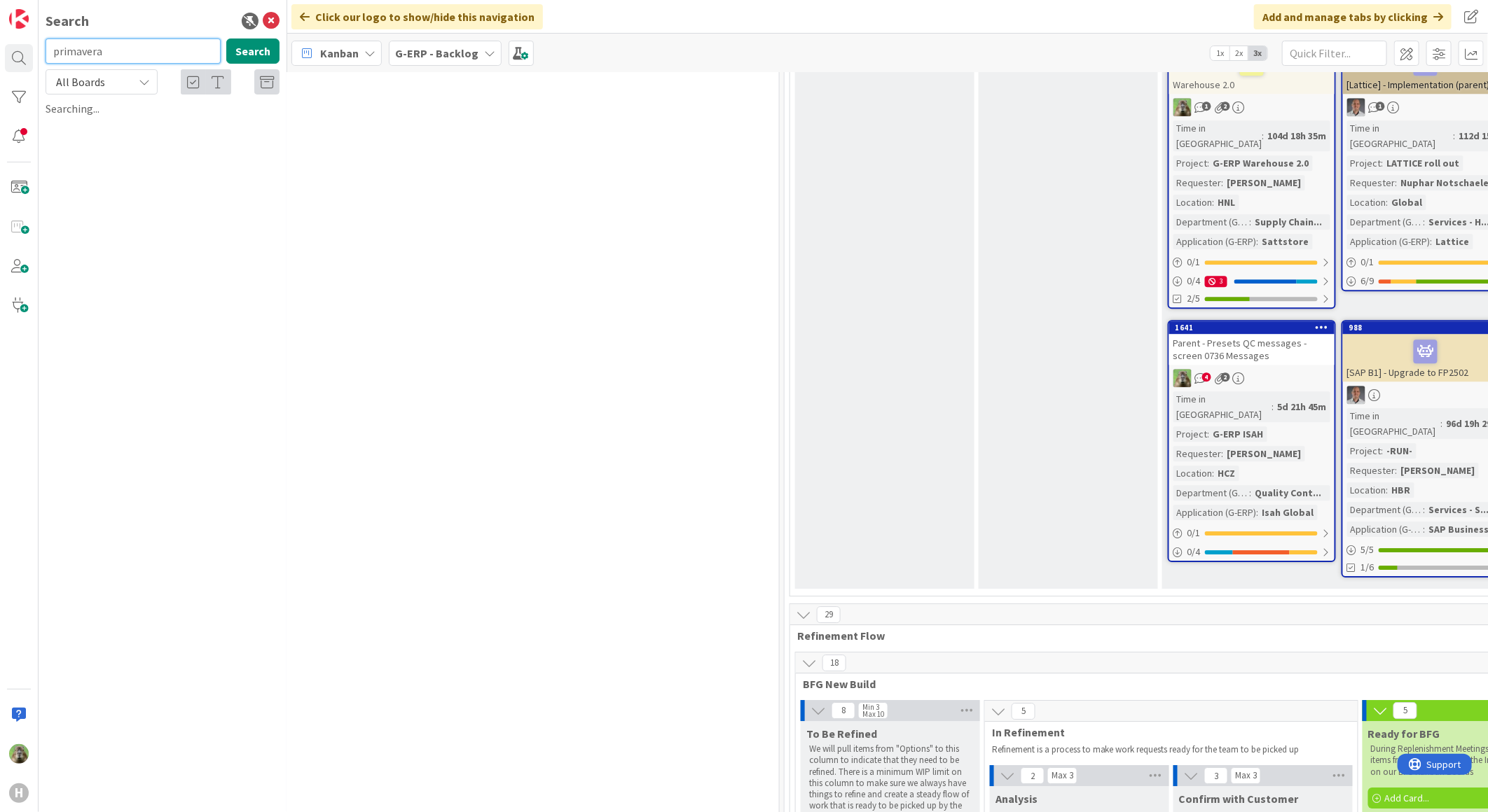
type input "primavera"
click at [272, 59] on button "Search" at bounding box center [253, 51] width 53 height 26
click at [276, 14] on icon at bounding box center [271, 21] width 17 height 17
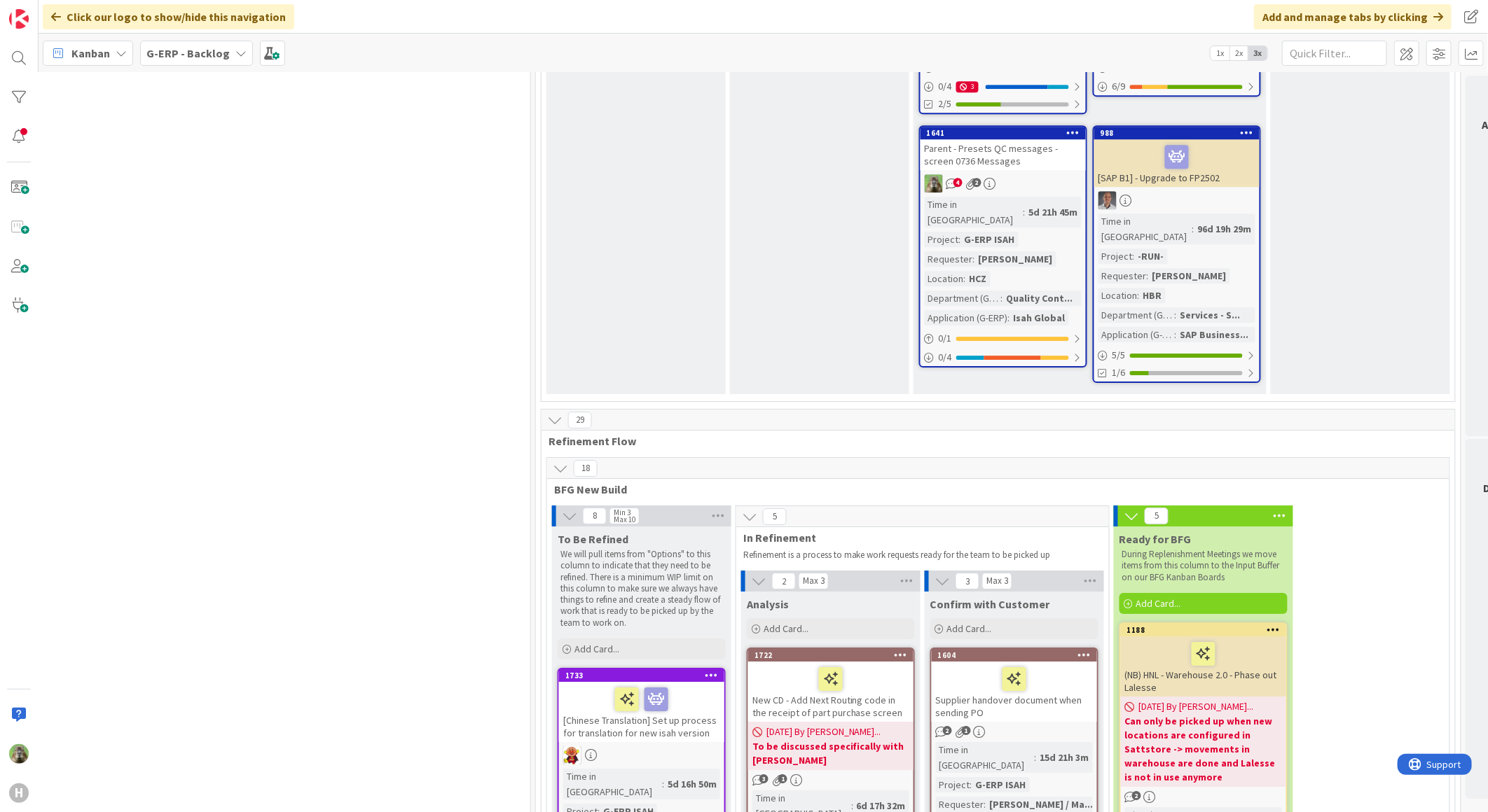
scroll to position [2568, 860]
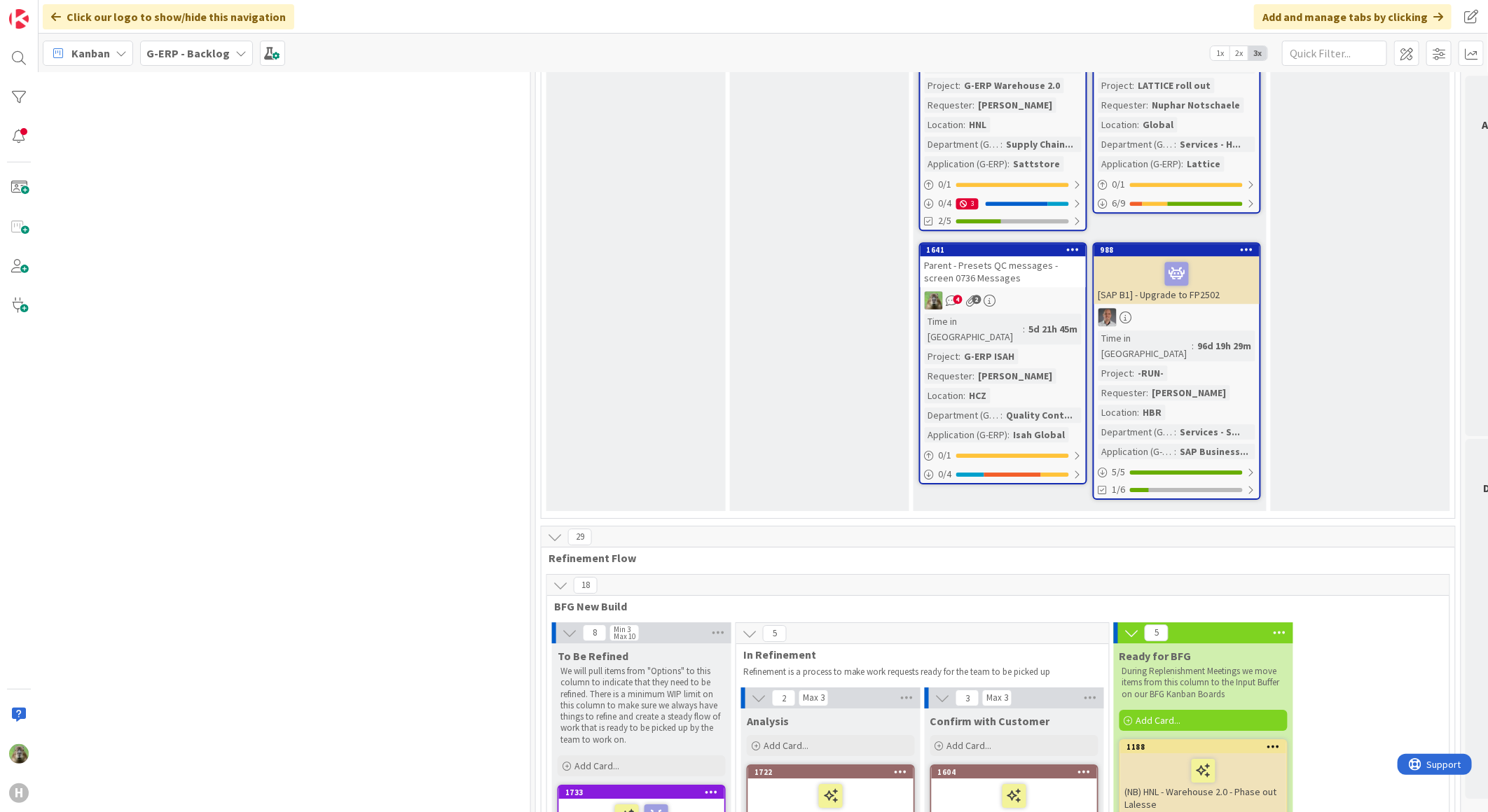
click at [555, 528] on button at bounding box center [555, 537] width 18 height 18
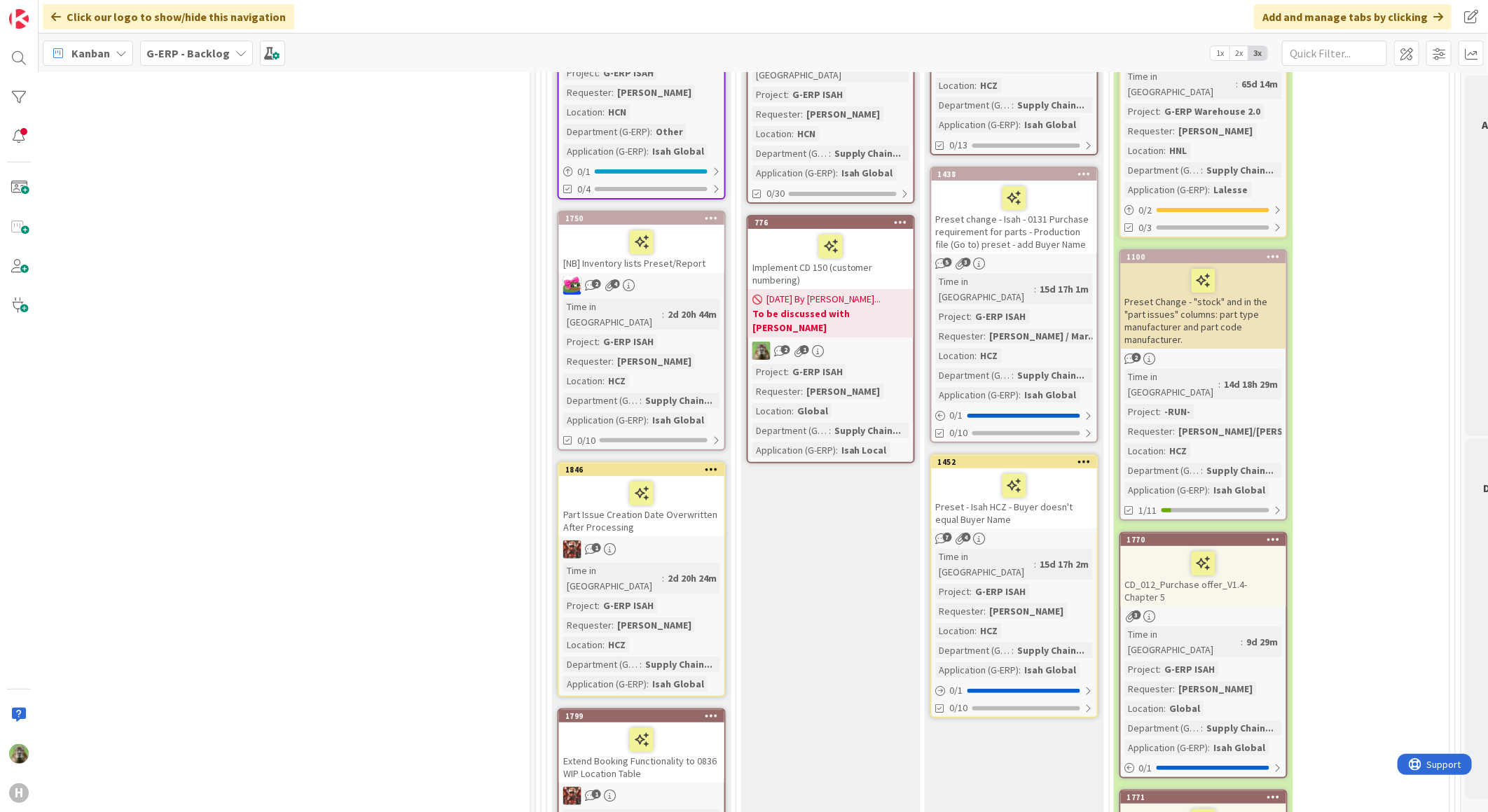
scroll to position [3968, 860]
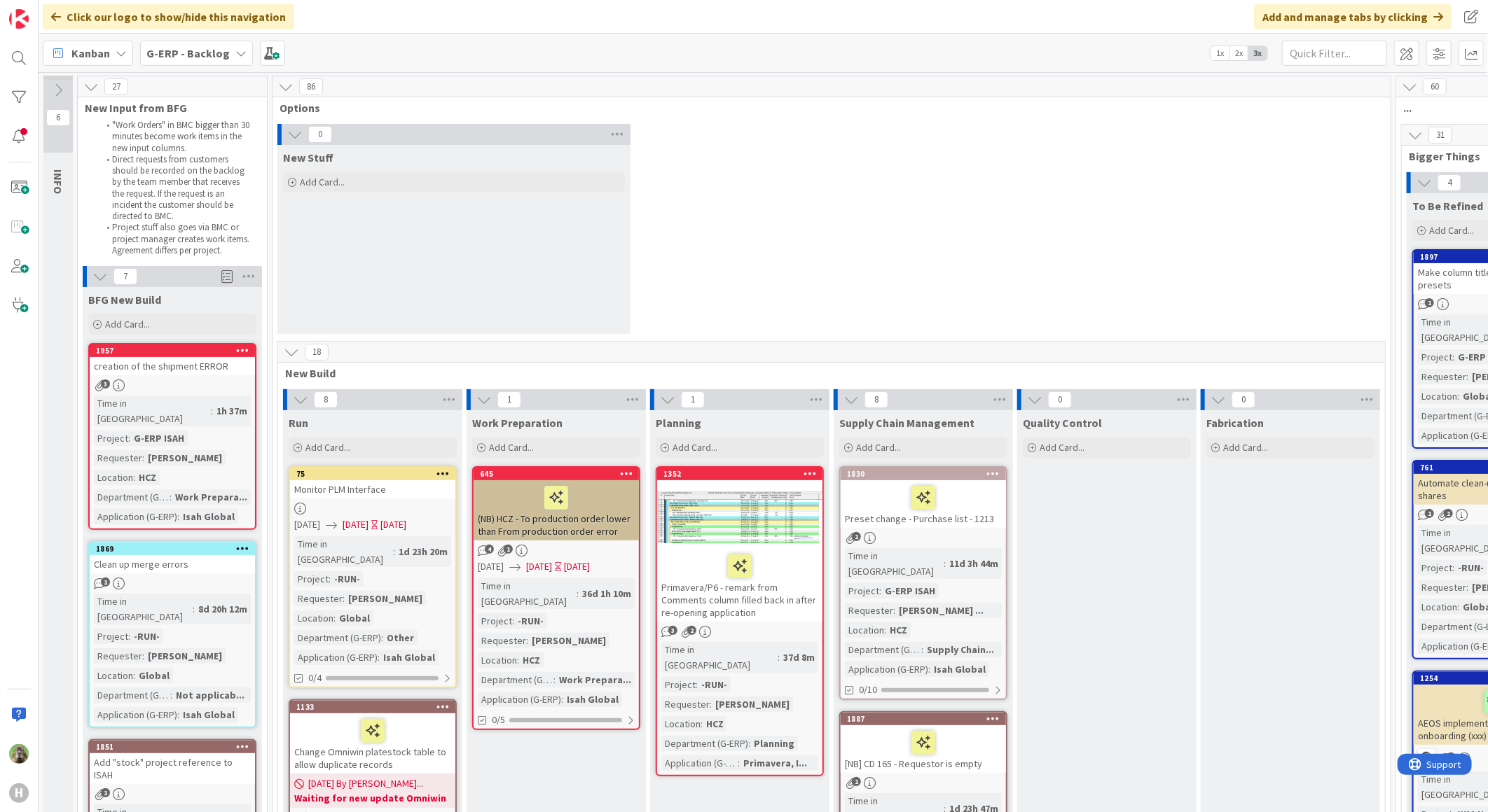
click at [291, 347] on icon at bounding box center [292, 353] width 16 height 16
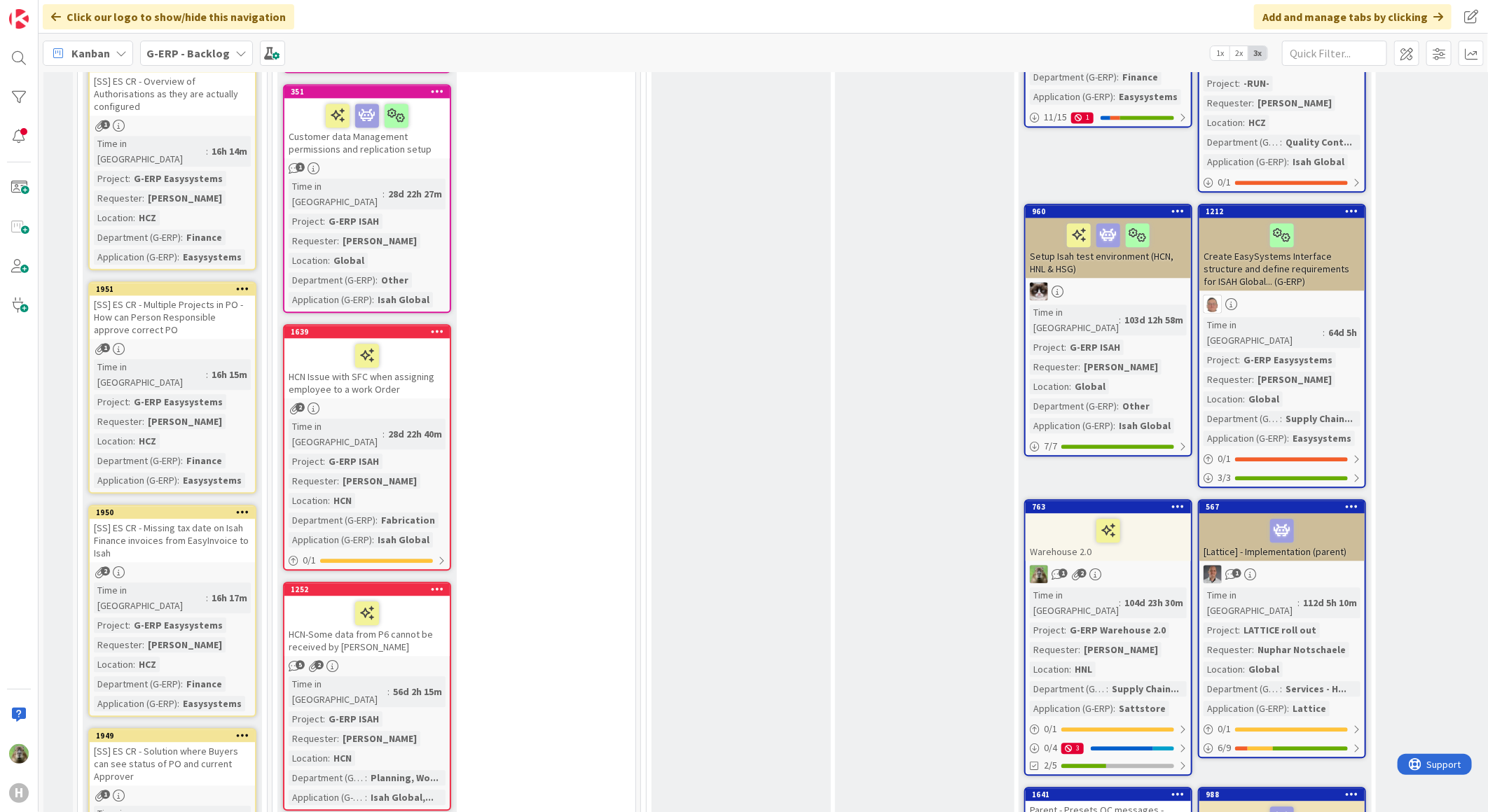
scroll to position [2179, 0]
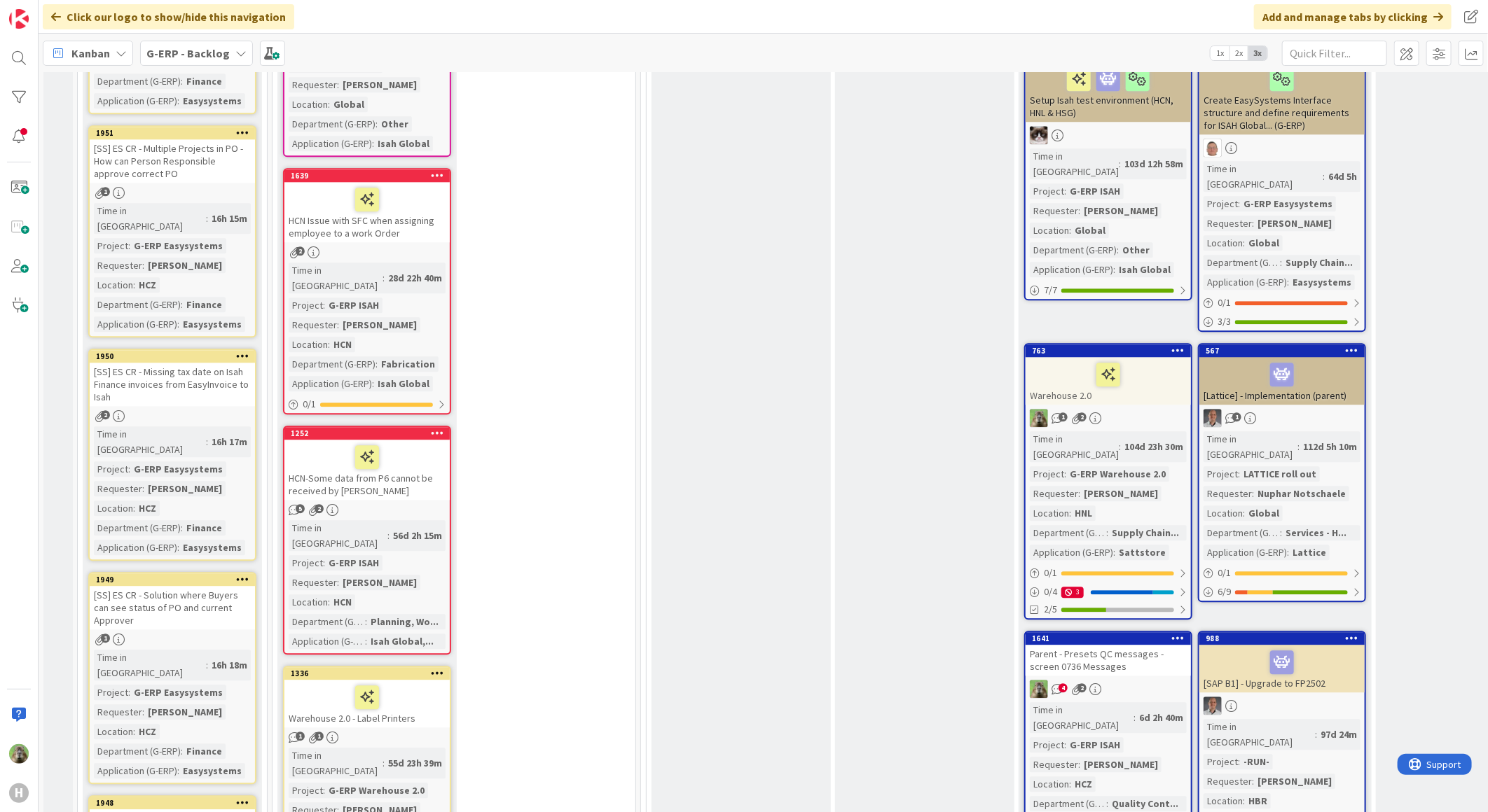
click at [435, 440] on div "HCN-Some data from P6 cannot be received by [PERSON_NAME]" at bounding box center [368, 469] width 166 height 60
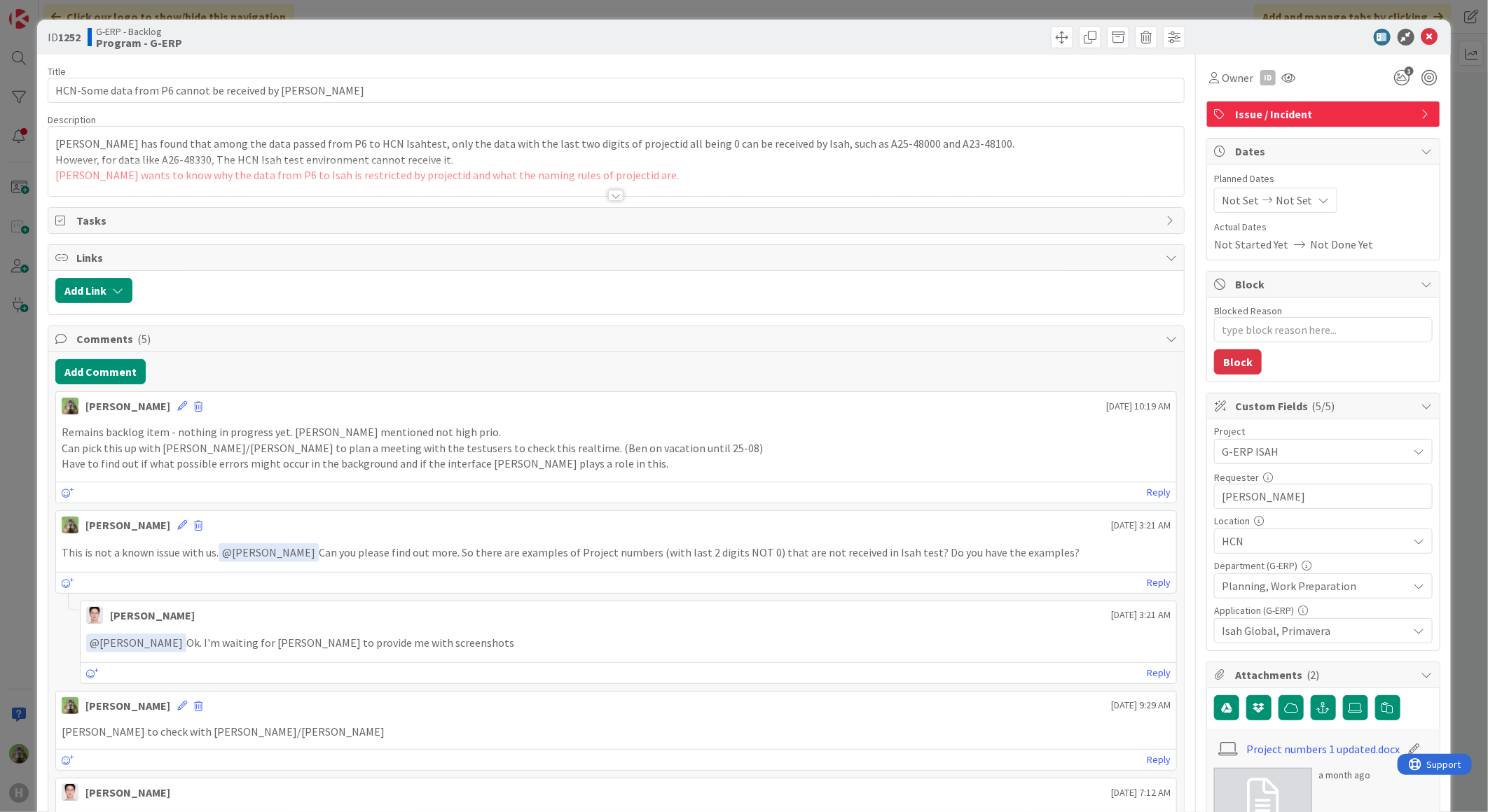
type textarea "x"
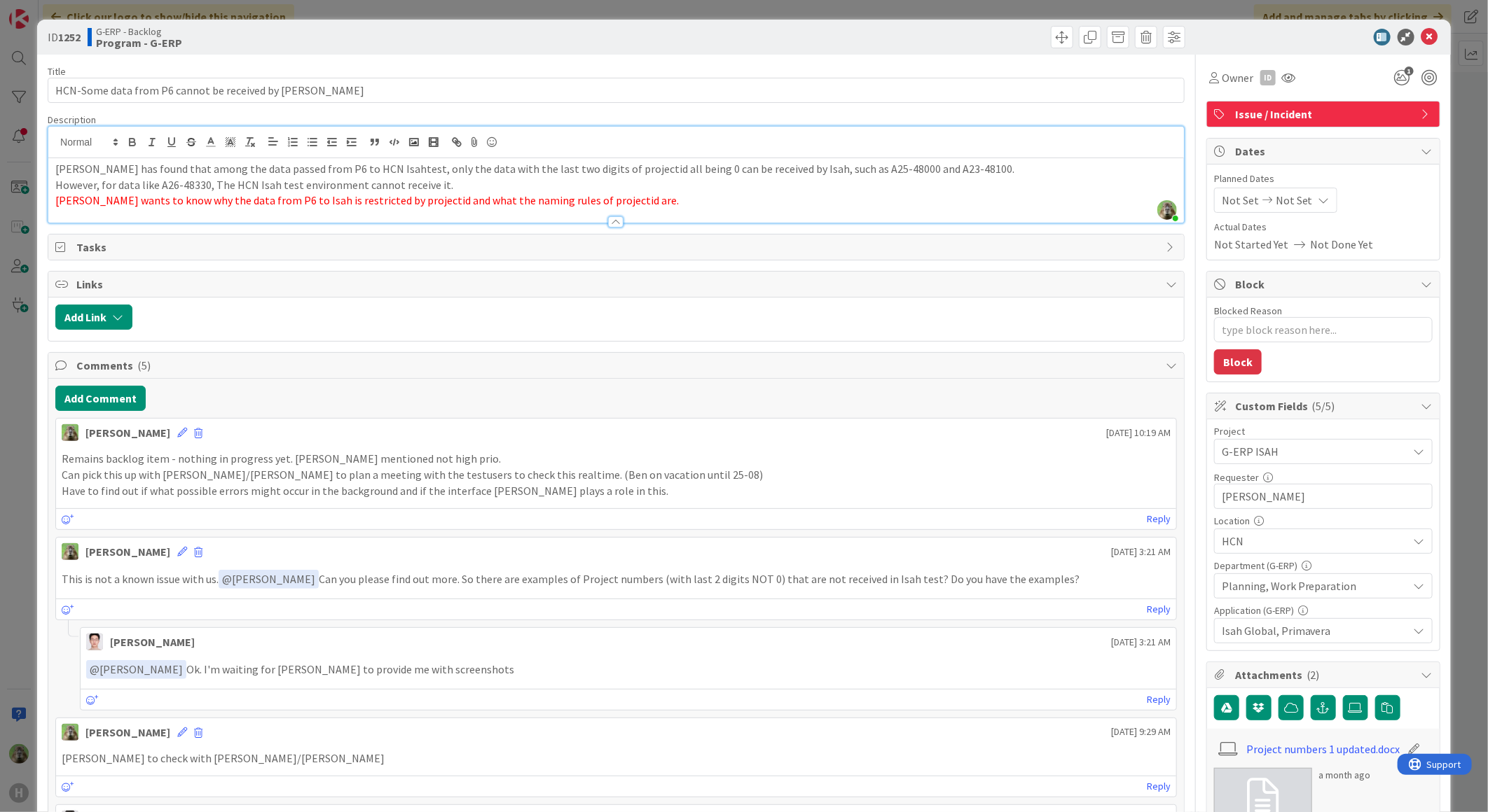
click at [534, 145] on div "Timothy Tjia just joined Paul Wu has found that among the data passed from P6 t…" at bounding box center [616, 174] width 1135 height 96
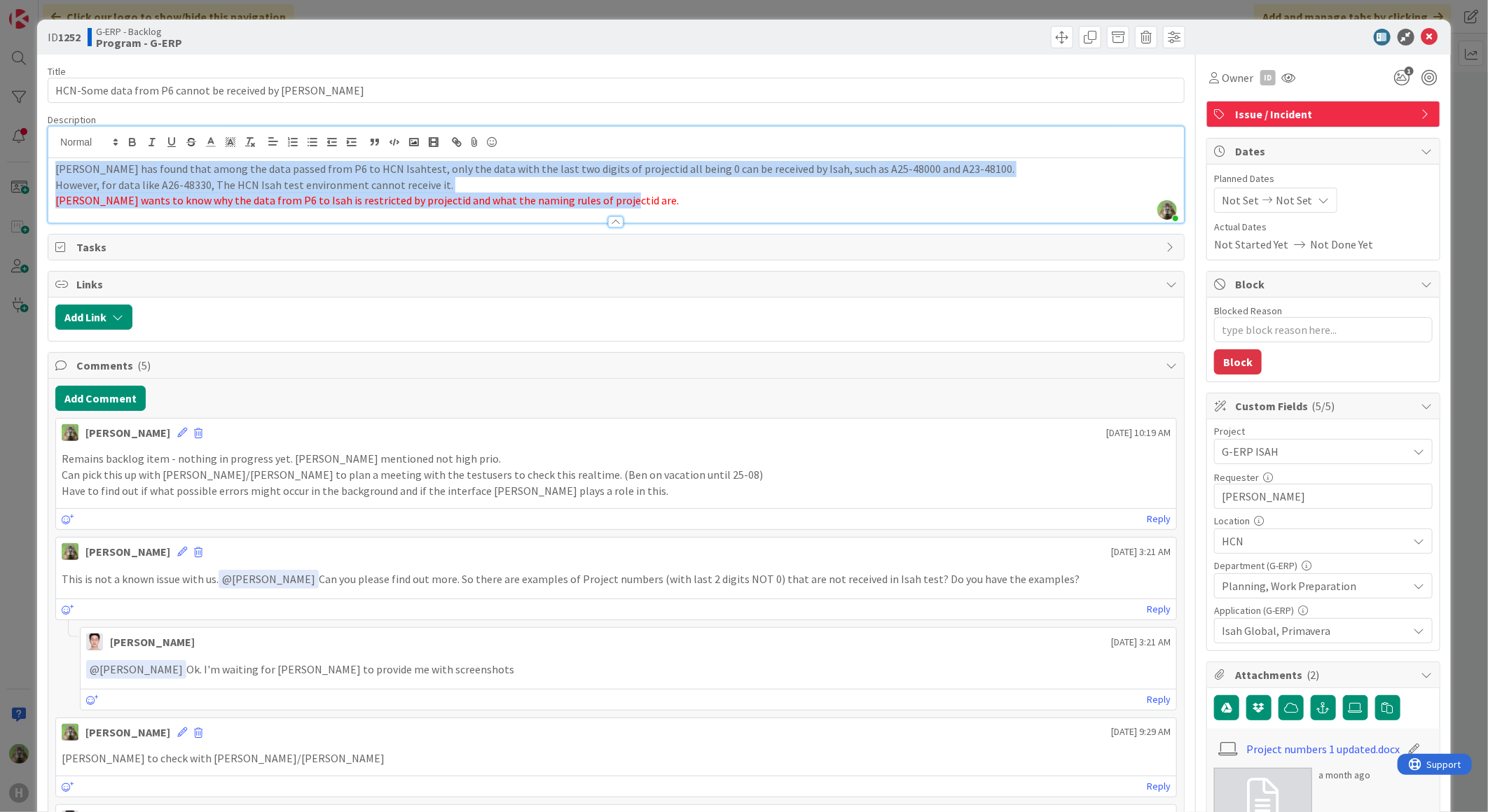
drag, startPoint x: 652, startPoint y: 202, endPoint x: 33, endPoint y: 152, distance: 621.0
click at [33, 152] on div "ID 1252 G-ERP - Backlog Program - G-ERP Title 52 / 128 HCN-Some data from P6 ca…" at bounding box center [744, 406] width 1488 height 812
copy div "Paul Wu has found that among the data passed from P6 to HCN Isahtest, only the …"
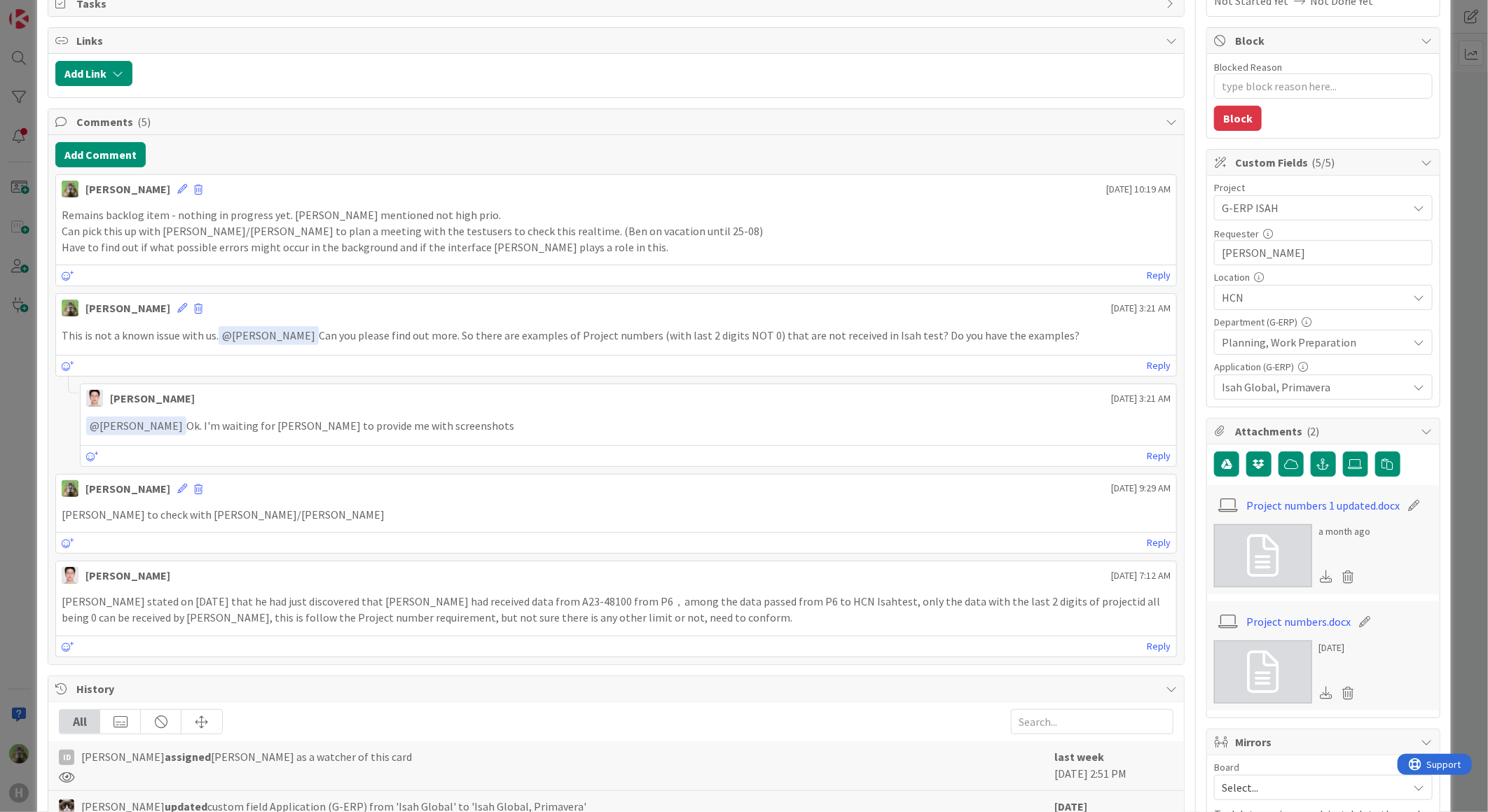
scroll to position [388, 0]
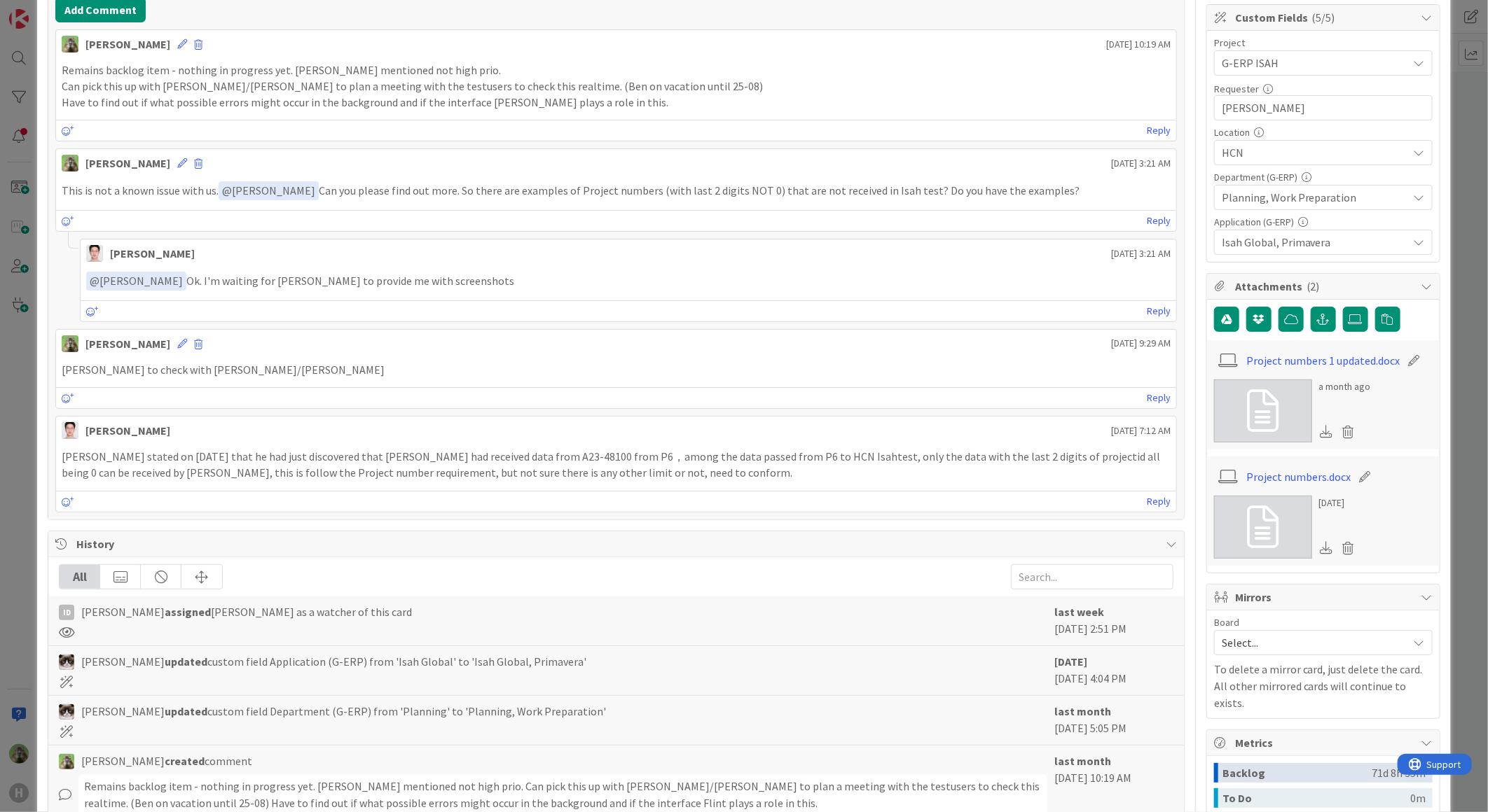
click at [1255, 426] on icon at bounding box center [1262, 411] width 32 height 42
click at [1247, 539] on icon at bounding box center [1262, 527] width 32 height 42
